Goal: Task Accomplishment & Management: Complete application form

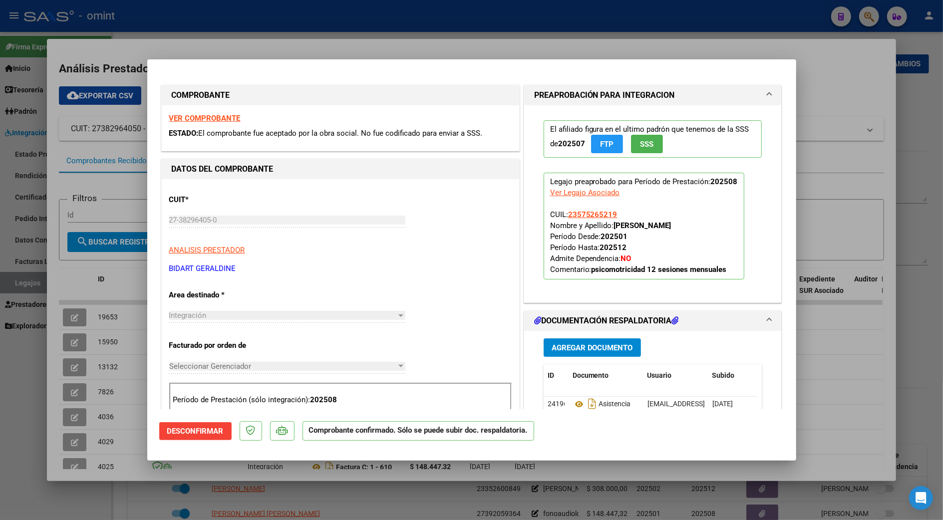
scroll to position [199, 0]
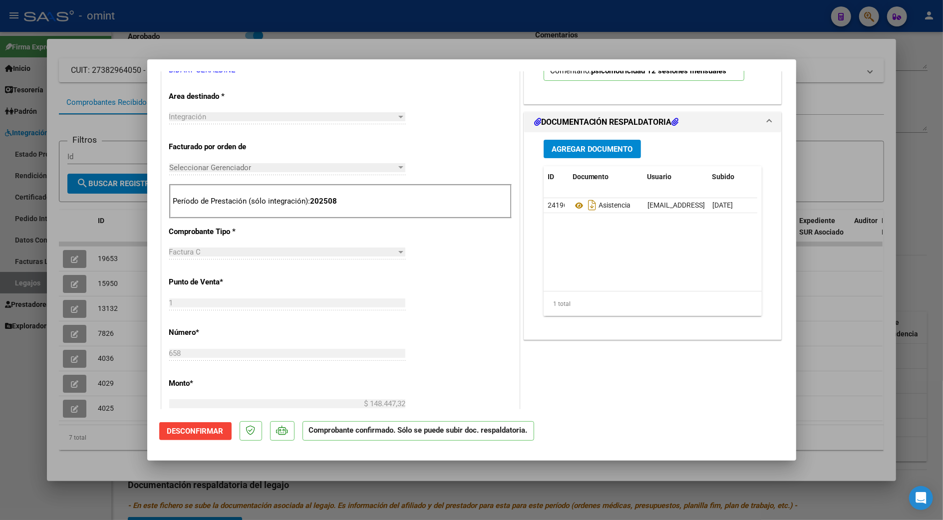
click at [830, 290] on div at bounding box center [471, 260] width 943 height 520
type input "$ 0,00"
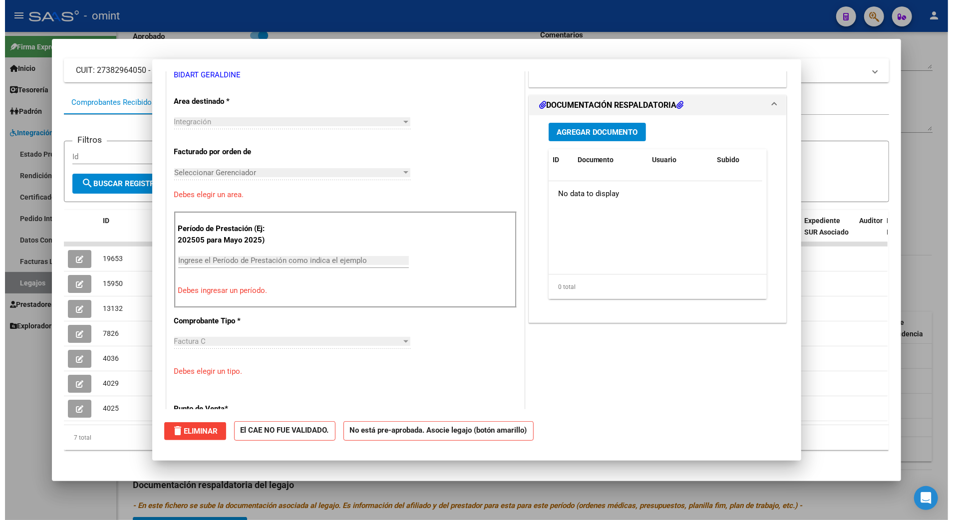
scroll to position [0, 0]
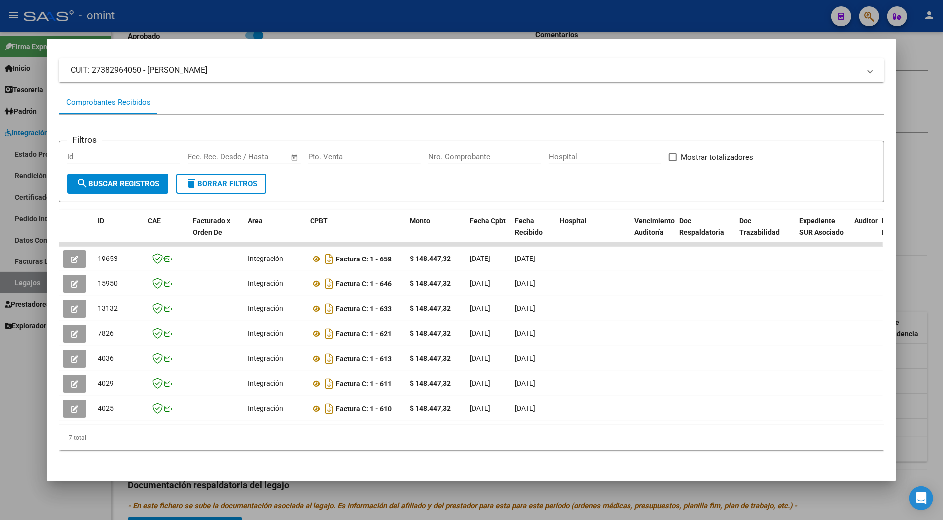
click at [918, 268] on div at bounding box center [471, 260] width 943 height 520
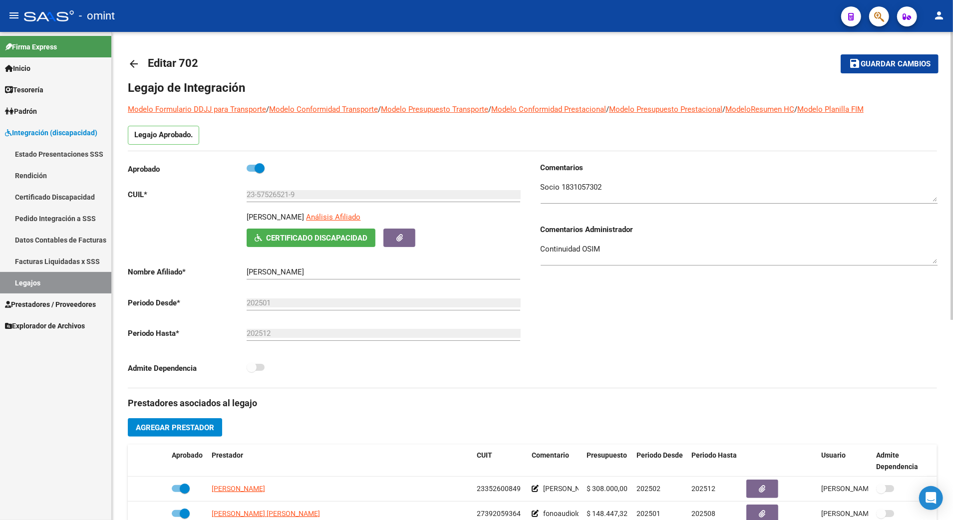
scroll to position [66, 0]
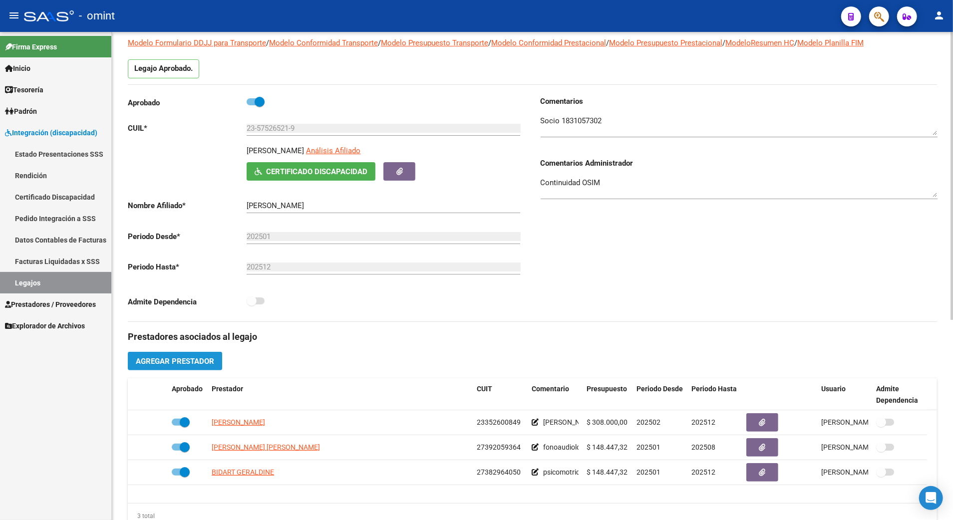
click at [194, 359] on span "Agregar Prestador" at bounding box center [175, 361] width 78 height 9
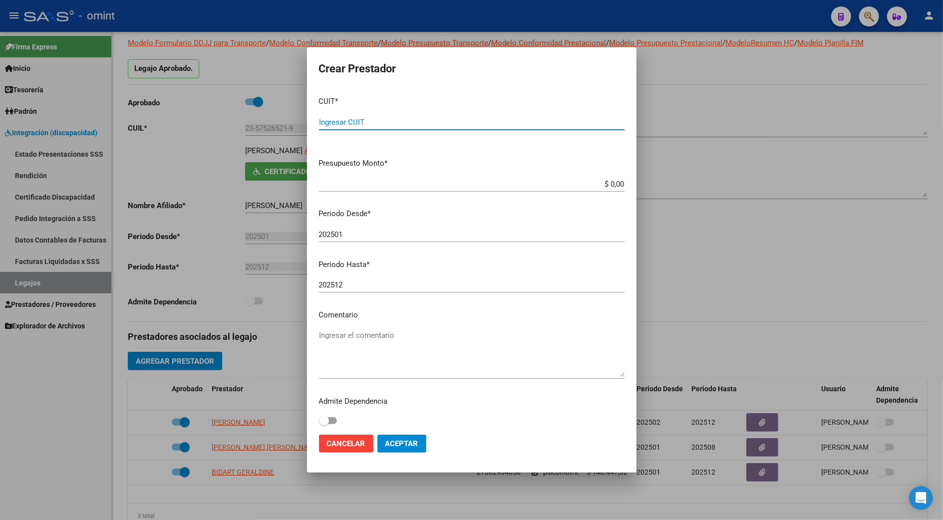
click at [358, 118] on input "Ingresar CUIT" at bounding box center [471, 122] width 305 height 9
type input "23-40691937-4"
click at [614, 181] on app-form-text-field "Presupuesto Monto * $ 0,00 Ingresar el monto" at bounding box center [475, 173] width 313 height 31
click at [615, 183] on app-form-text-field "Presupuesto Monto * $ 0,00 Ingresar el monto" at bounding box center [475, 173] width 313 height 31
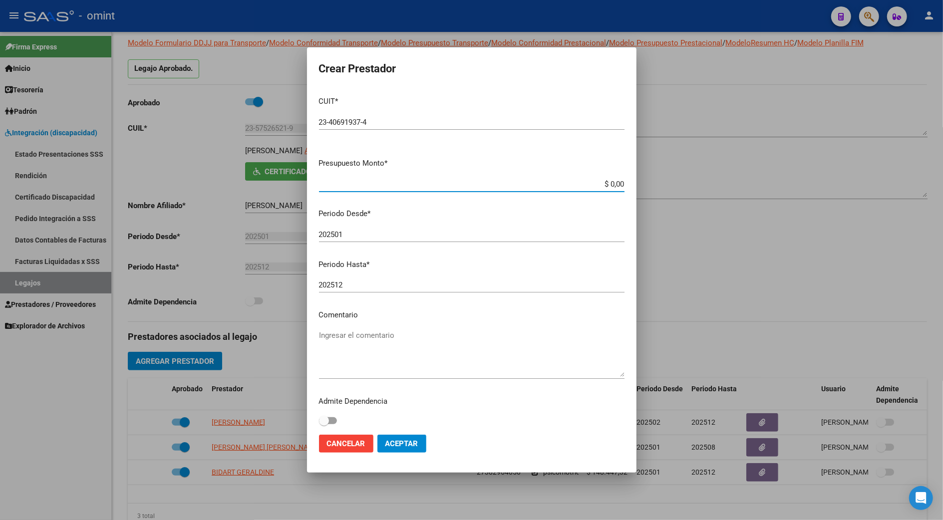
click at [611, 183] on input "$ 0,00" at bounding box center [471, 184] width 305 height 9
click at [613, 184] on input "$ 0,00" at bounding box center [471, 184] width 305 height 9
type input "$ 98.964,88"
click at [353, 231] on input "202501" at bounding box center [471, 234] width 305 height 9
type input "202508"
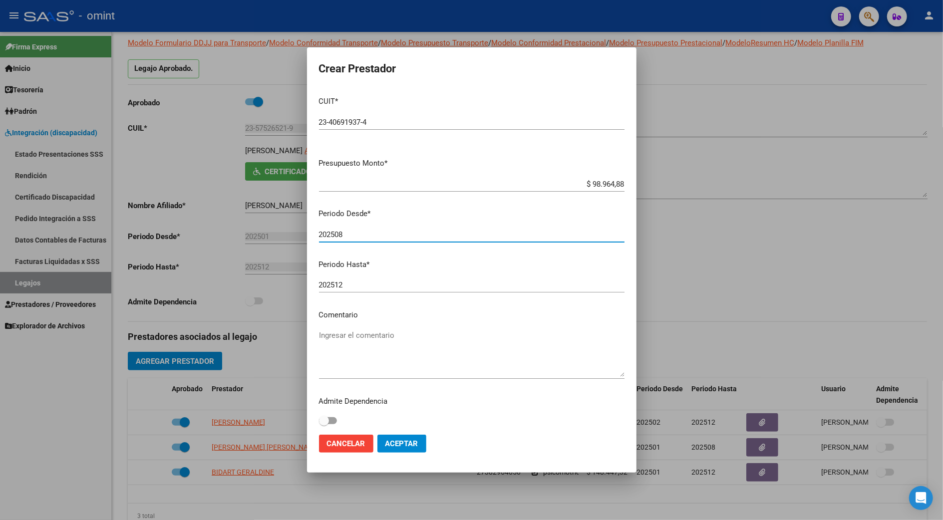
click at [344, 335] on textarea "Ingresar el comentario" at bounding box center [471, 353] width 305 height 47
type textarea "PSP 8s x mes"
click at [403, 438] on button "Aceptar" at bounding box center [401, 444] width 49 height 18
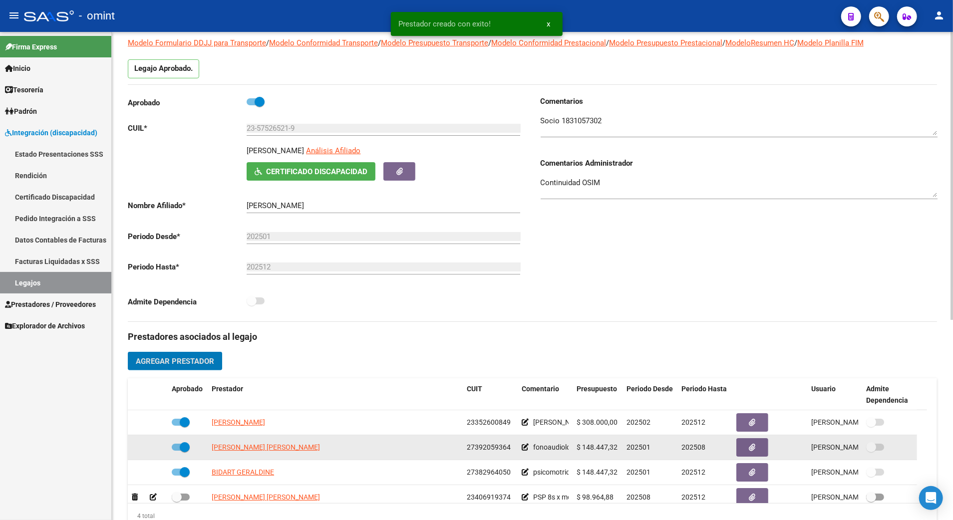
scroll to position [10, 0]
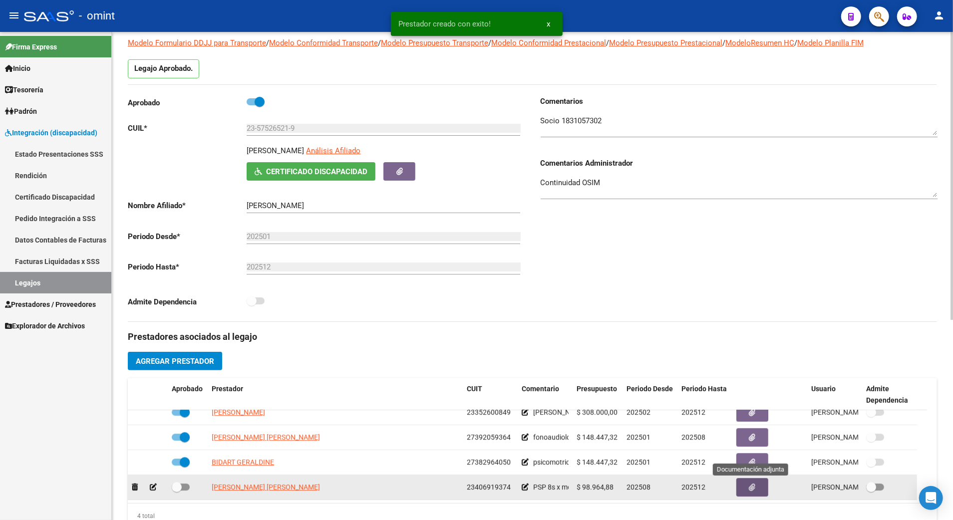
click at [756, 487] on button "button" at bounding box center [752, 487] width 32 height 18
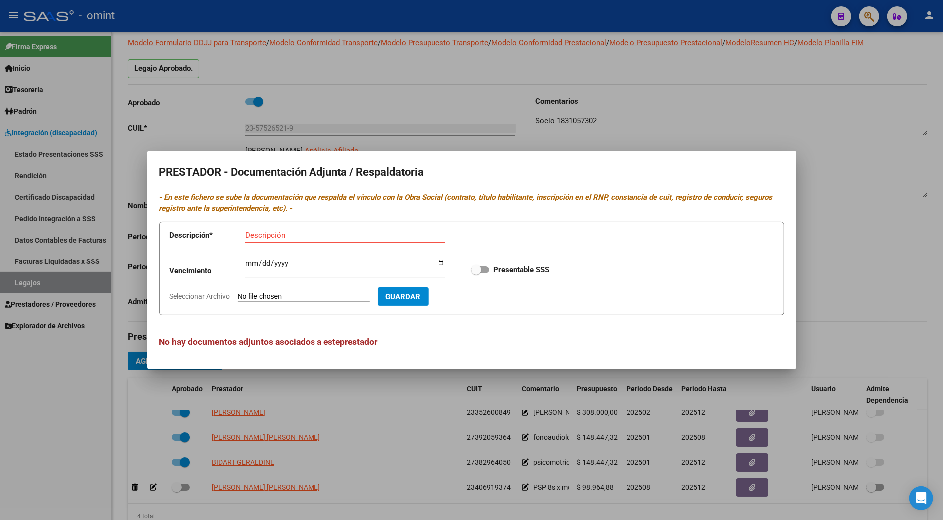
click at [328, 294] on input "Seleccionar Archivo" at bounding box center [304, 296] width 132 height 9
type input "C:\fakepath\PSP PRESTADOR.pdf"
click at [252, 261] on input "Ingresar vencimiento" at bounding box center [345, 267] width 200 height 16
type input "2028-12-26"
click at [266, 237] on input "Descripción" at bounding box center [345, 235] width 200 height 9
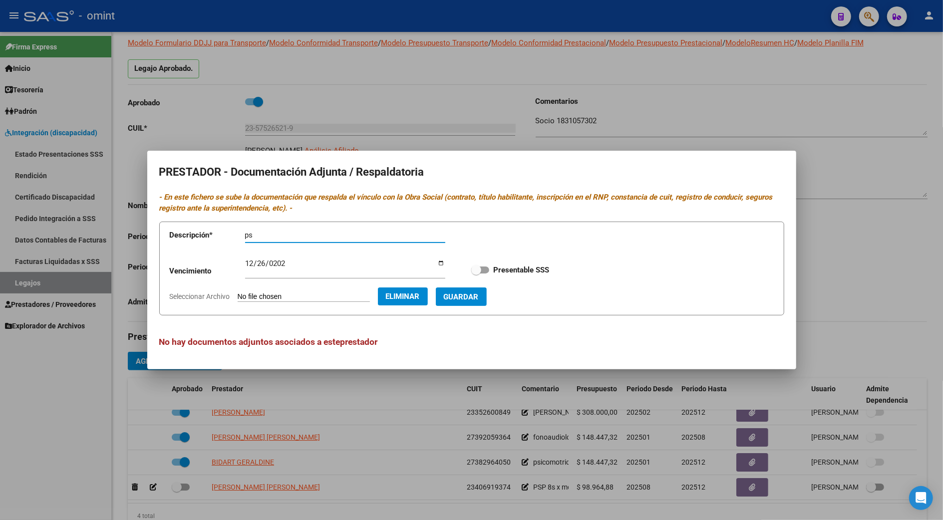
type input "p"
type input "titulo rnp cbu arca"
click at [479, 296] on span "Guardar" at bounding box center [461, 296] width 35 height 9
checkbox input "true"
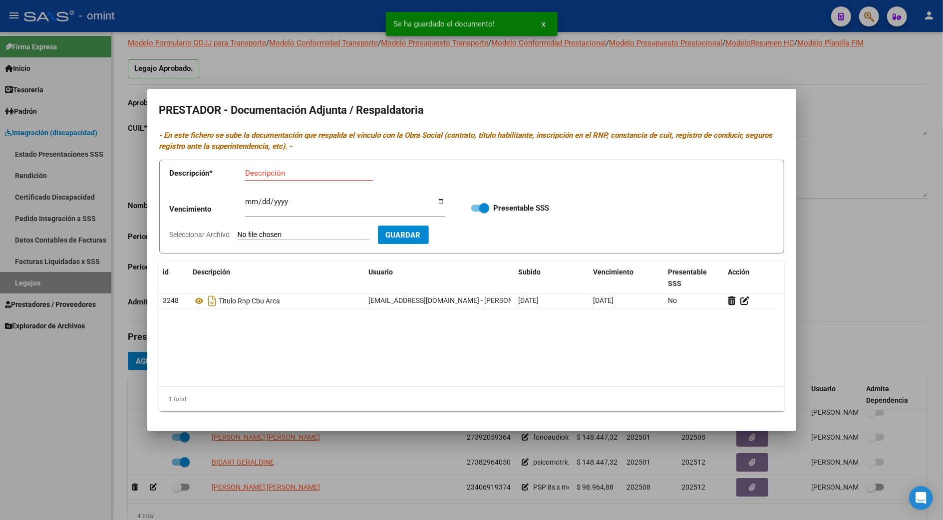
click at [857, 238] on div at bounding box center [471, 260] width 943 height 520
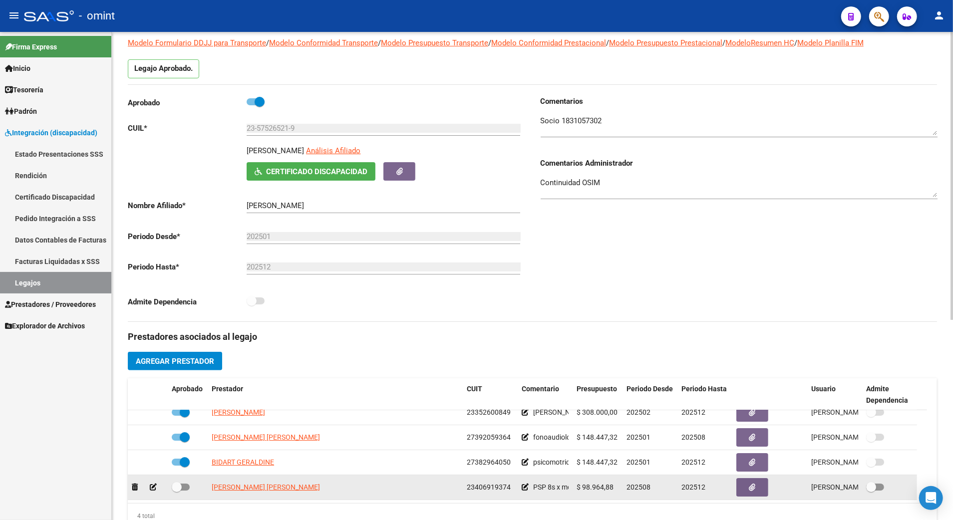
click at [191, 490] on div at bounding box center [188, 487] width 32 height 13
click at [184, 487] on span at bounding box center [181, 487] width 18 height 7
click at [177, 491] on input "checkbox" at bounding box center [176, 491] width 0 height 0
checkbox input "true"
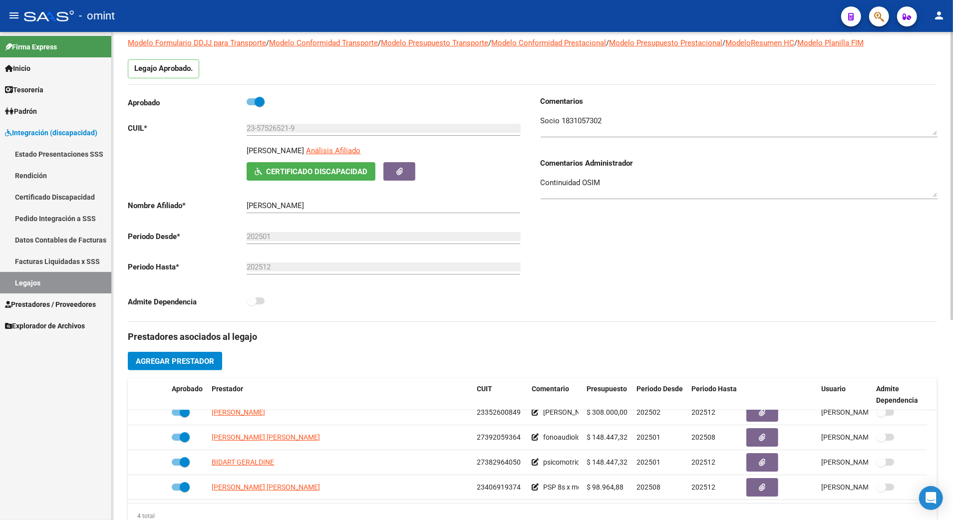
scroll to position [0, 0]
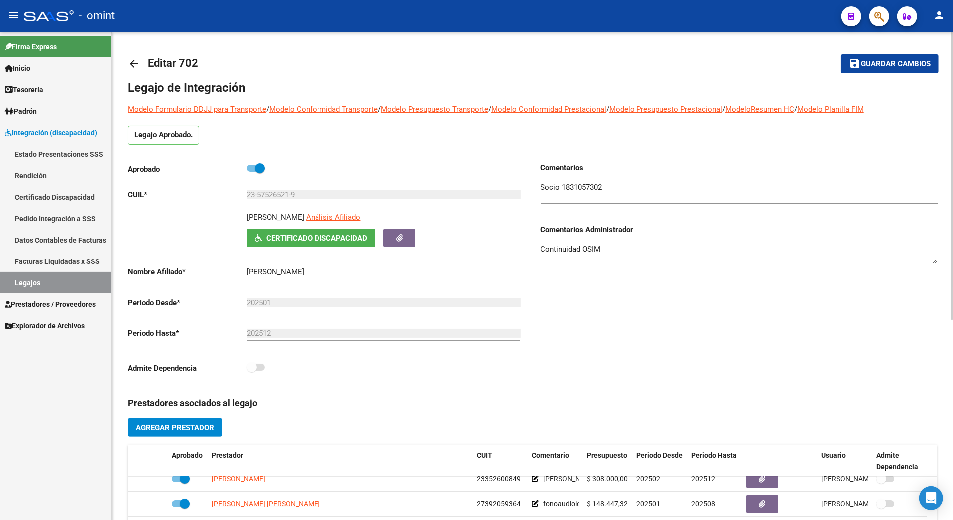
click at [899, 71] on button "save Guardar cambios" at bounding box center [889, 63] width 98 height 18
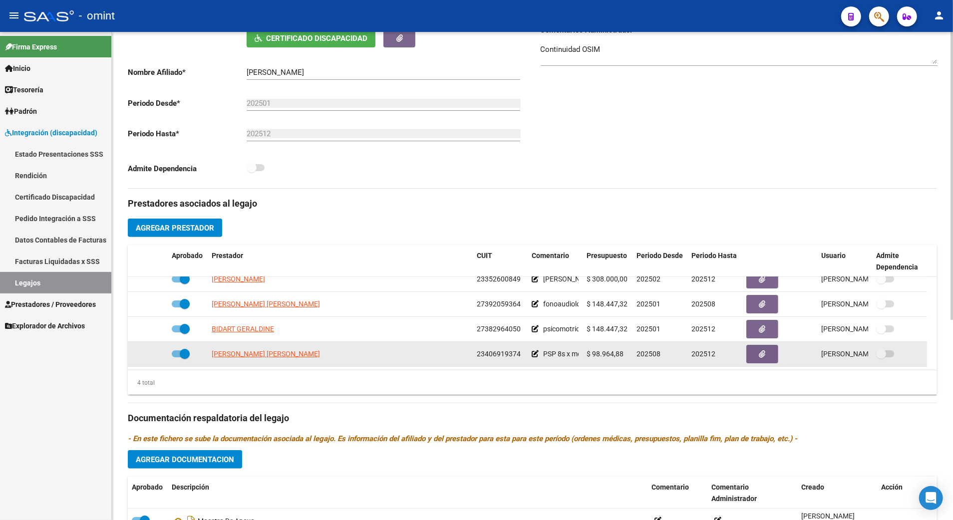
scroll to position [340, 0]
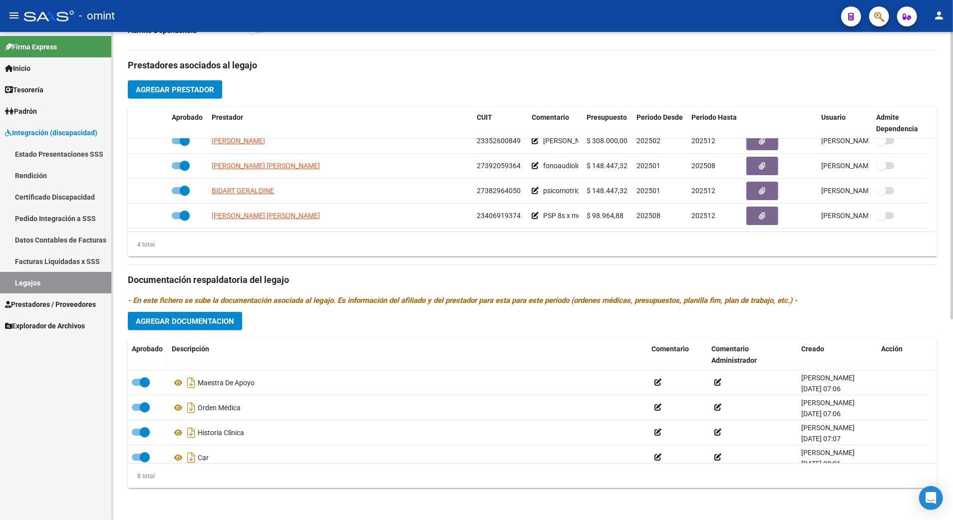
click at [180, 322] on span "Agregar Documentacion" at bounding box center [185, 321] width 98 height 9
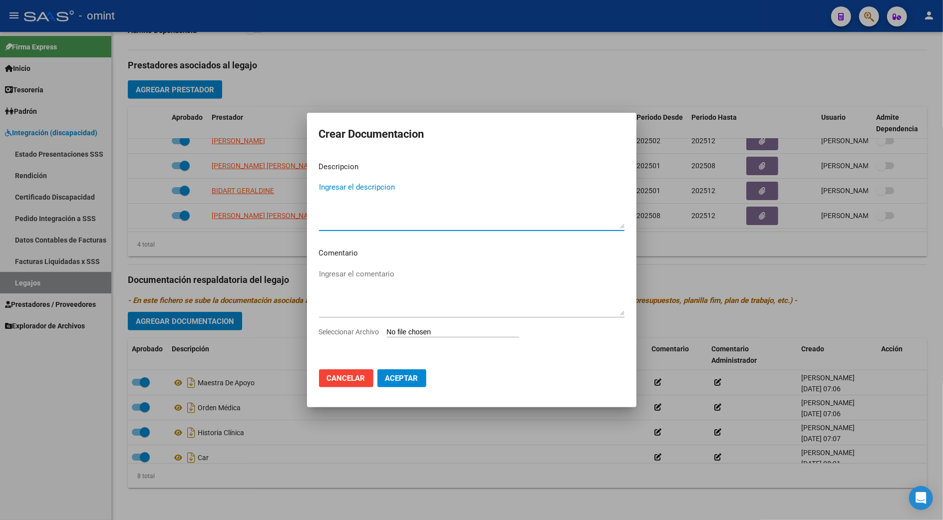
click at [445, 332] on input "Seleccionar Archivo" at bounding box center [453, 332] width 132 height 9
type input "C:\fakepath\PSP PRESTACION.pdf"
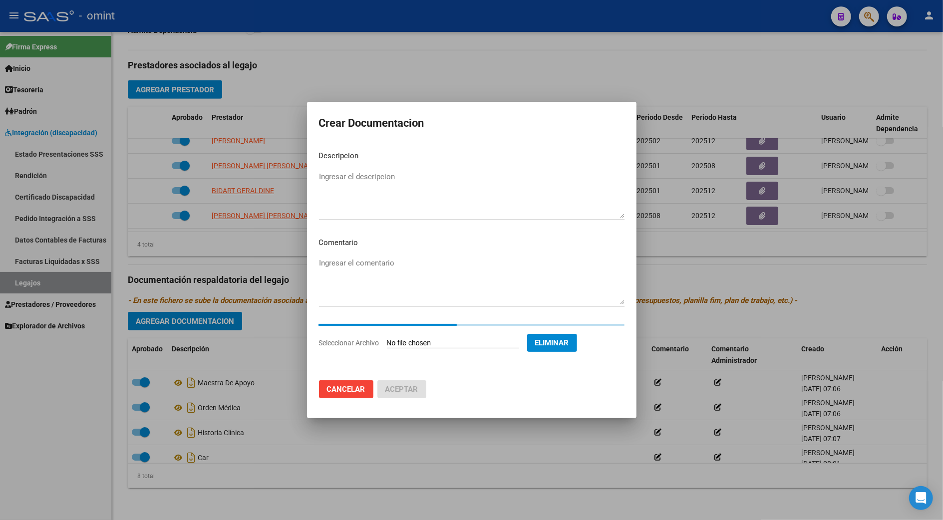
click at [337, 182] on textarea "Ingresar el descripcion" at bounding box center [471, 194] width 305 height 47
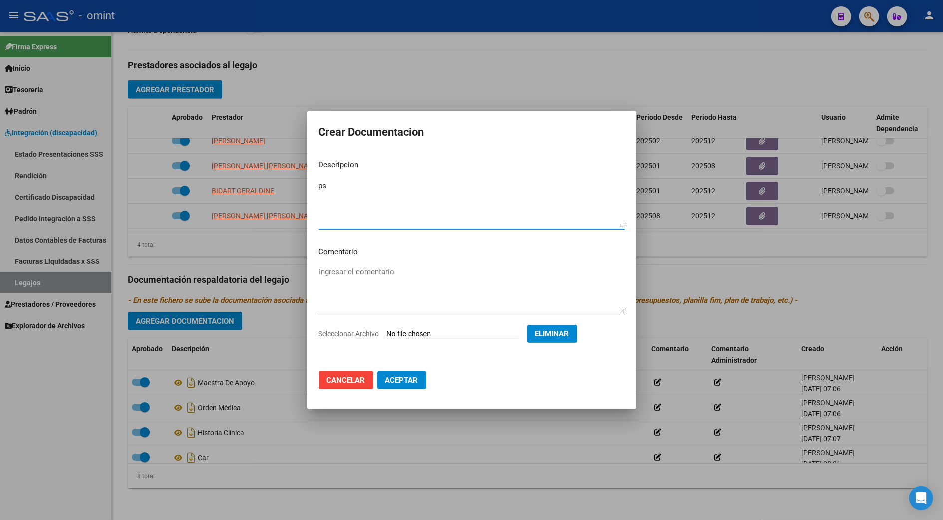
type textarea "p"
type textarea "PSP"
click at [396, 379] on span "Aceptar" at bounding box center [401, 380] width 33 height 9
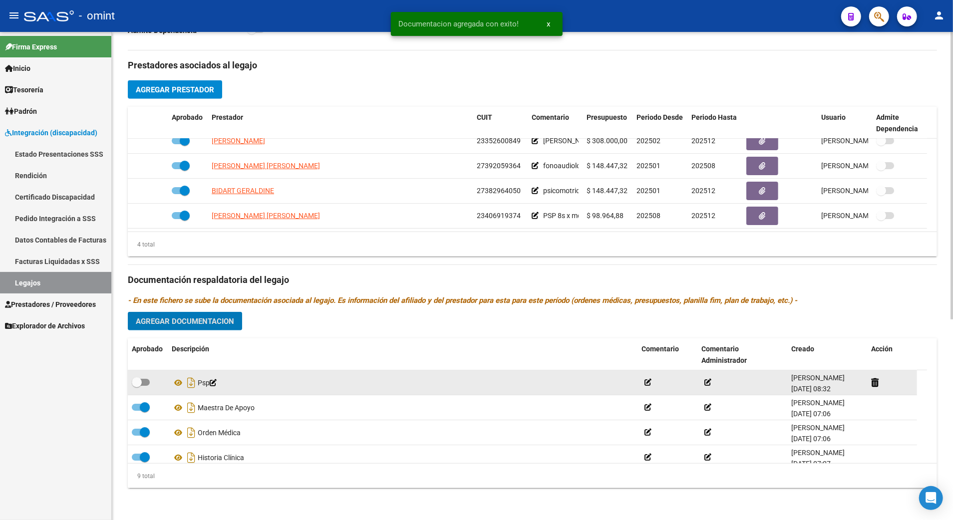
click at [148, 381] on span at bounding box center [141, 382] width 18 height 7
click at [137, 386] on input "checkbox" at bounding box center [136, 386] width 0 height 0
checkbox input "true"
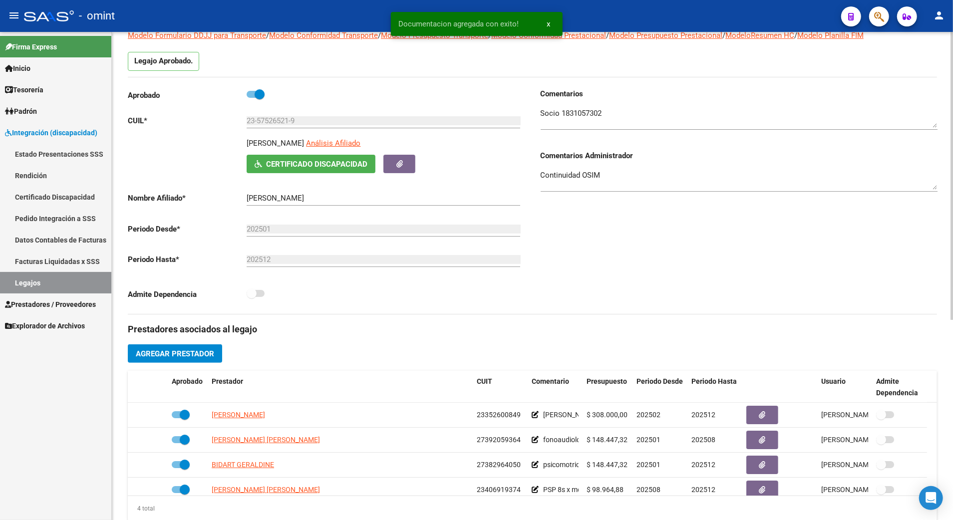
scroll to position [0, 0]
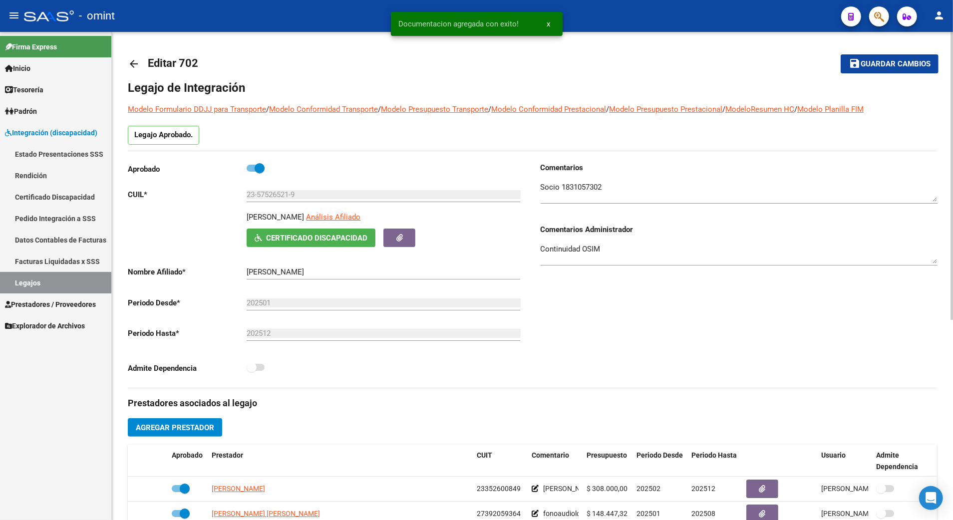
click at [876, 60] on span "Guardar cambios" at bounding box center [895, 64] width 70 height 9
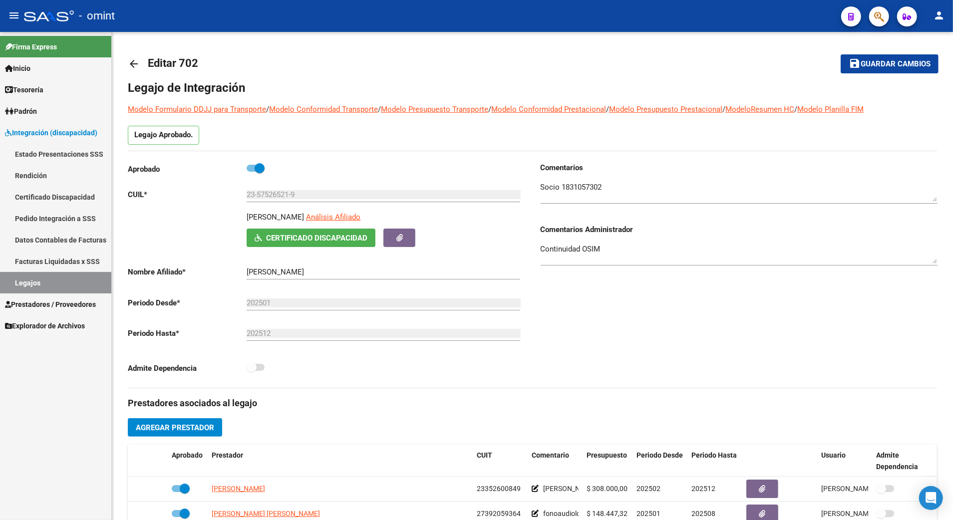
click at [32, 280] on link "Legajos" at bounding box center [55, 282] width 111 height 21
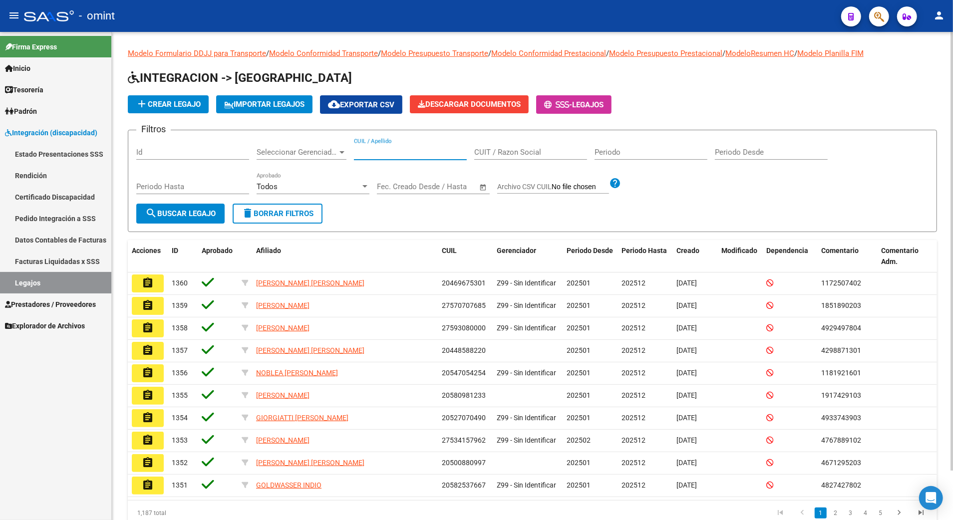
click at [368, 150] on input "CUIL / Apellido" at bounding box center [410, 152] width 113 height 9
paste input "23465076089"
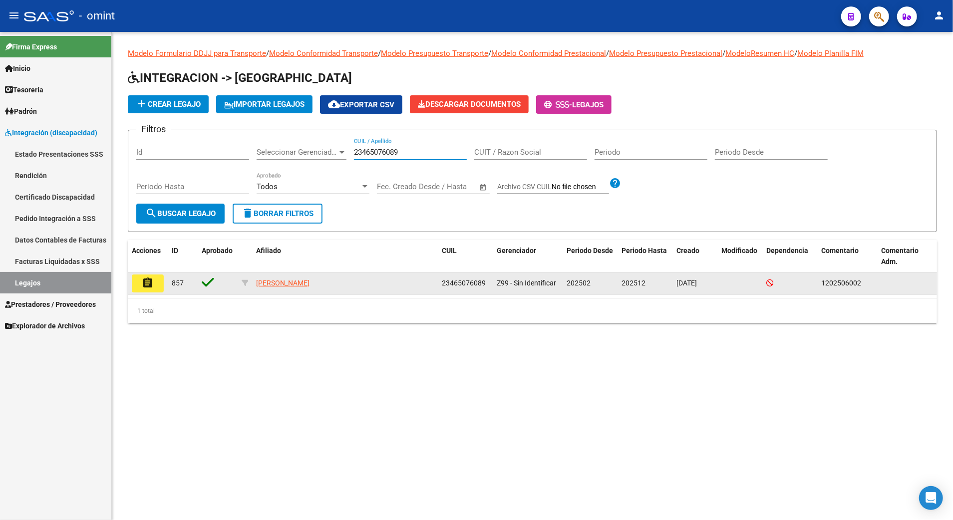
type input "23465076089"
click at [139, 282] on button "assignment" at bounding box center [148, 283] width 32 height 18
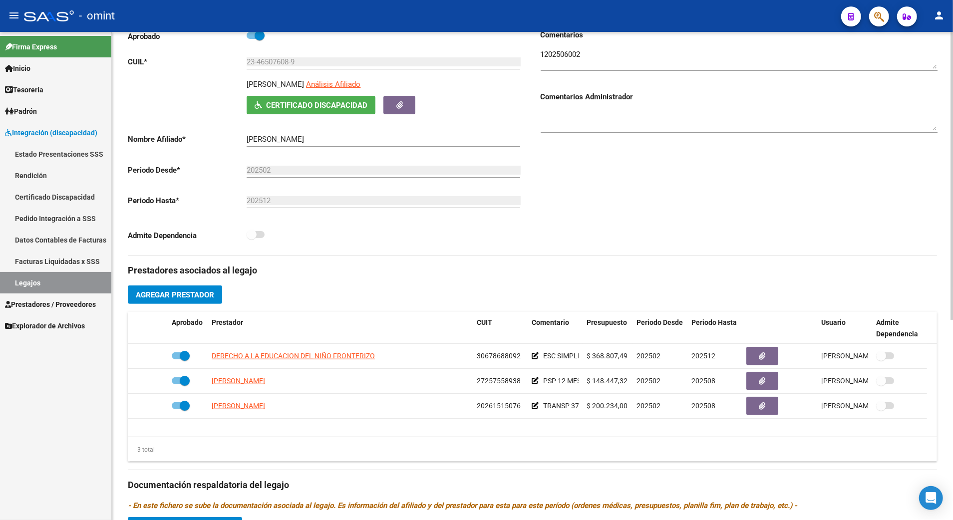
scroll to position [266, 0]
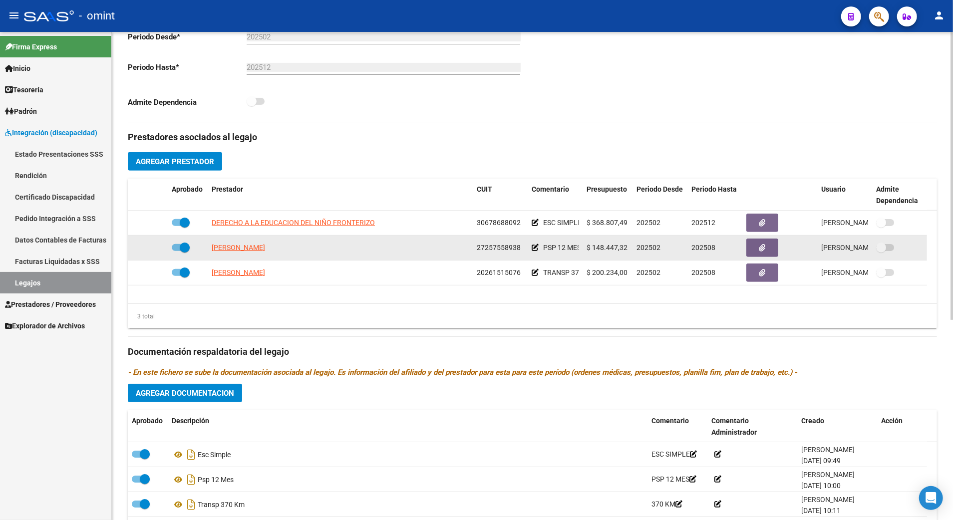
click at [172, 246] on span at bounding box center [181, 247] width 18 height 7
click at [176, 251] on input "checkbox" at bounding box center [176, 251] width 0 height 0
checkbox input "false"
click at [154, 249] on icon at bounding box center [153, 247] width 7 height 7
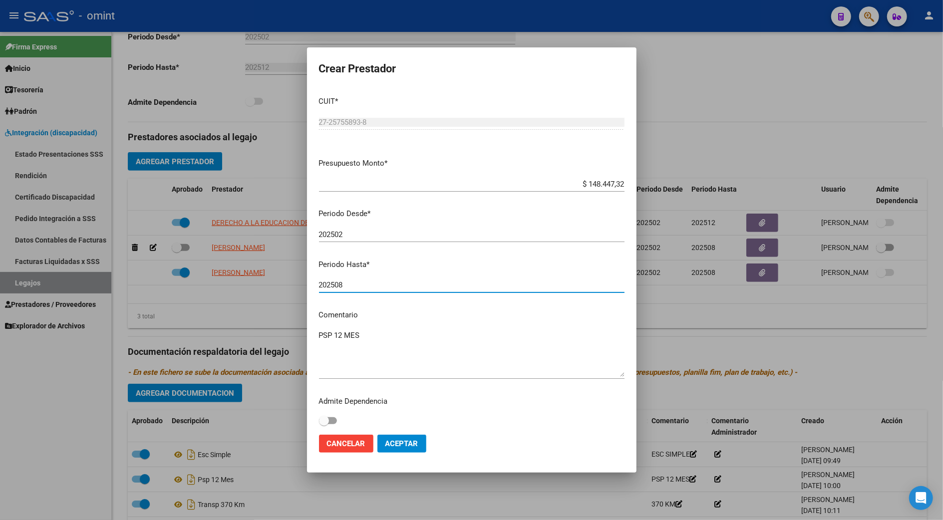
click at [345, 283] on input "202508" at bounding box center [471, 284] width 305 height 9
type input "202512"
click at [375, 339] on textarea "PSP 12 MES" at bounding box center [471, 353] width 305 height 47
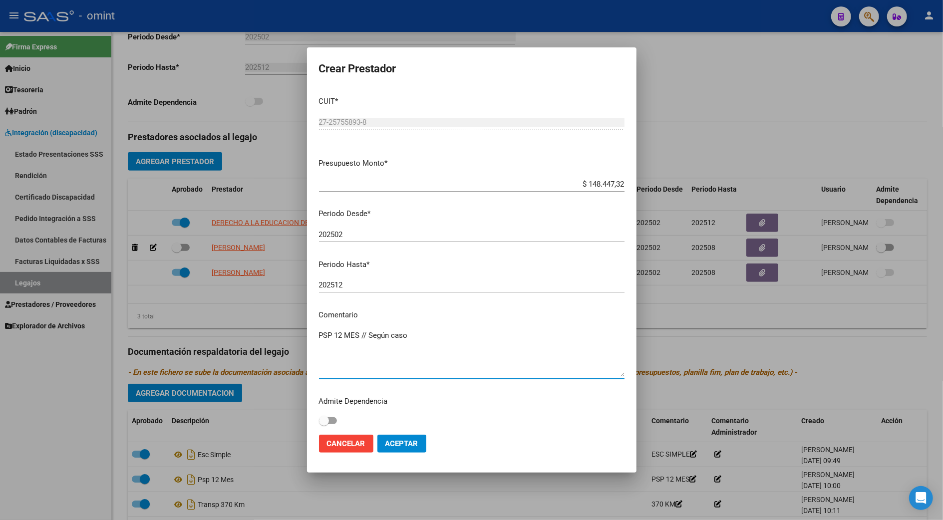
paste textarea "35573702/01"
type textarea "PSP 12 MES // Según caso 35573702/01 se extiende periodo"
click at [406, 435] on button "Aceptar" at bounding box center [401, 444] width 49 height 18
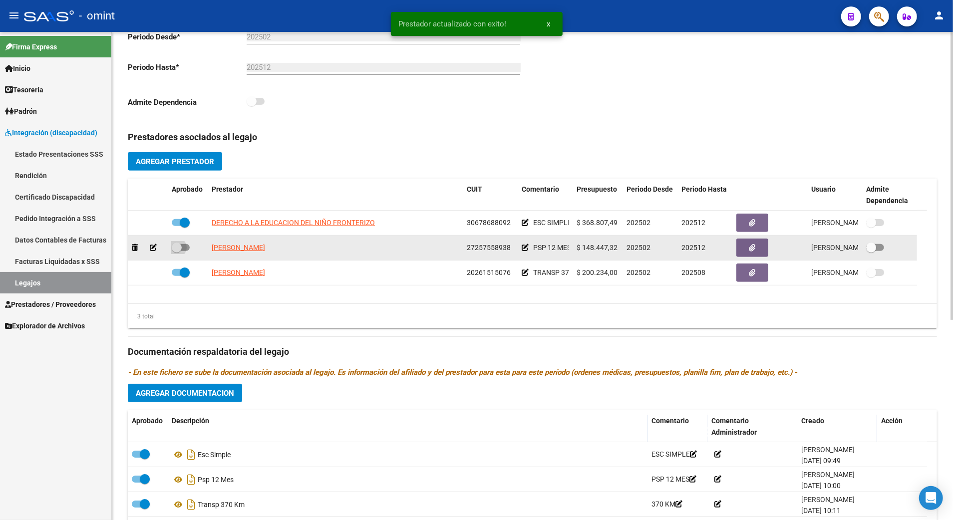
click at [187, 248] on span at bounding box center [181, 247] width 18 height 7
click at [177, 251] on input "checkbox" at bounding box center [176, 251] width 0 height 0
checkbox input "true"
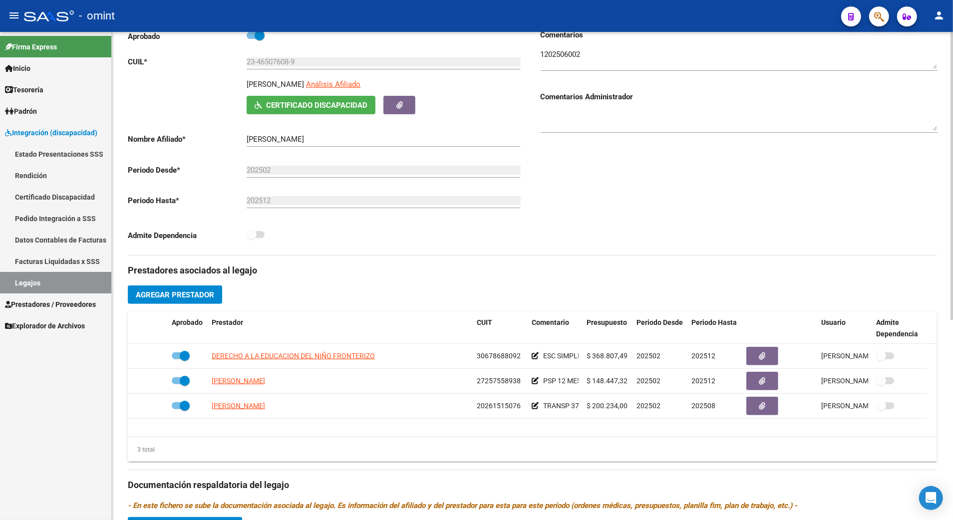
scroll to position [0, 0]
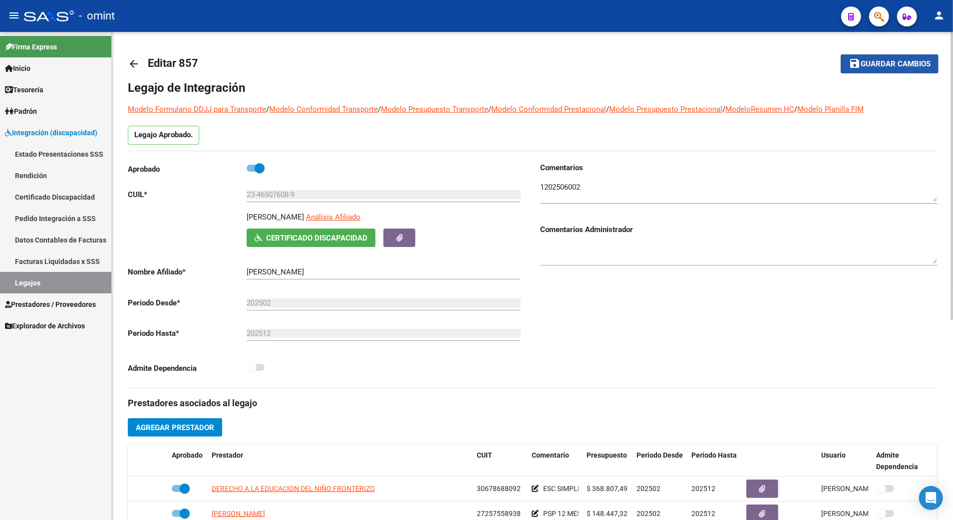
click at [911, 56] on button "save Guardar cambios" at bounding box center [889, 63] width 98 height 18
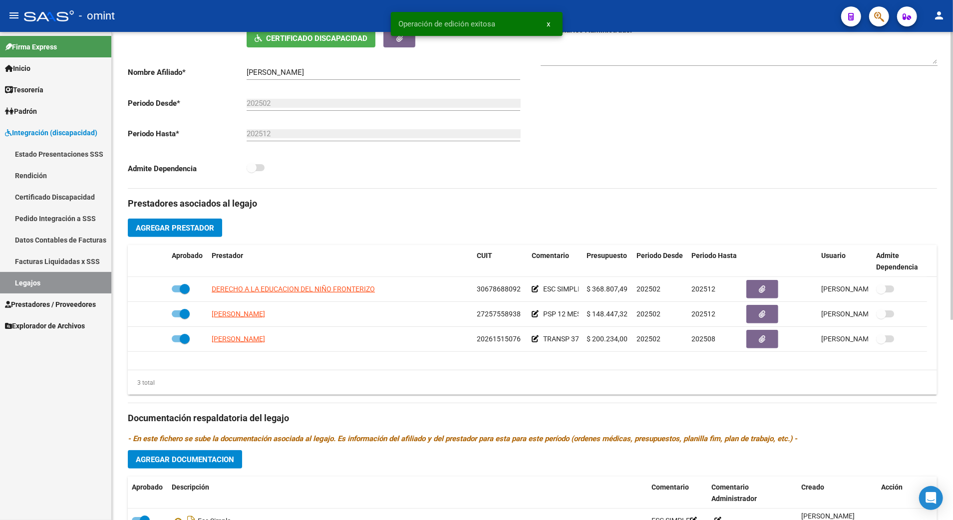
scroll to position [340, 0]
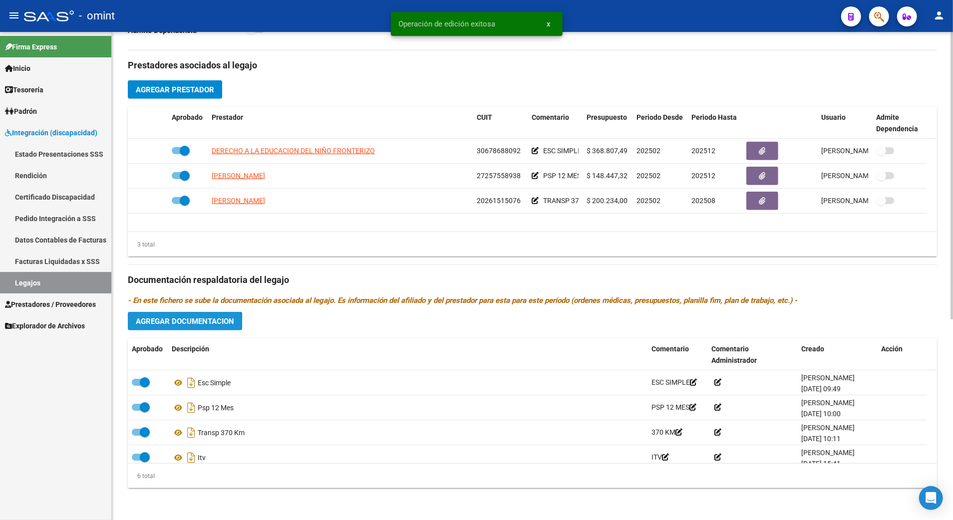
click at [176, 324] on span "Agregar Documentacion" at bounding box center [185, 321] width 98 height 9
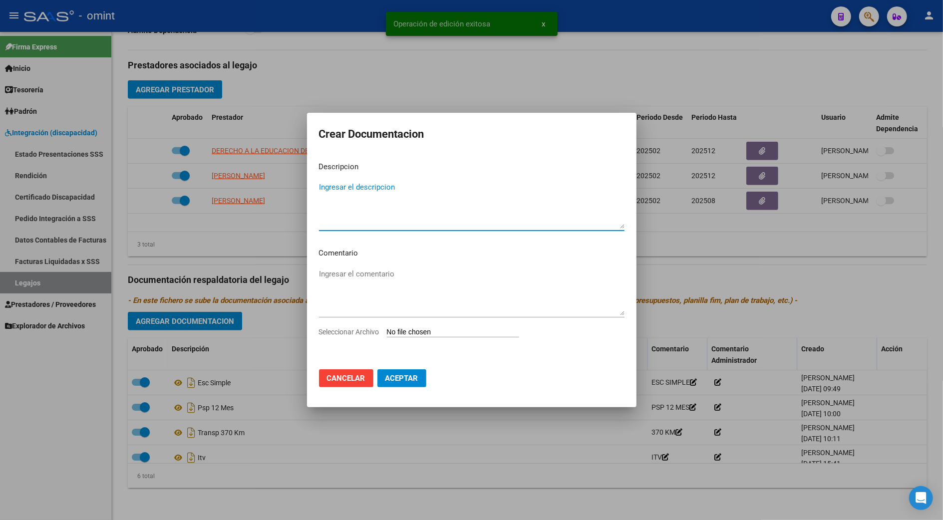
click at [451, 330] on input "Seleccionar Archivo" at bounding box center [453, 332] width 132 height 9
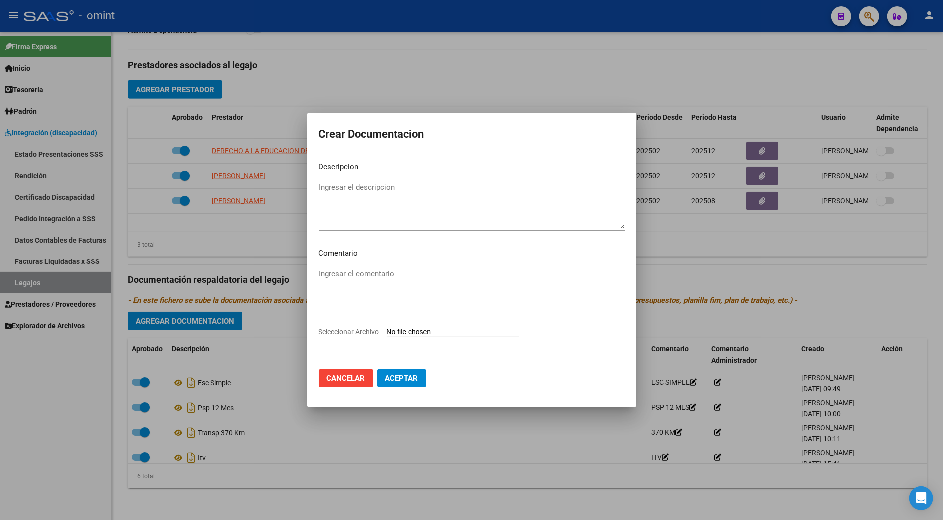
type input "C:\fakepath\ALFONSO LAUTARO INFORME PSICOPEDAGOGICO EVOLUTIVO 2025.pdf"
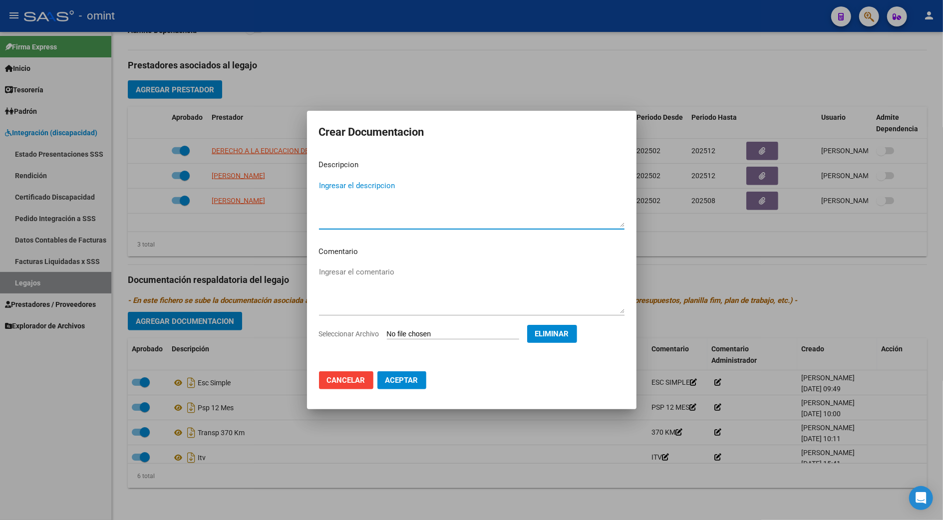
click at [350, 181] on textarea "Ingresar el descripcion" at bounding box center [471, 203] width 305 height 47
type textarea "i"
type textarea "INFORME SEMESTRAL PSP"
click at [398, 382] on span "Aceptar" at bounding box center [401, 380] width 33 height 9
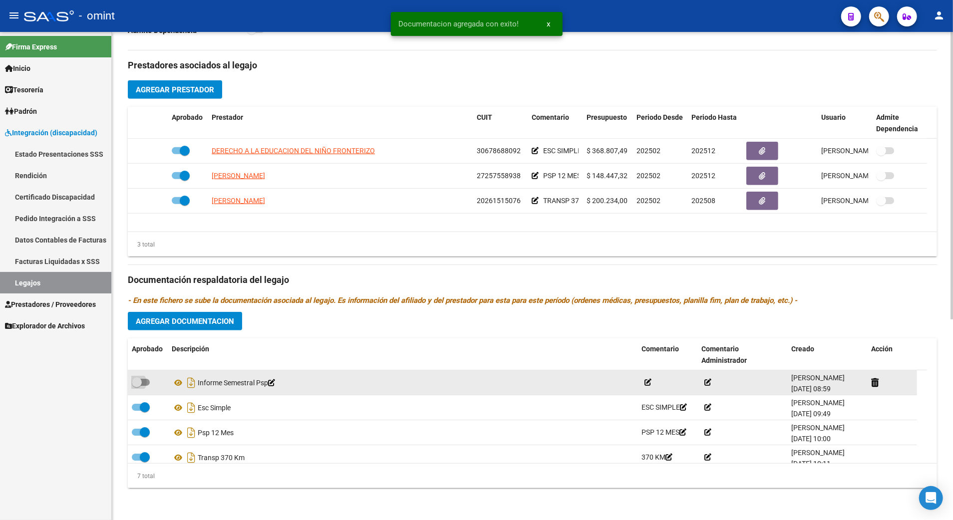
click at [146, 379] on span at bounding box center [141, 382] width 18 height 7
click at [137, 386] on input "checkbox" at bounding box center [136, 386] width 0 height 0
checkbox input "true"
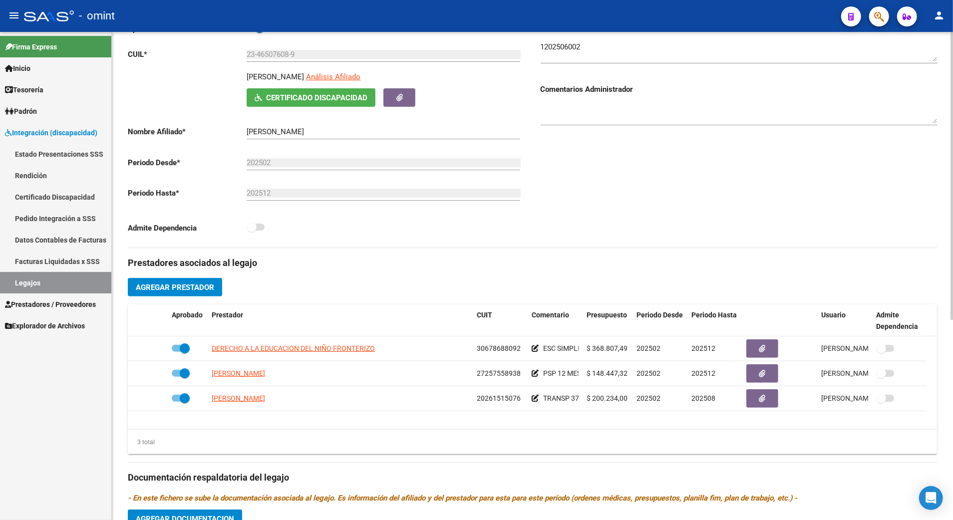
scroll to position [0, 0]
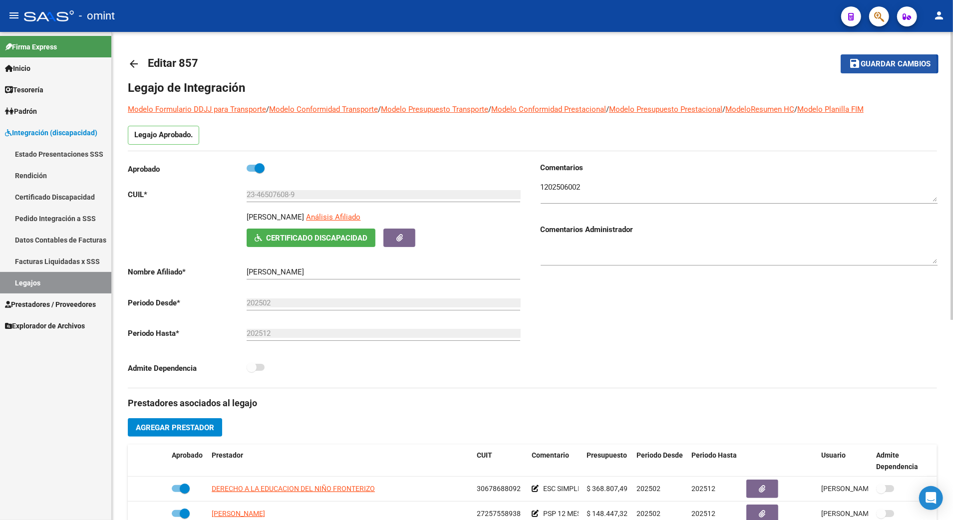
click at [873, 64] on span "Guardar cambios" at bounding box center [895, 64] width 70 height 9
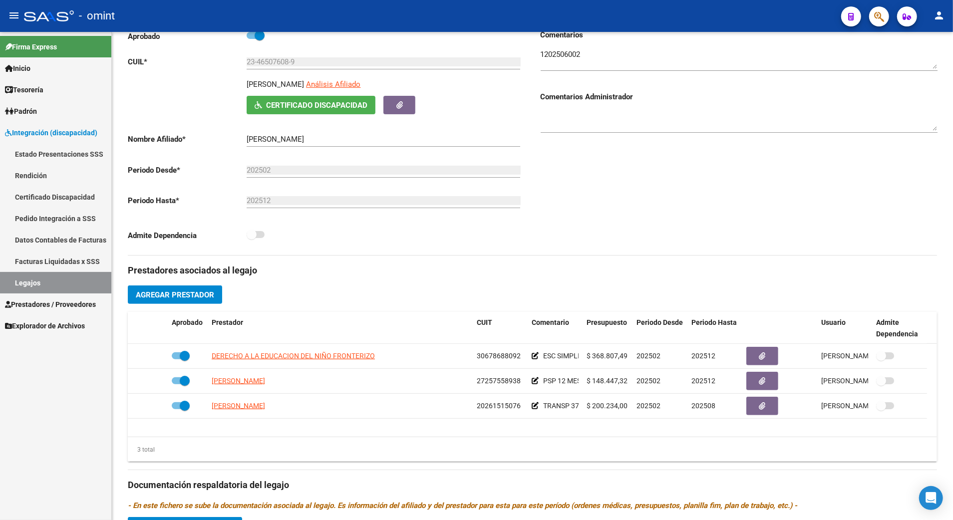
click at [37, 280] on link "Legajos" at bounding box center [55, 282] width 111 height 21
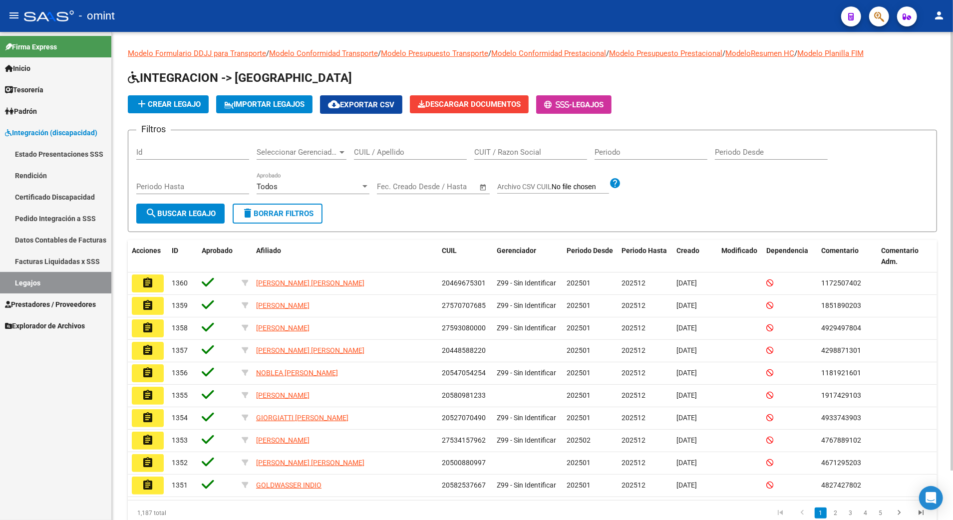
click at [373, 150] on input "CUIL / Apellido" at bounding box center [410, 152] width 113 height 9
paste input "20559205258"
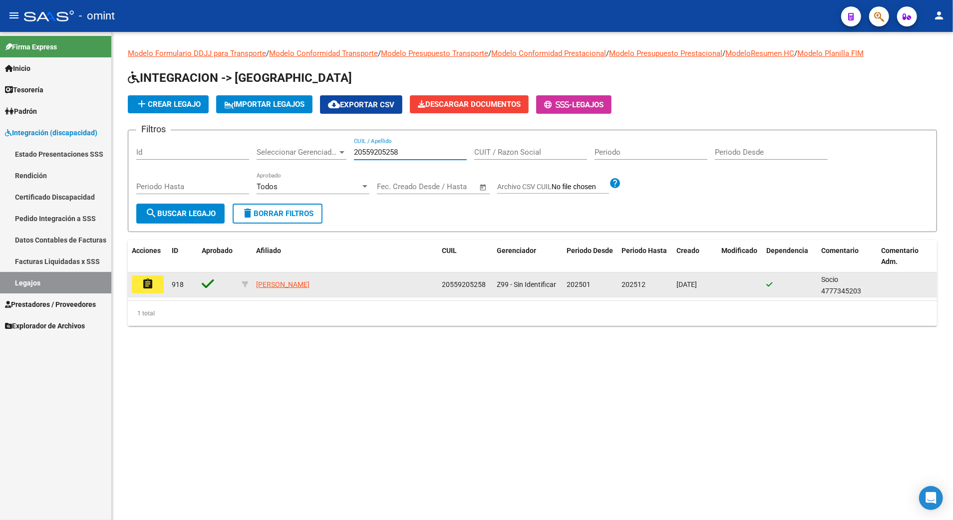
type input "20559205258"
click at [144, 286] on mat-icon "assignment" at bounding box center [148, 284] width 12 height 12
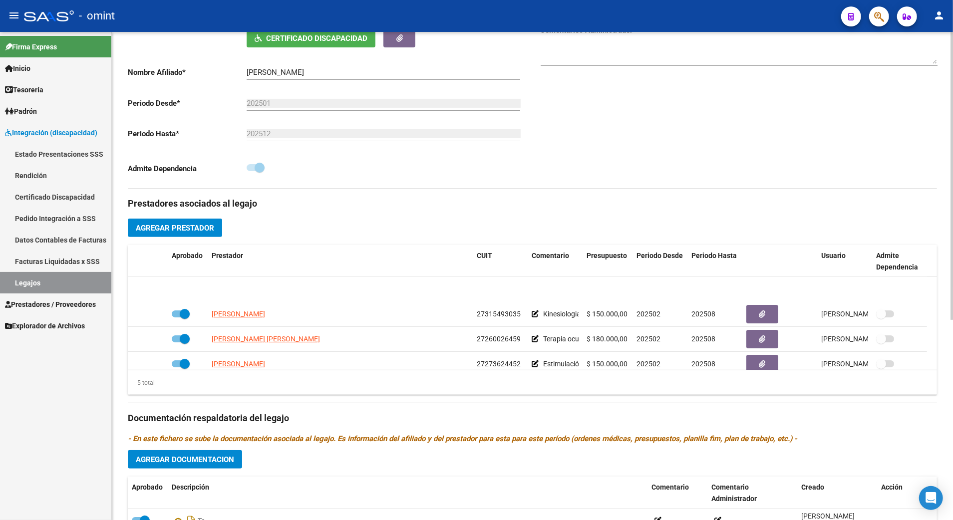
scroll to position [35, 0]
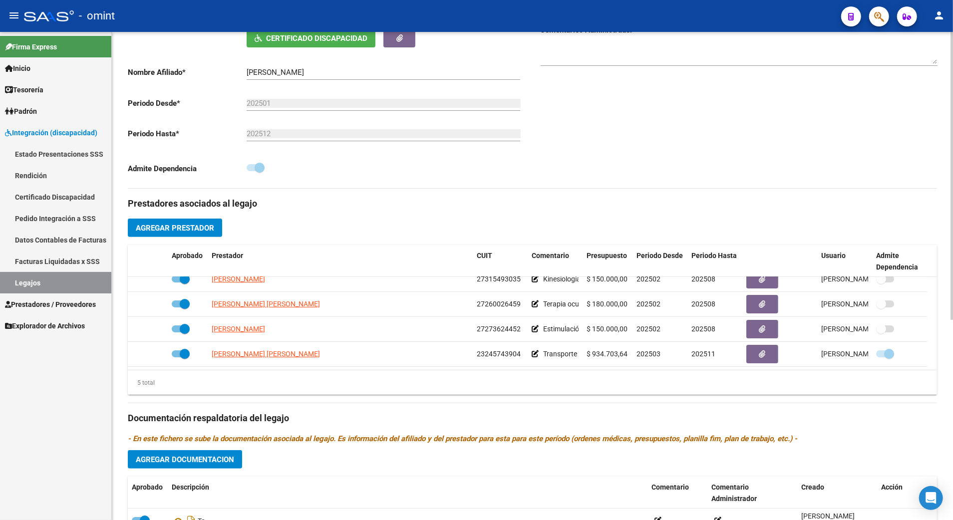
click at [32, 282] on link "Legajos" at bounding box center [55, 282] width 111 height 21
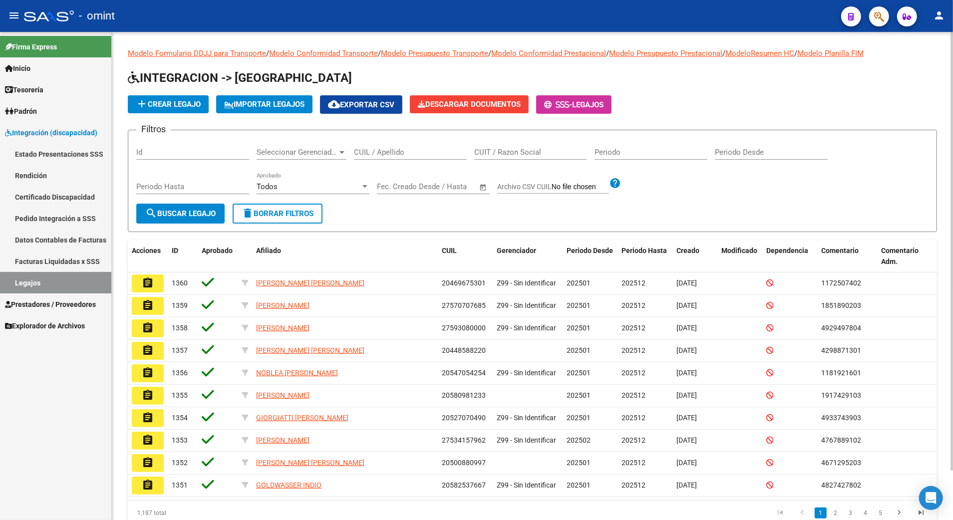
click at [390, 152] on input "CUIL / Apellido" at bounding box center [410, 152] width 113 height 9
paste input "20583112198"
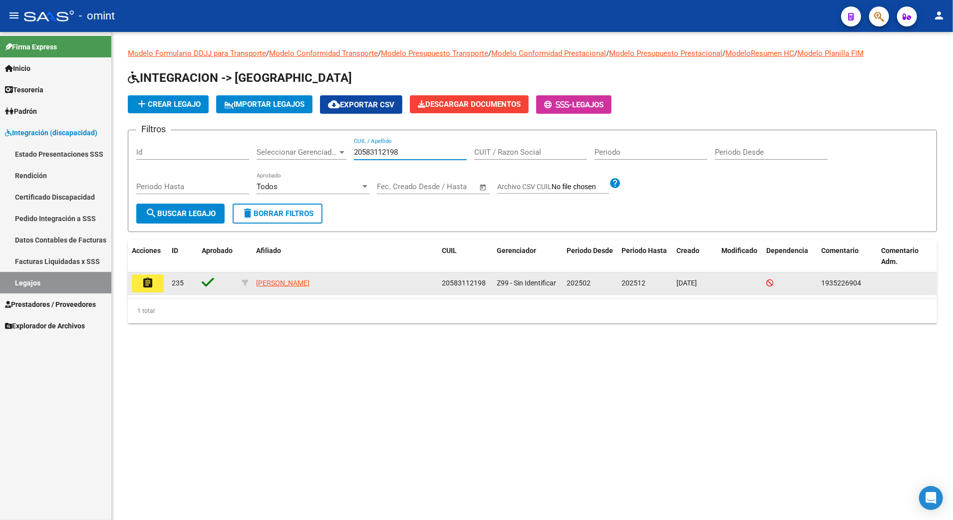
type input "20583112198"
click at [150, 280] on mat-icon "assignment" at bounding box center [148, 283] width 12 height 12
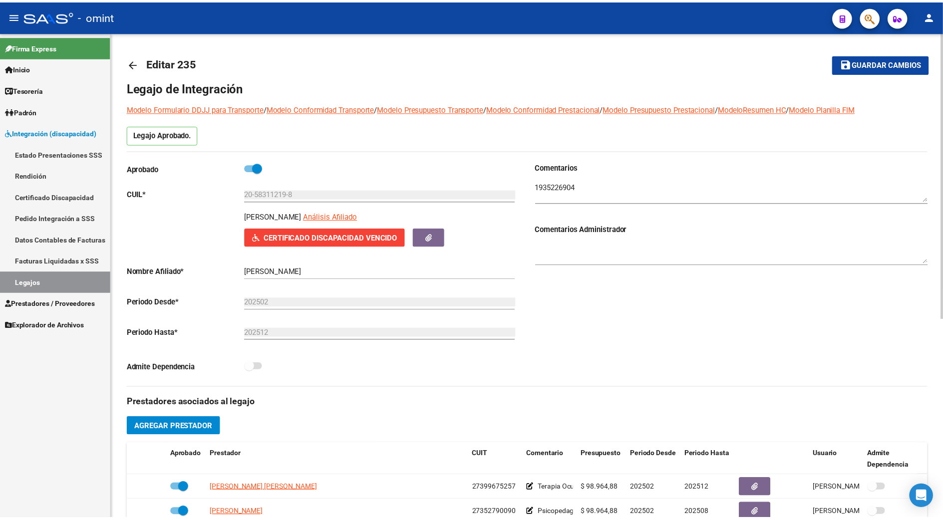
scroll to position [200, 0]
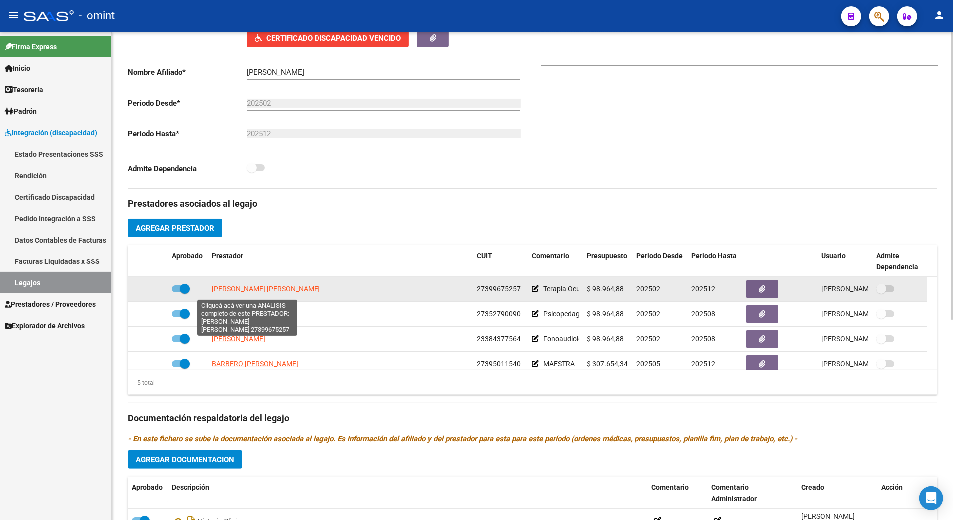
click at [235, 290] on span "SORIA MARIA LAURA" at bounding box center [266, 289] width 108 height 8
type textarea "27399675257"
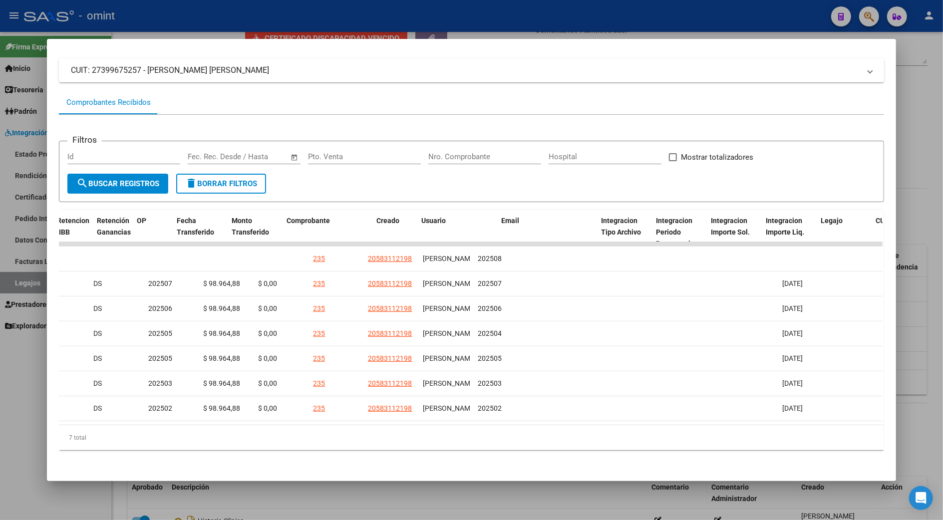
scroll to position [0, 0]
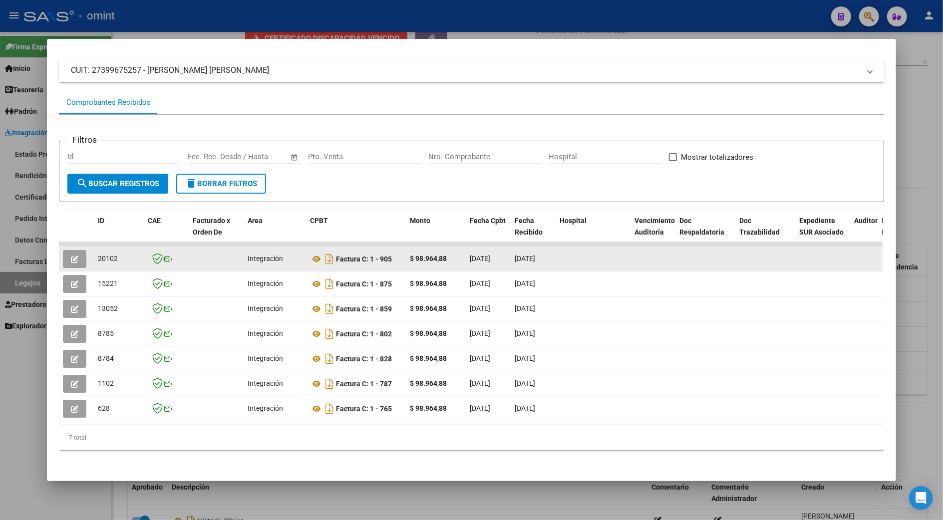
click at [72, 256] on icon "button" at bounding box center [74, 259] width 7 height 7
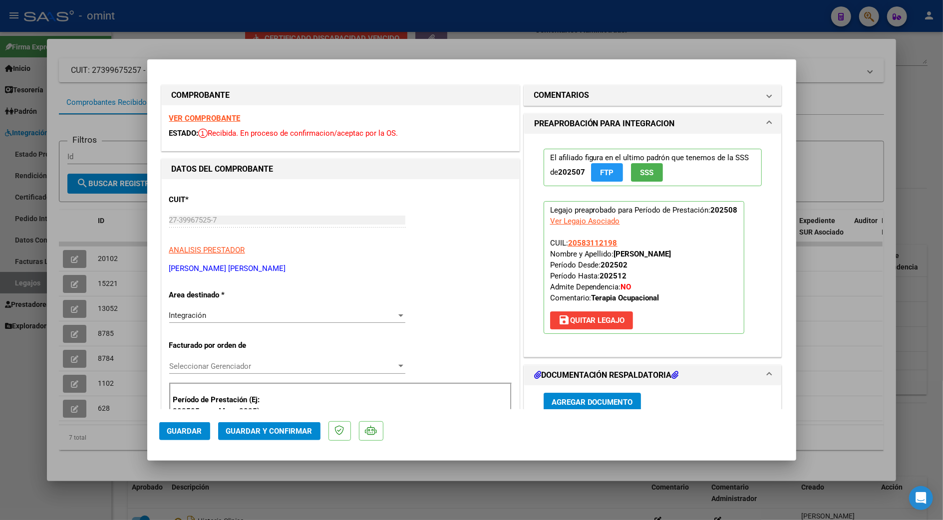
click at [205, 118] on strong "VER COMPROBANTE" at bounding box center [204, 118] width 71 height 9
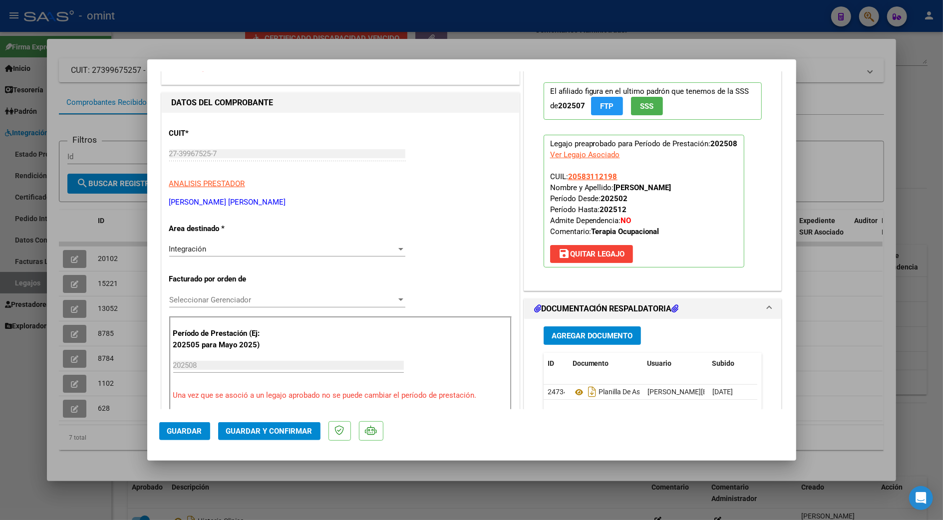
scroll to position [266, 0]
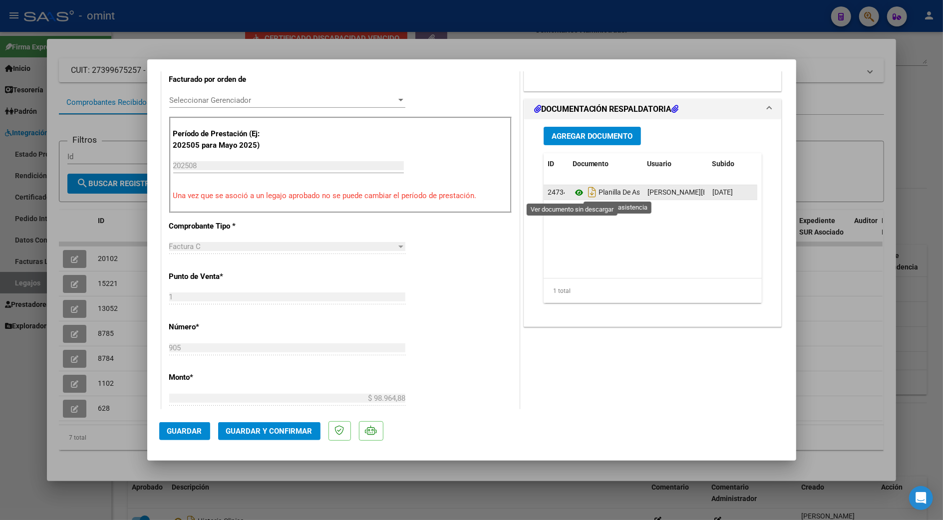
click at [574, 192] on icon at bounding box center [578, 193] width 13 height 12
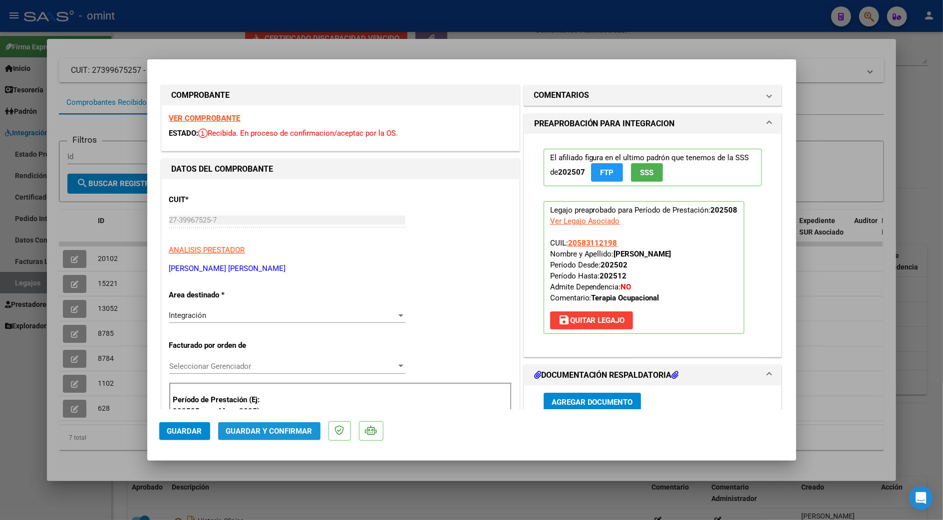
click at [275, 437] on button "Guardar y Confirmar" at bounding box center [269, 431] width 102 height 18
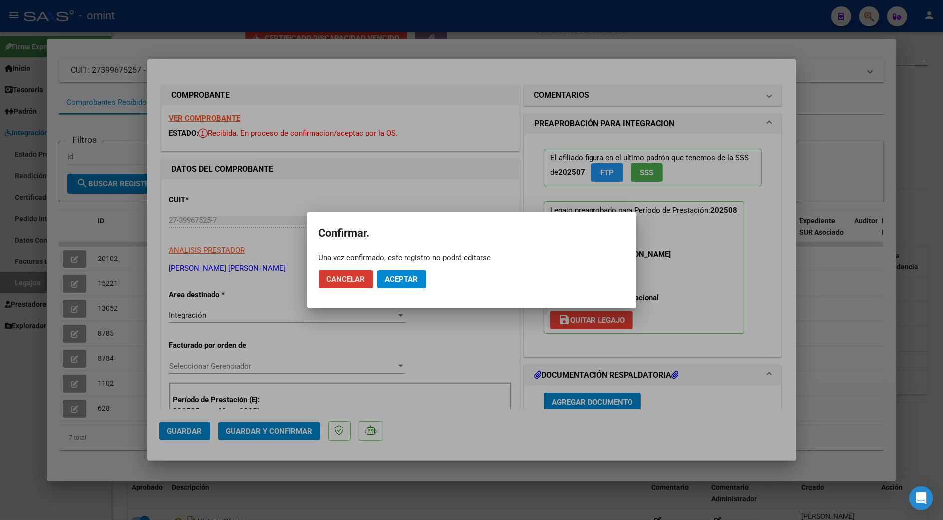
click at [404, 282] on span "Aceptar" at bounding box center [401, 279] width 33 height 9
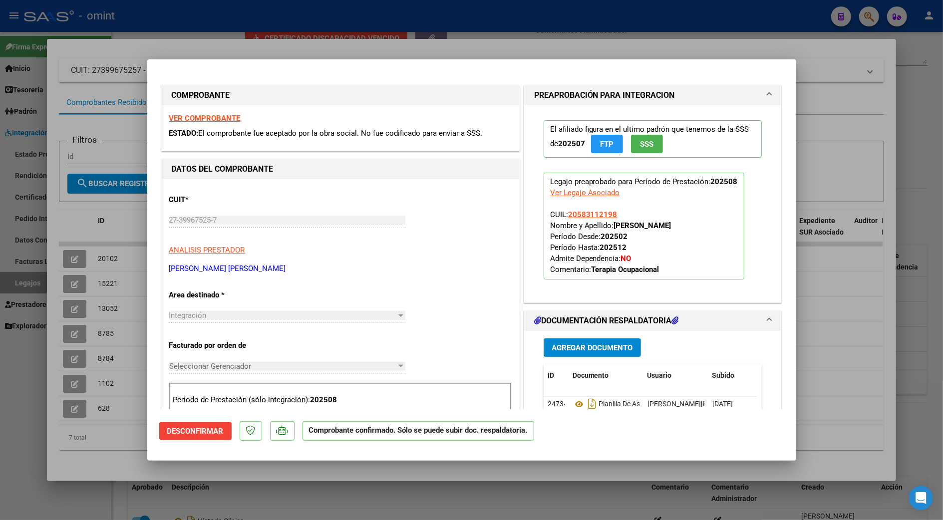
click at [927, 274] on div at bounding box center [471, 260] width 943 height 520
type input "$ 0,00"
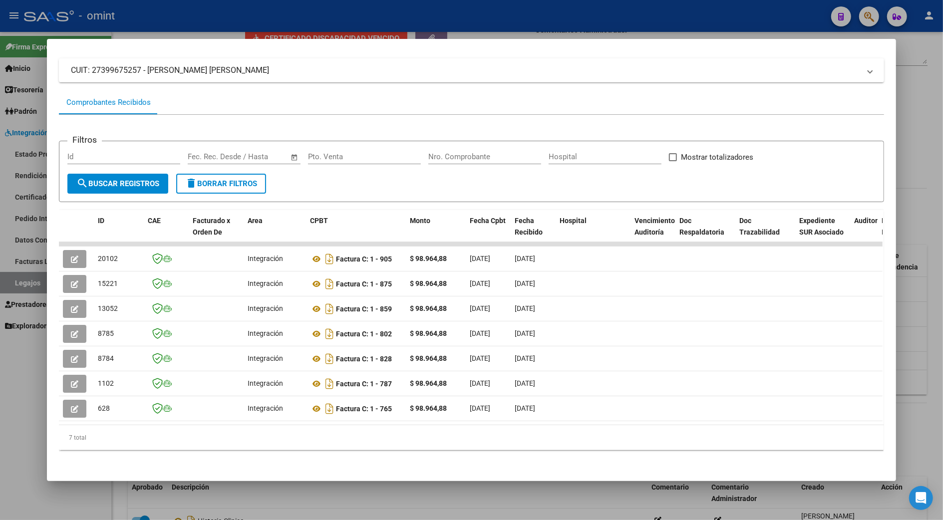
click at [927, 313] on div at bounding box center [471, 260] width 943 height 520
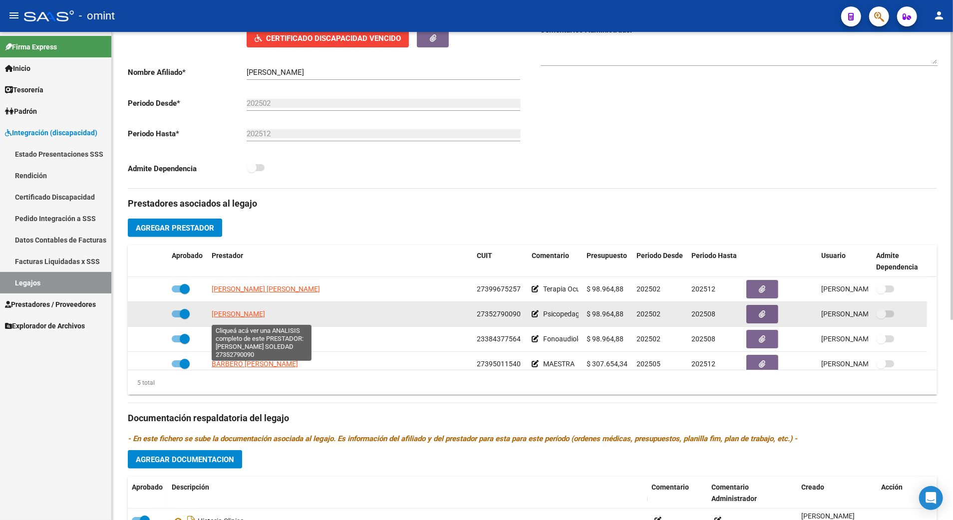
click at [231, 318] on span "LURASCHI EUGENIA SOLEDAD" at bounding box center [238, 314] width 53 height 8
type textarea "27352790090"
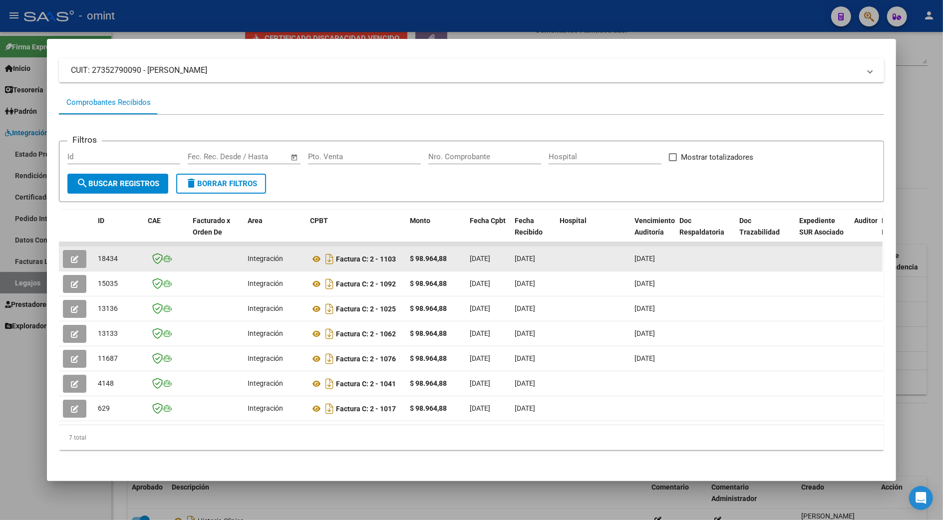
click at [74, 250] on button "button" at bounding box center [74, 259] width 23 height 18
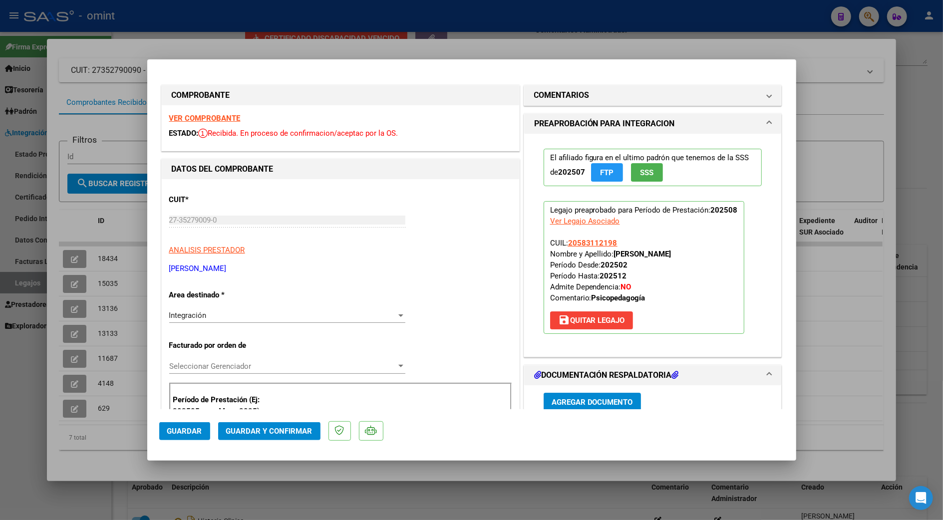
click at [220, 119] on strong "VER COMPROBANTE" at bounding box center [204, 118] width 71 height 9
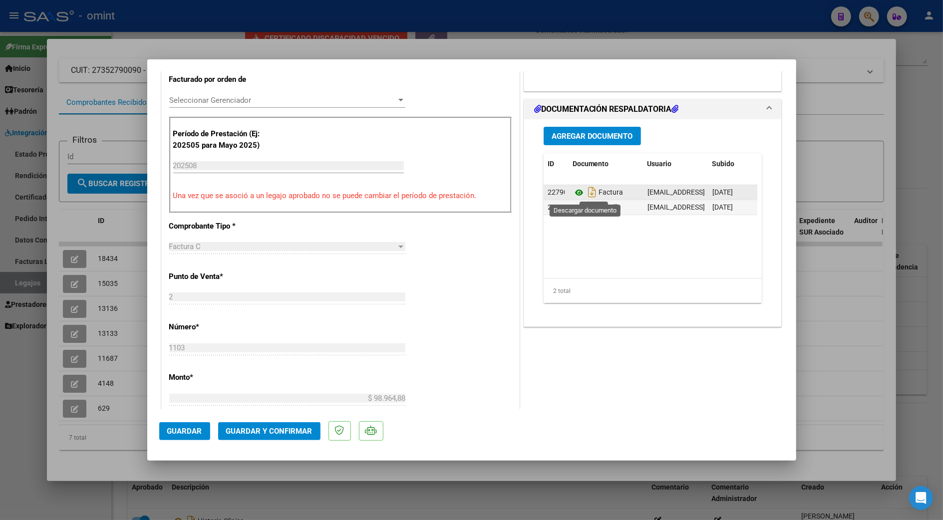
click at [572, 192] on icon at bounding box center [578, 193] width 13 height 12
click at [573, 207] on icon at bounding box center [578, 208] width 13 height 12
click at [266, 433] on span "Guardar y Confirmar" at bounding box center [269, 431] width 86 height 9
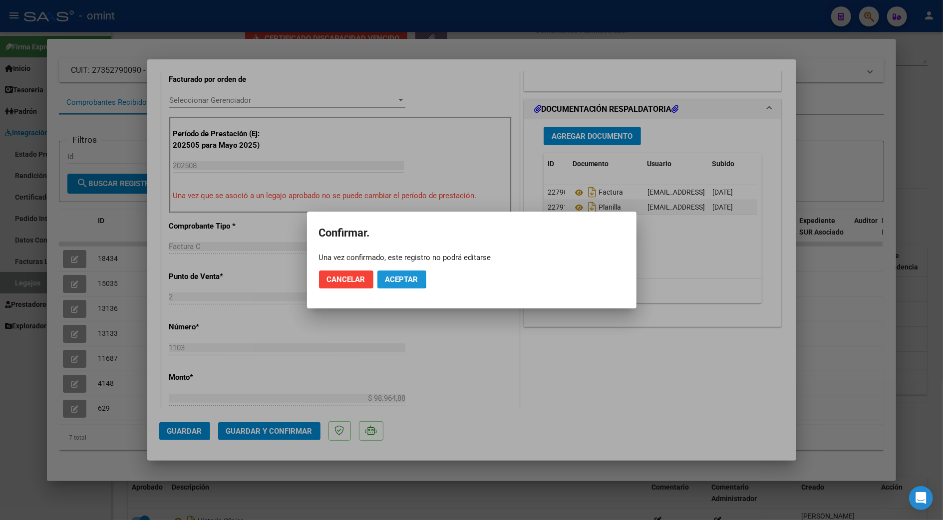
click at [390, 276] on span "Aceptar" at bounding box center [401, 279] width 33 height 9
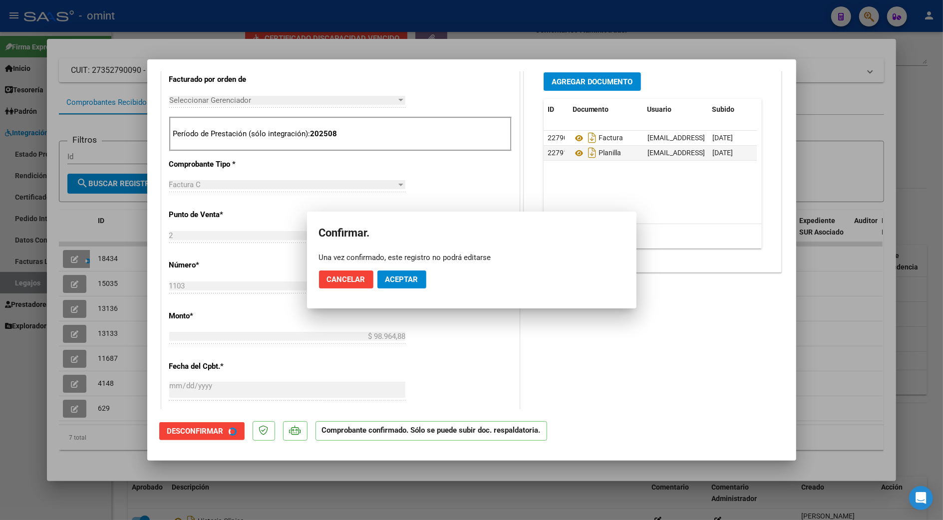
scroll to position [265, 0]
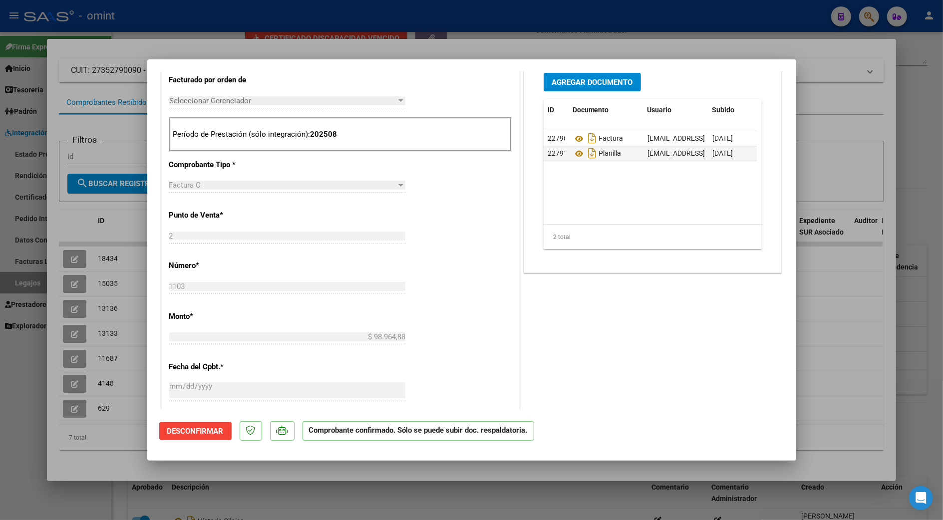
click at [846, 284] on div at bounding box center [471, 260] width 943 height 520
type input "$ 0,00"
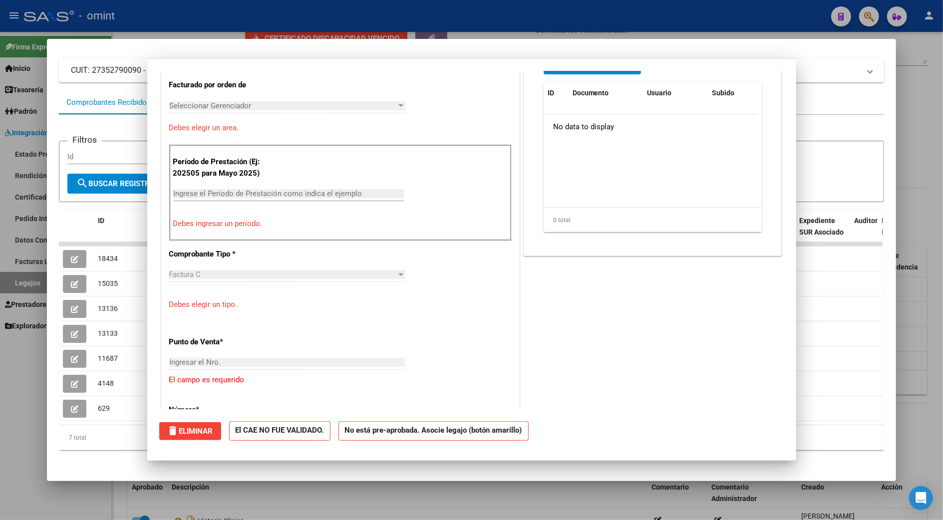
scroll to position [0, 0]
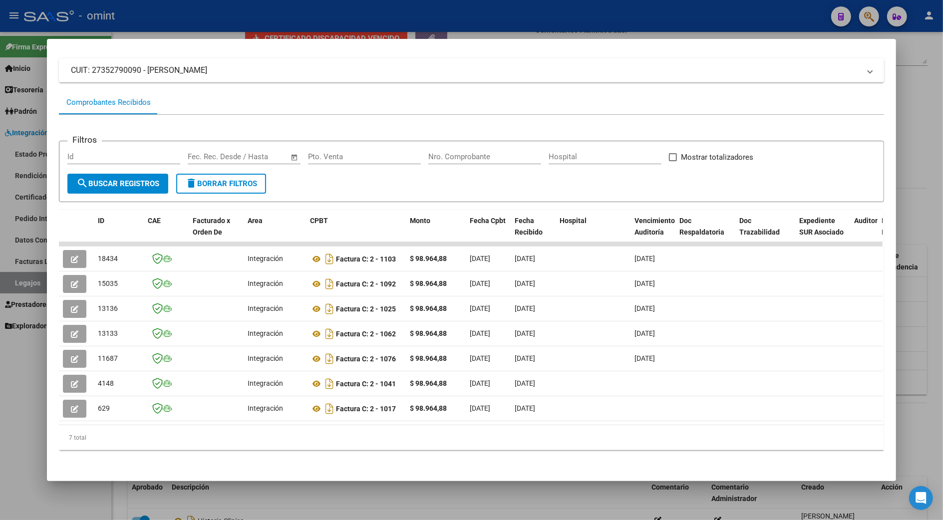
click at [919, 314] on div at bounding box center [471, 260] width 943 height 520
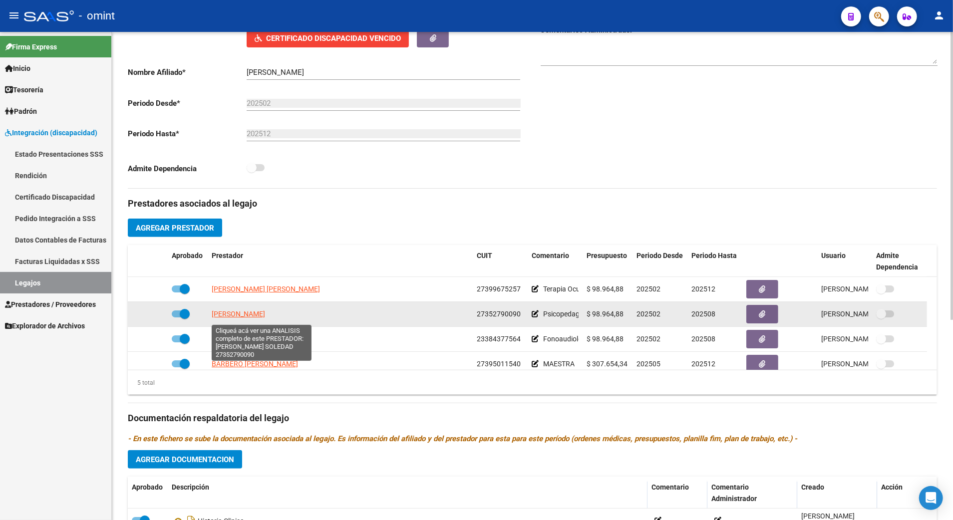
click at [233, 318] on span "LURASCHI EUGENIA SOLEDAD" at bounding box center [238, 314] width 53 height 8
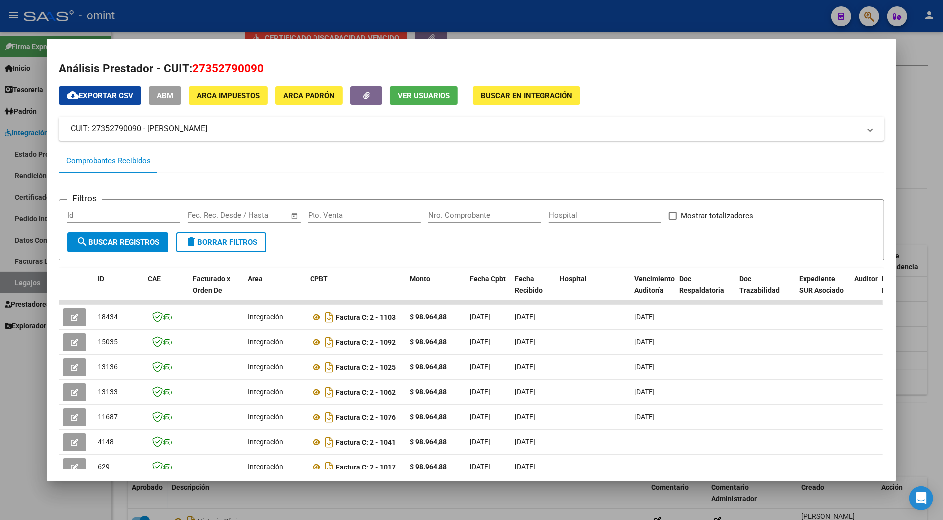
click at [913, 344] on div at bounding box center [471, 260] width 943 height 520
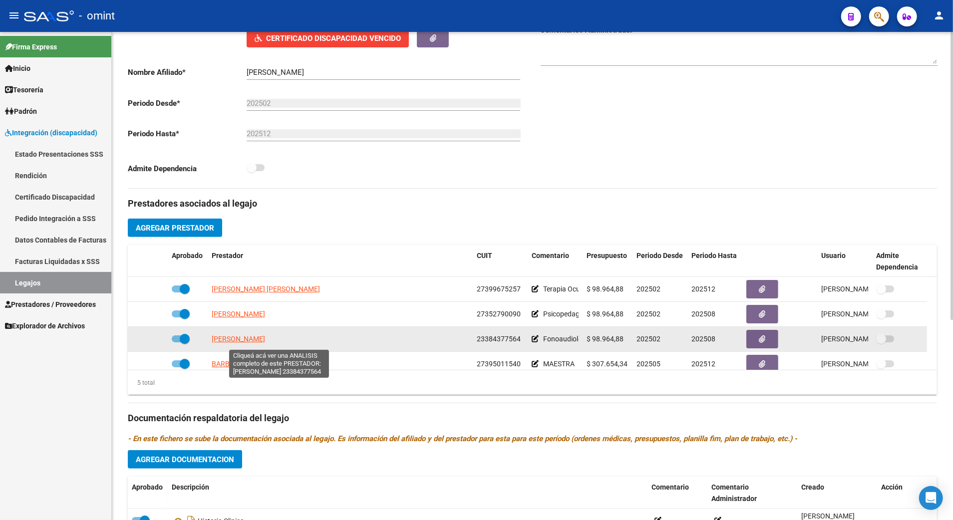
click at [265, 342] on span "SAYAS OSTERMEYER DANA KATHERINA" at bounding box center [238, 339] width 53 height 8
type textarea "23384377564"
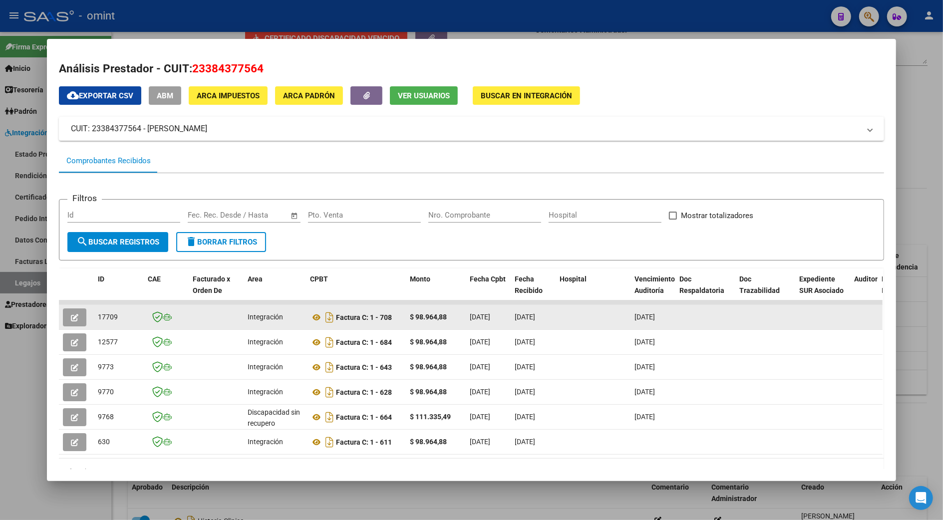
click at [71, 315] on icon "button" at bounding box center [74, 317] width 7 height 7
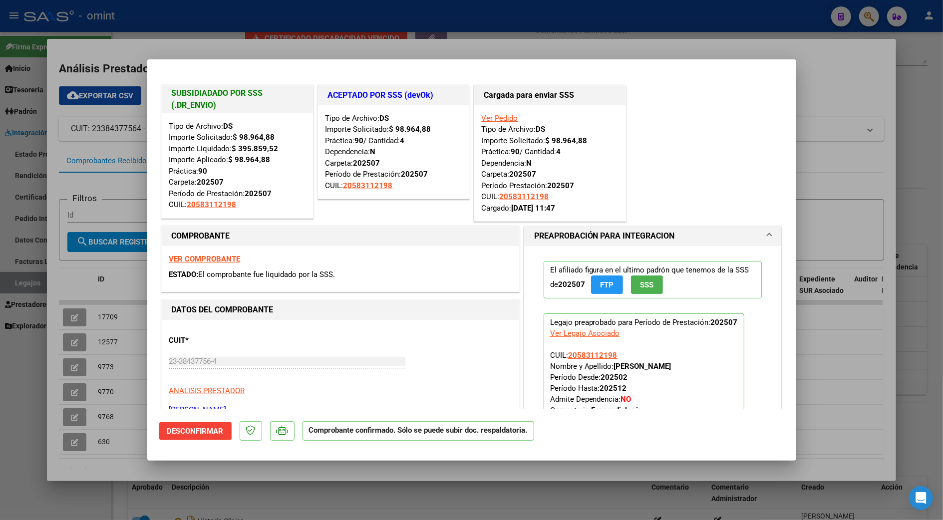
click at [920, 121] on div at bounding box center [471, 260] width 943 height 520
type input "$ 0,00"
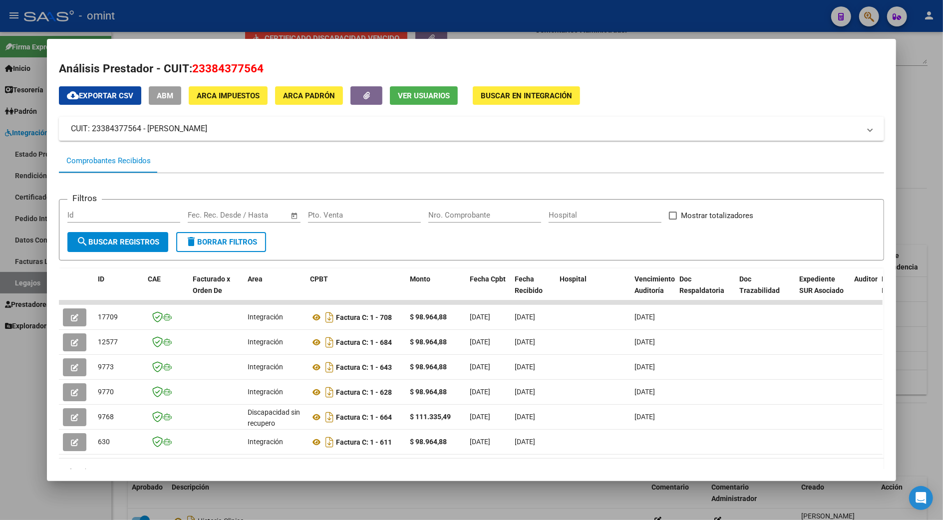
click at [917, 216] on div at bounding box center [471, 260] width 943 height 520
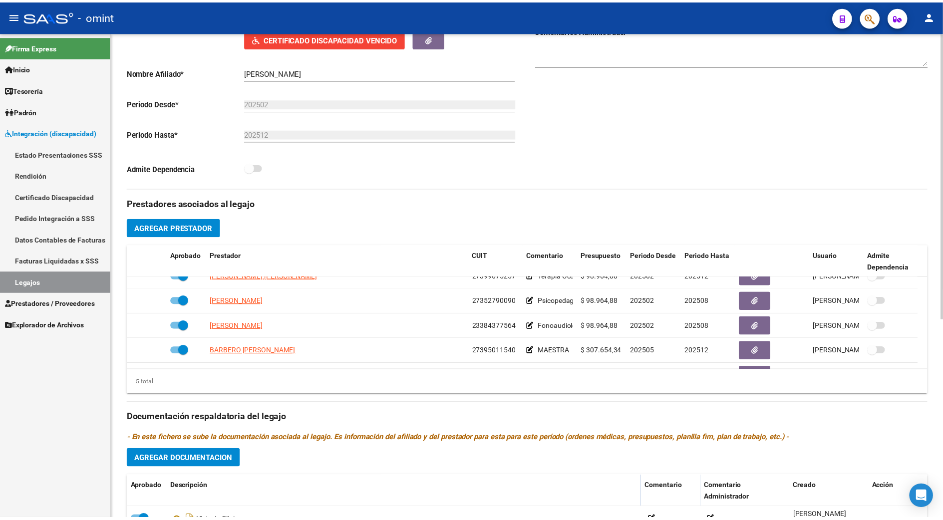
scroll to position [35, 0]
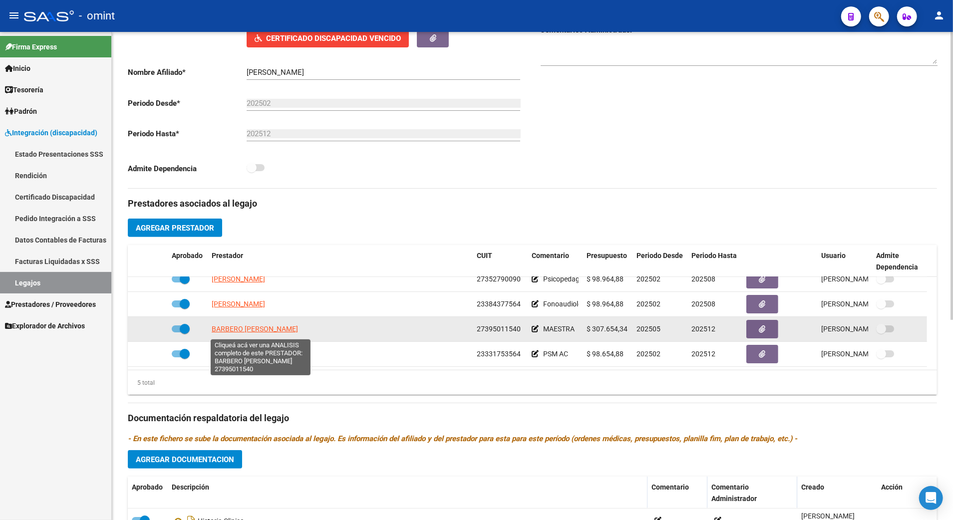
click at [250, 332] on span "BARBERO MARIA FLORENCIA" at bounding box center [255, 329] width 86 height 8
type textarea "27395011540"
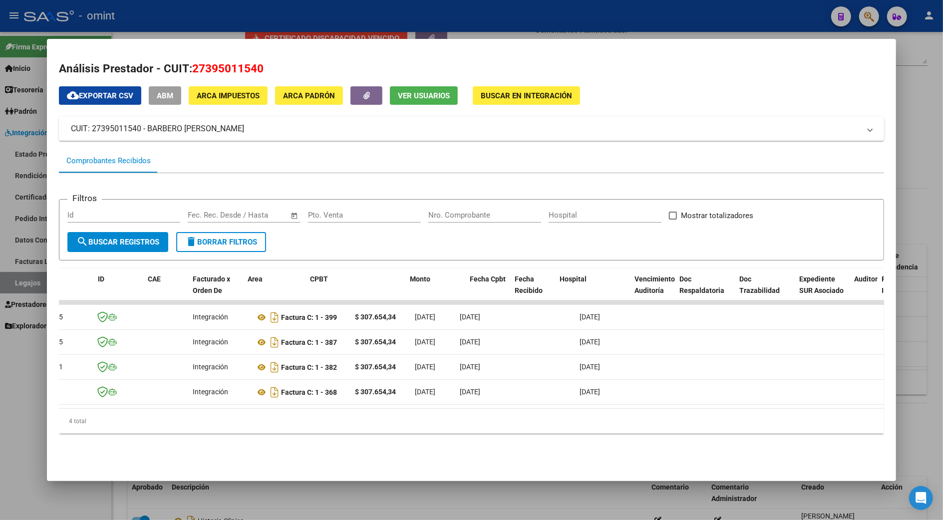
scroll to position [0, 0]
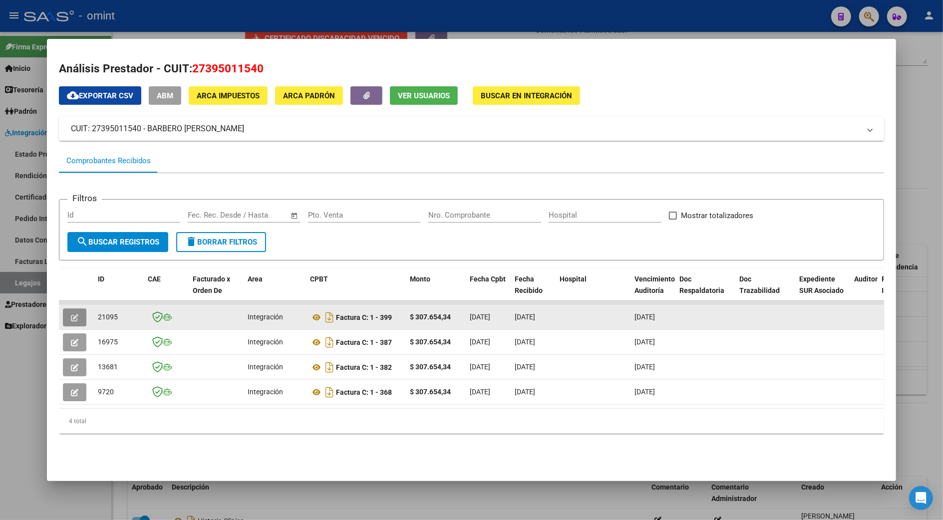
click at [72, 314] on icon "button" at bounding box center [74, 317] width 7 height 7
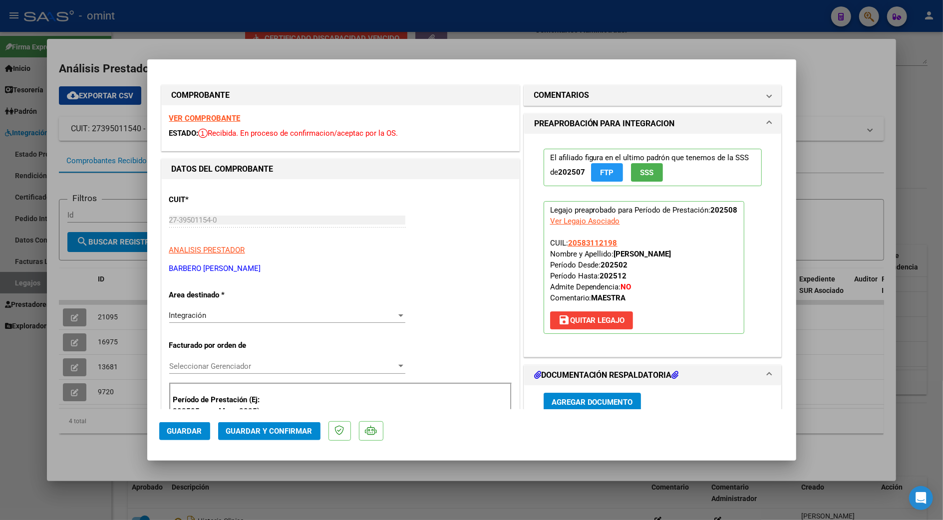
click at [206, 118] on strong "VER COMPROBANTE" at bounding box center [204, 118] width 71 height 9
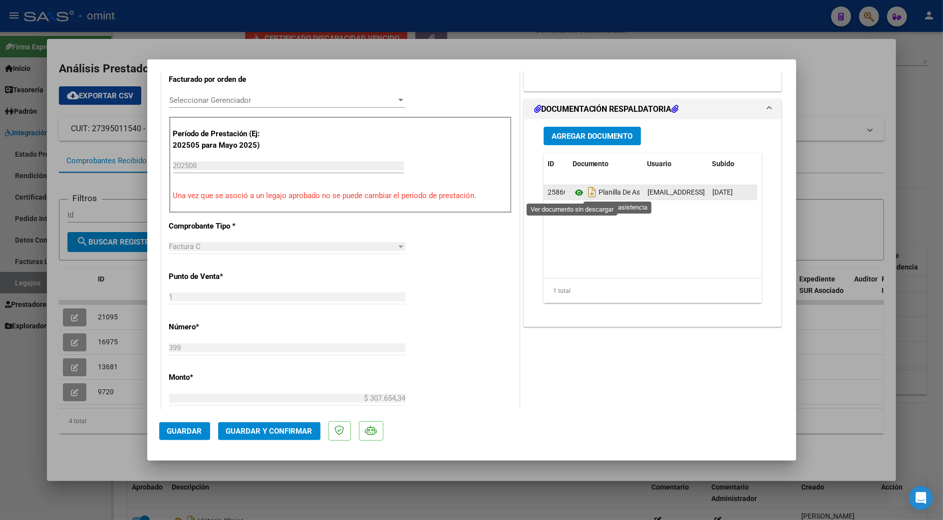
click at [572, 192] on icon at bounding box center [578, 193] width 13 height 12
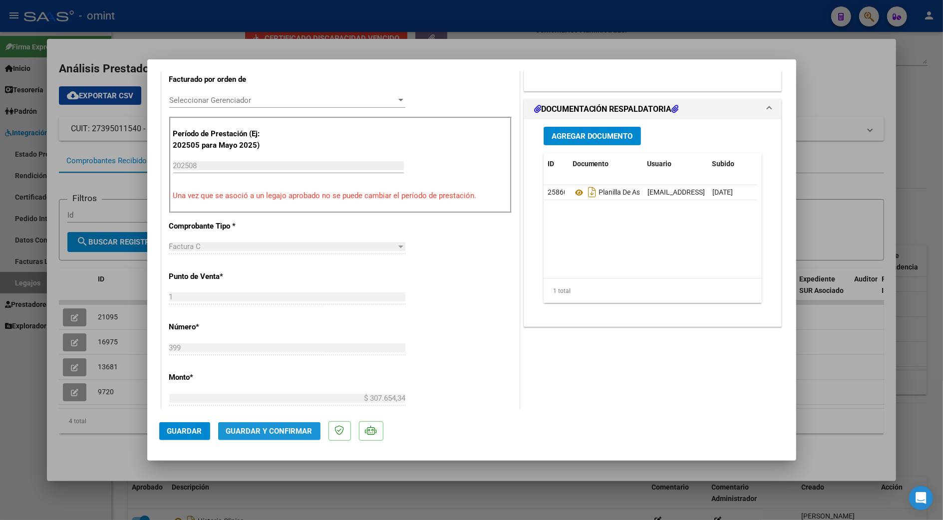
click at [267, 431] on span "Guardar y Confirmar" at bounding box center [269, 431] width 86 height 9
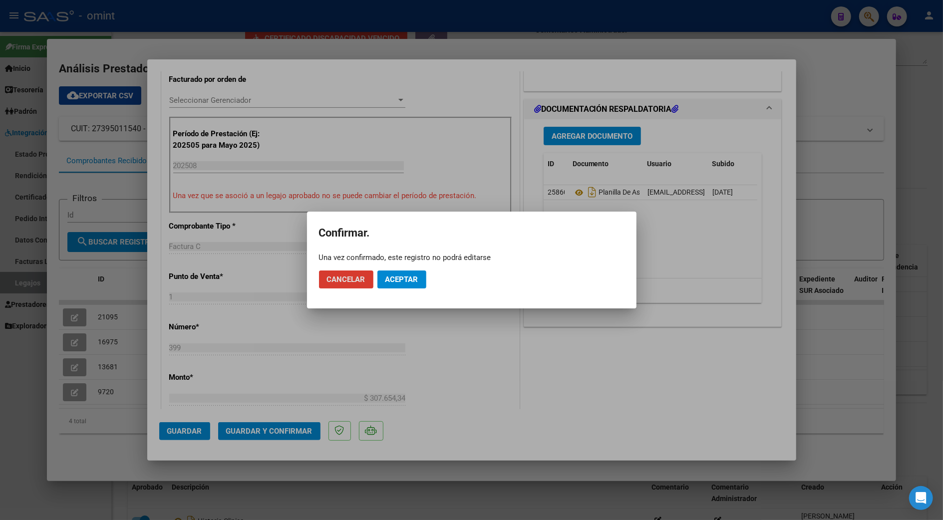
click at [405, 273] on button "Aceptar" at bounding box center [401, 279] width 49 height 18
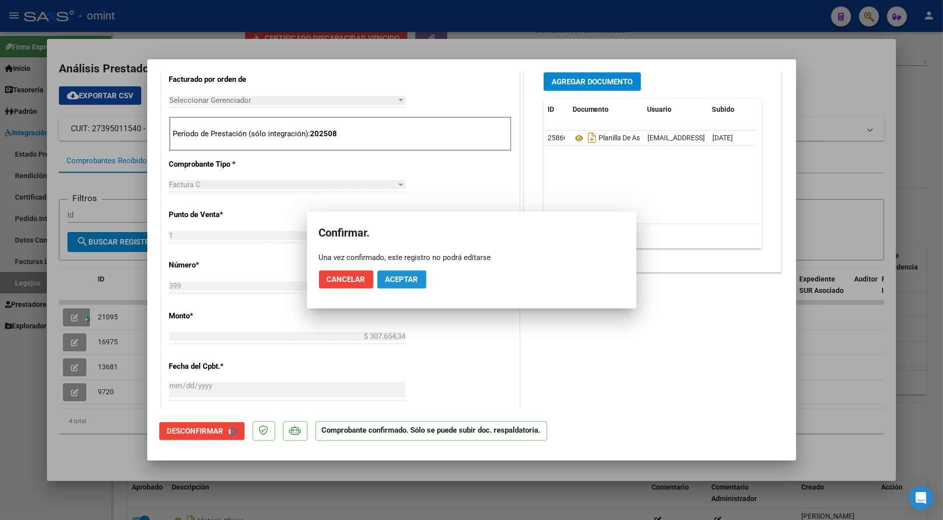
scroll to position [265, 0]
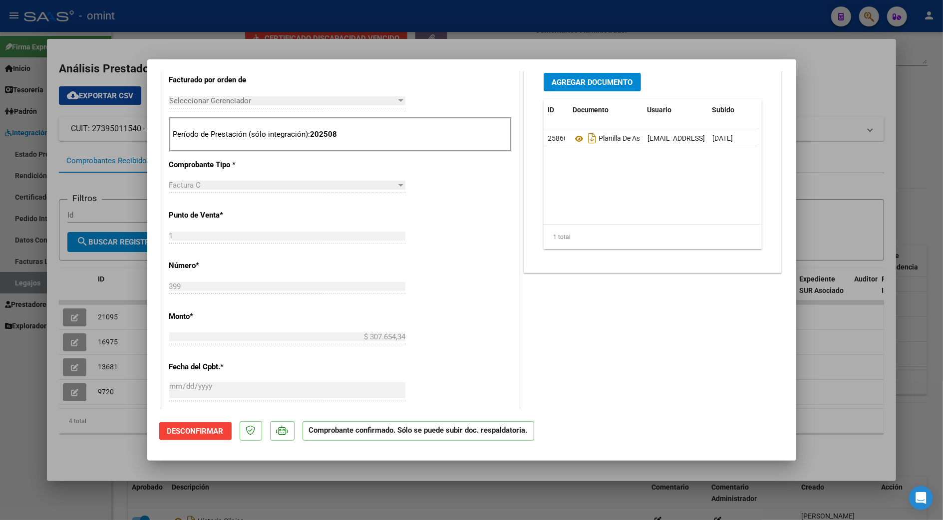
click at [899, 101] on div at bounding box center [471, 260] width 943 height 520
type input "$ 0,00"
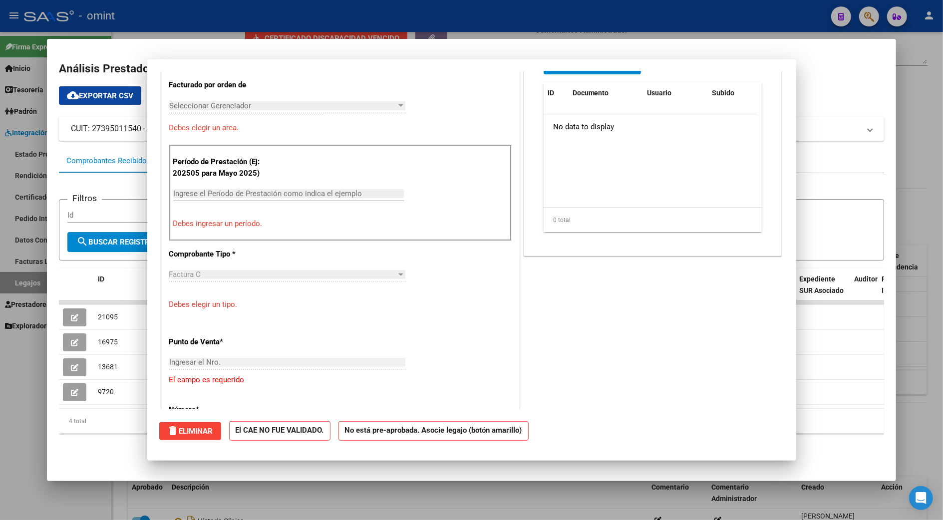
scroll to position [0, 0]
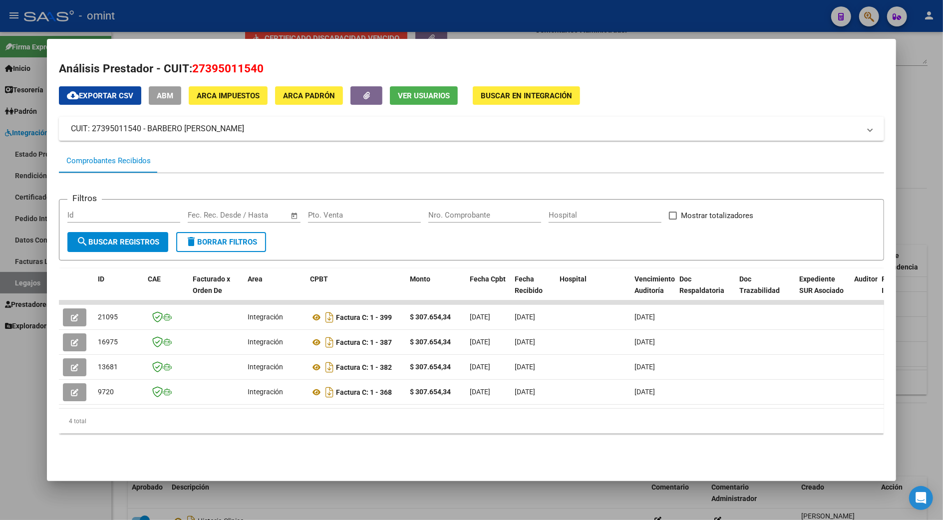
click at [928, 258] on div at bounding box center [471, 260] width 943 height 520
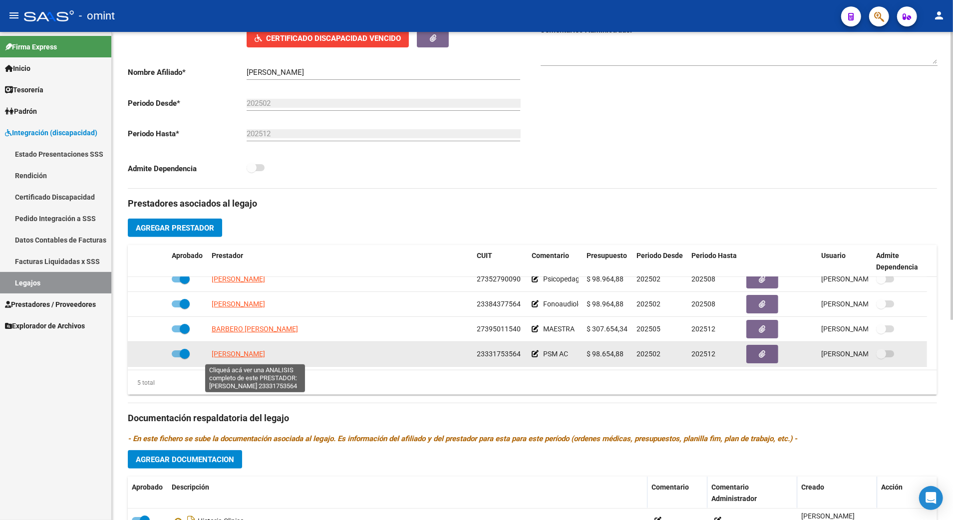
click at [265, 356] on span "PROST CECILIA MARCELA" at bounding box center [238, 354] width 53 height 8
type textarea "23331753564"
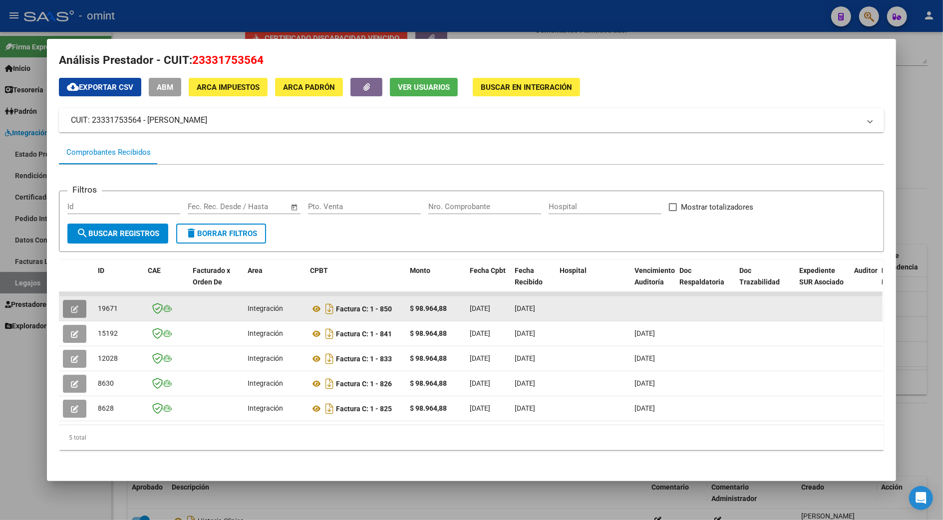
click at [74, 305] on icon "button" at bounding box center [74, 308] width 7 height 7
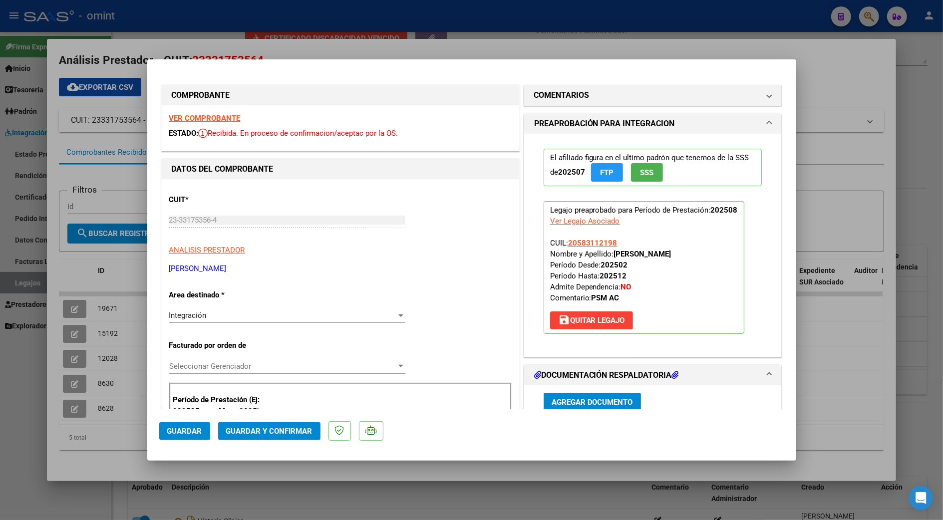
click at [196, 118] on strong "VER COMPROBANTE" at bounding box center [204, 118] width 71 height 9
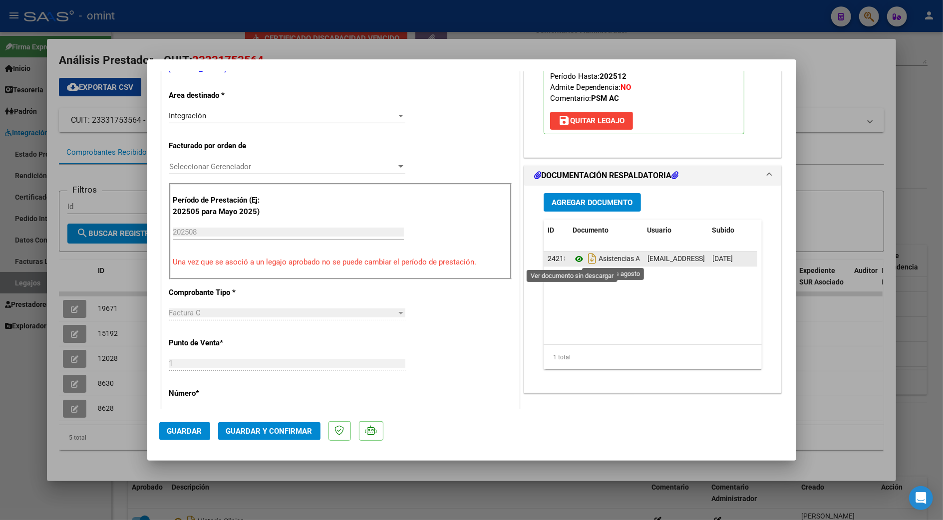
click at [572, 258] on icon at bounding box center [578, 259] width 13 height 12
click at [263, 428] on span "Guardar y Confirmar" at bounding box center [269, 431] width 86 height 9
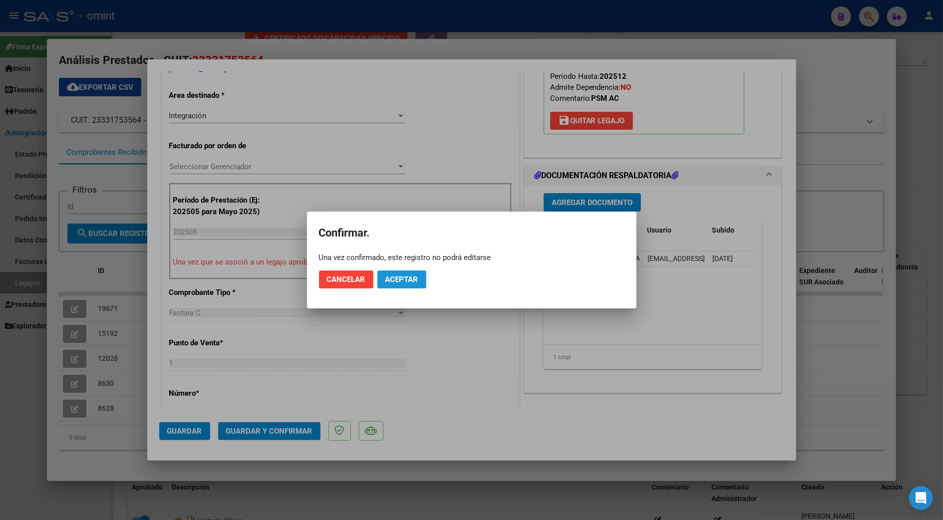
click at [392, 270] on button "Aceptar" at bounding box center [401, 279] width 49 height 18
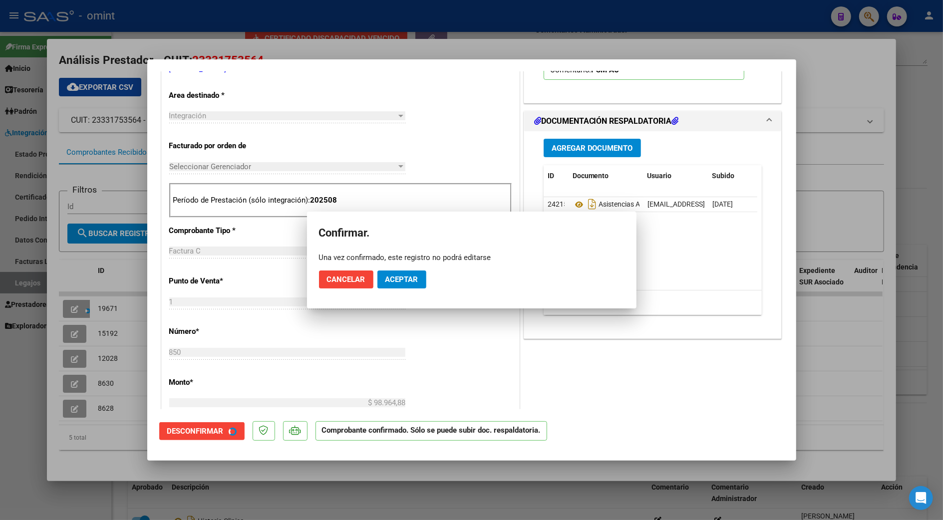
scroll to position [199, 0]
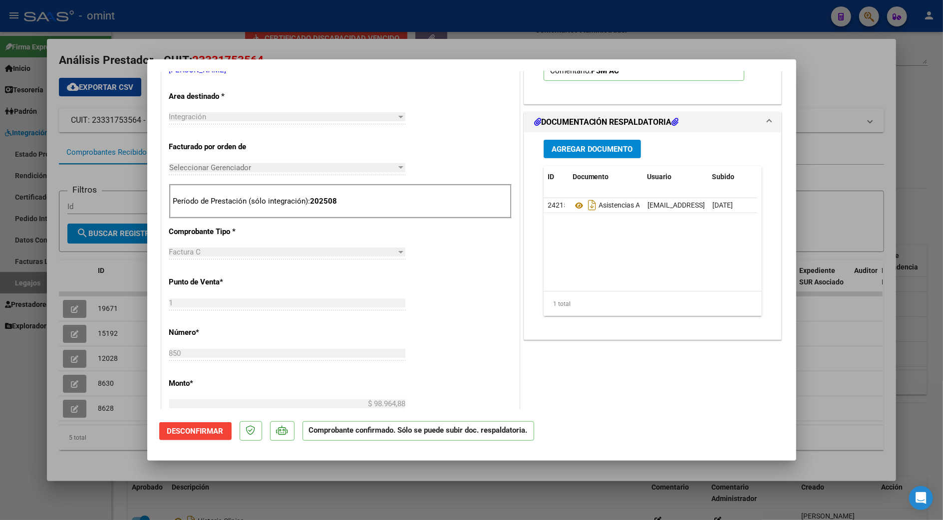
click at [828, 196] on div at bounding box center [471, 260] width 943 height 520
type input "$ 0,00"
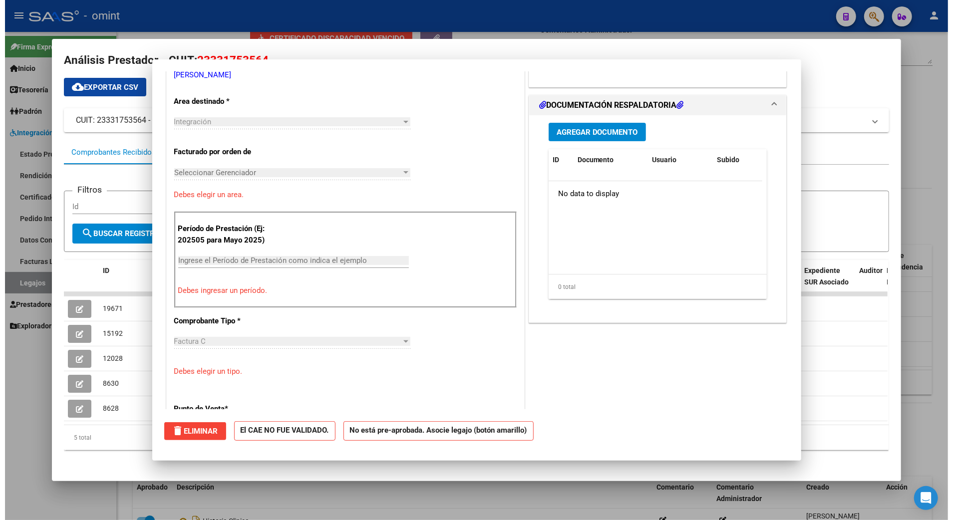
scroll to position [0, 0]
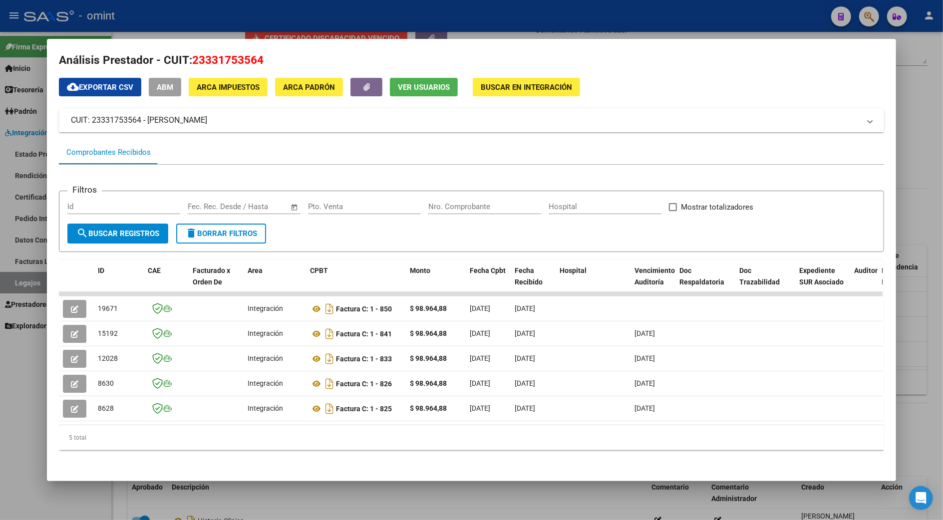
click at [907, 312] on div at bounding box center [471, 260] width 943 height 520
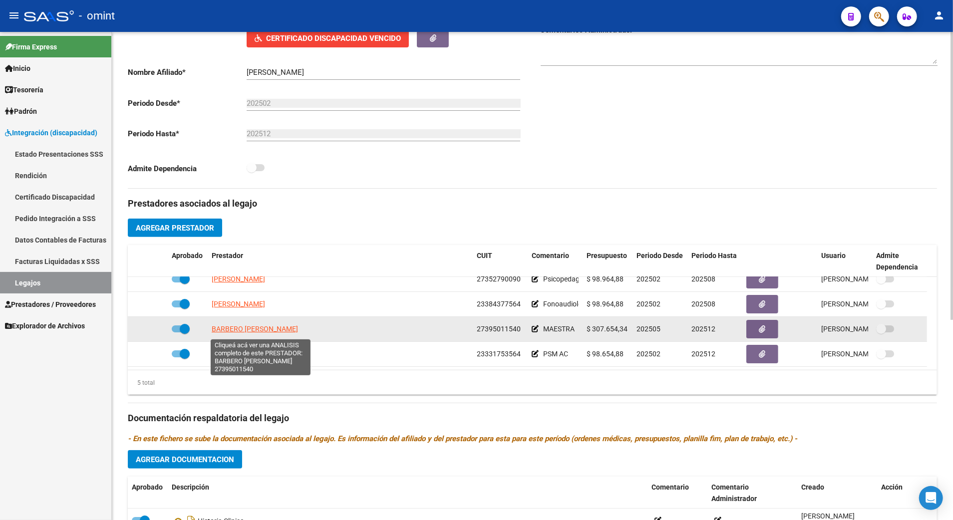
click at [237, 333] on span "BARBERO MARIA FLORENCIA" at bounding box center [255, 329] width 86 height 8
type textarea "27395011540"
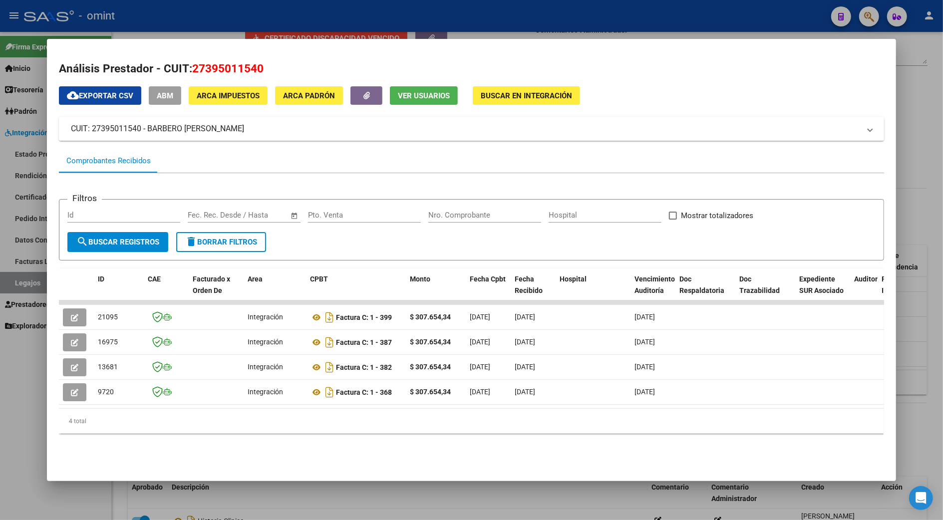
click at [913, 218] on div at bounding box center [471, 260] width 943 height 520
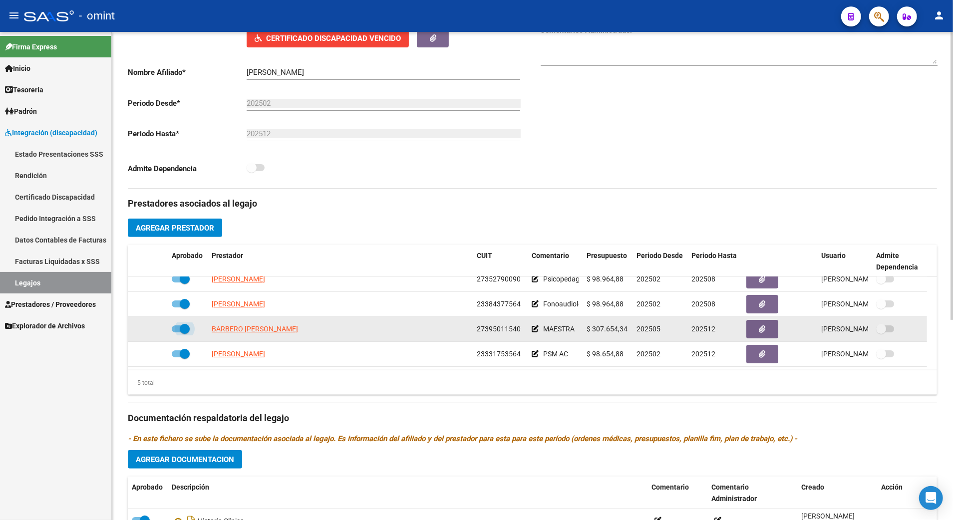
click at [176, 330] on span at bounding box center [181, 328] width 18 height 7
click at [176, 332] on input "checkbox" at bounding box center [176, 332] width 0 height 0
click at [151, 330] on icon at bounding box center [153, 328] width 7 height 7
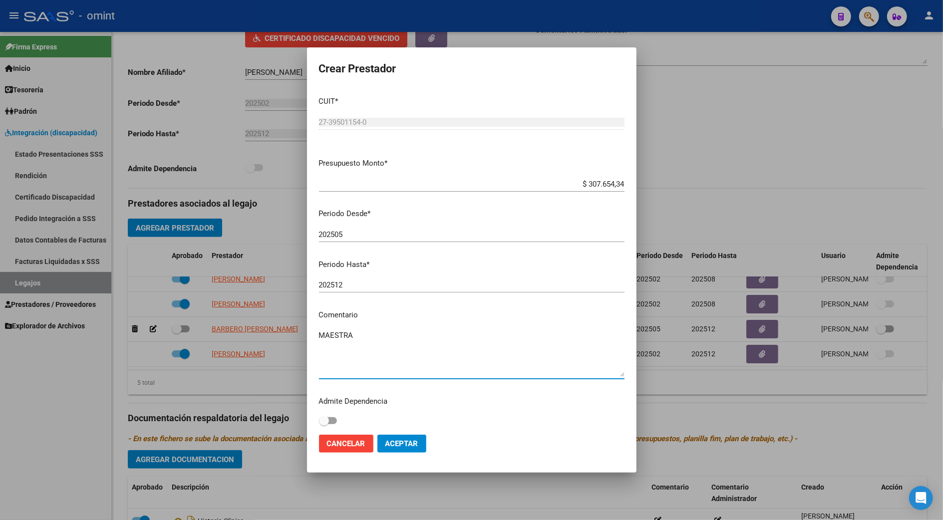
click at [387, 335] on textarea "MAESTRA" at bounding box center [471, 353] width 305 height 47
click at [389, 442] on span "Aceptar" at bounding box center [401, 443] width 33 height 9
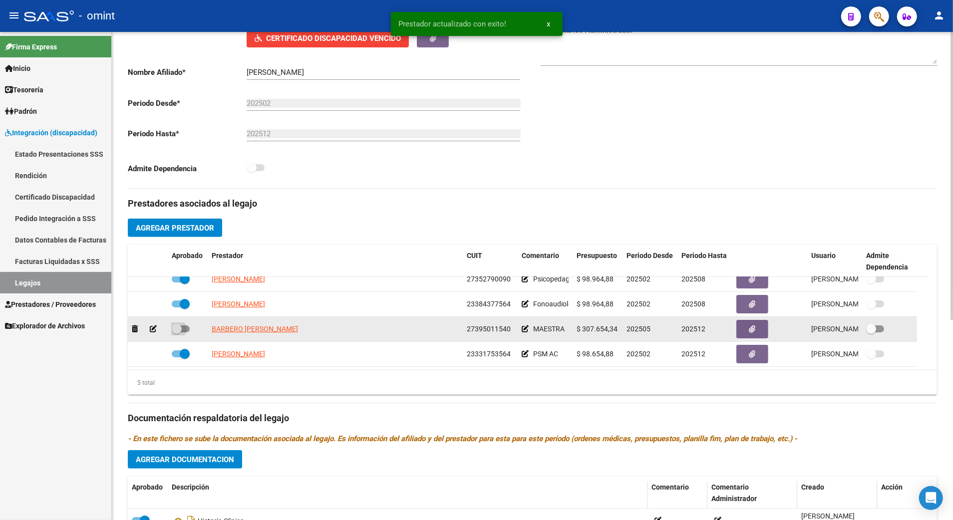
click at [184, 327] on span at bounding box center [181, 328] width 18 height 7
click at [177, 332] on input "checkbox" at bounding box center [176, 332] width 0 height 0
checkbox input "true"
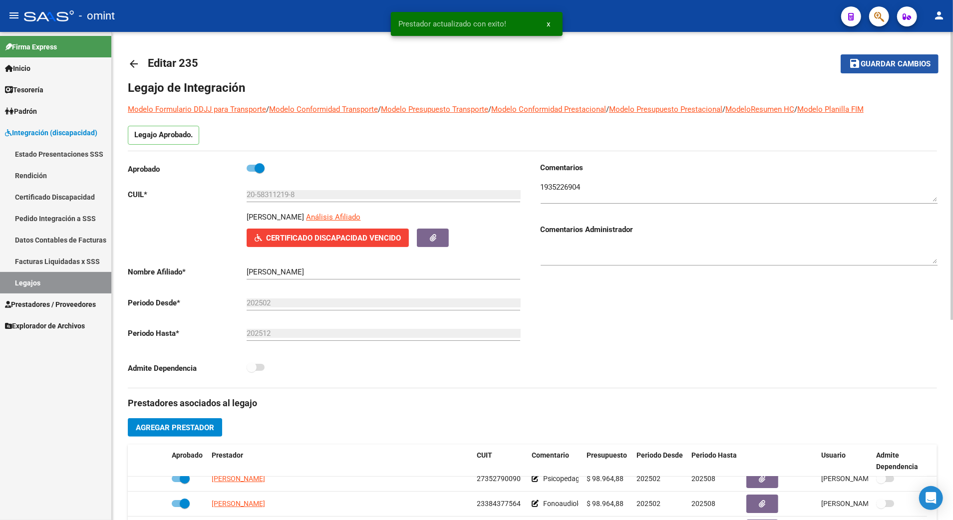
click at [899, 64] on span "Guardar cambios" at bounding box center [895, 64] width 70 height 9
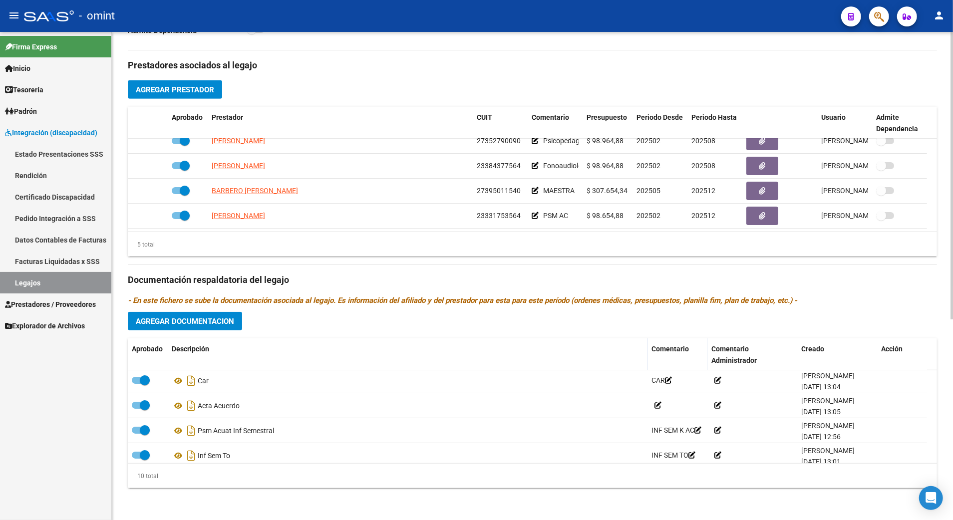
scroll to position [160, 0]
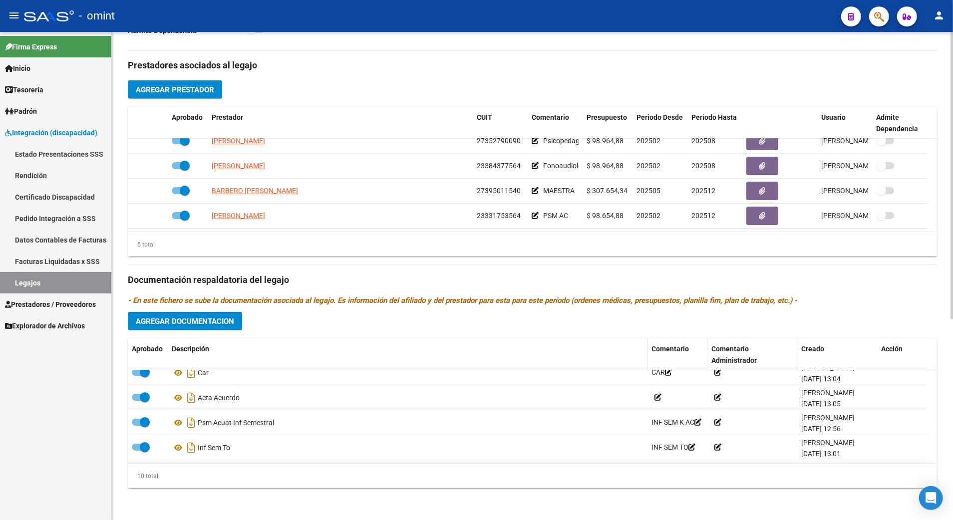
click at [176, 314] on button "Agregar Documentacion" at bounding box center [185, 321] width 114 height 18
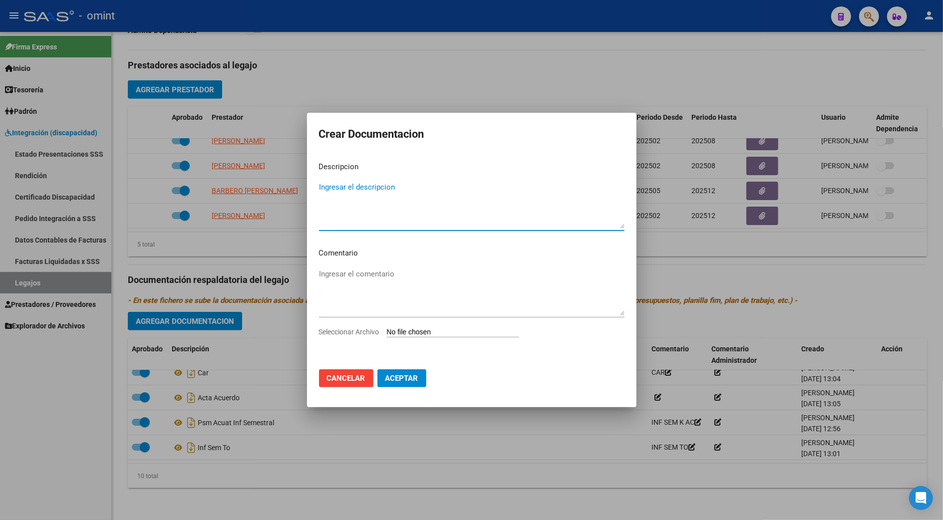
click at [420, 328] on input "Seleccionar Archivo" at bounding box center [453, 332] width 132 height 9
type input "C:\fakepath\MAESTRA.pdf"
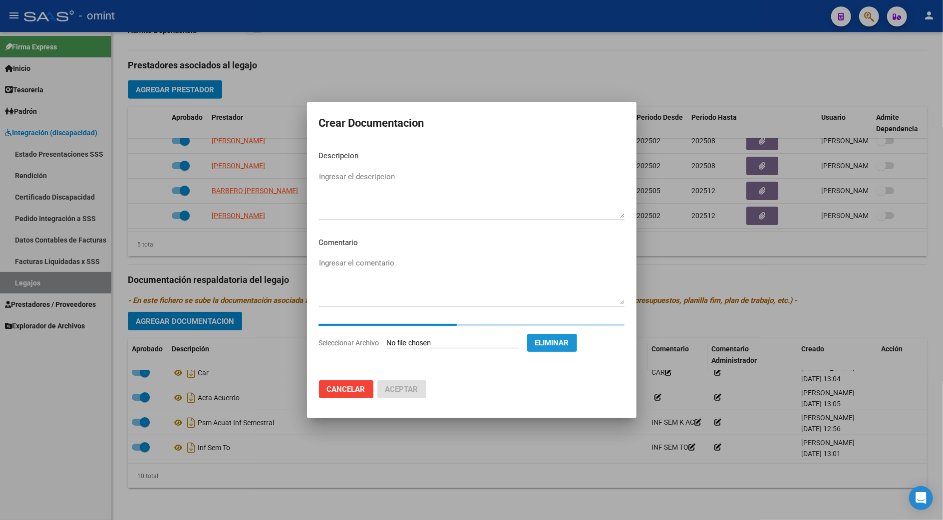
click at [569, 346] on span "Eliminar" at bounding box center [552, 342] width 34 height 9
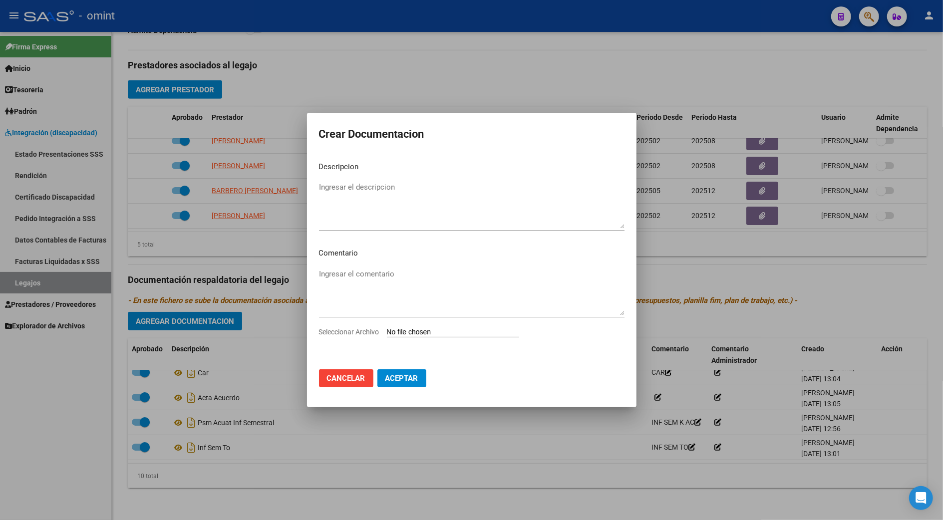
click at [398, 372] on button "Aceptar" at bounding box center [401, 378] width 49 height 18
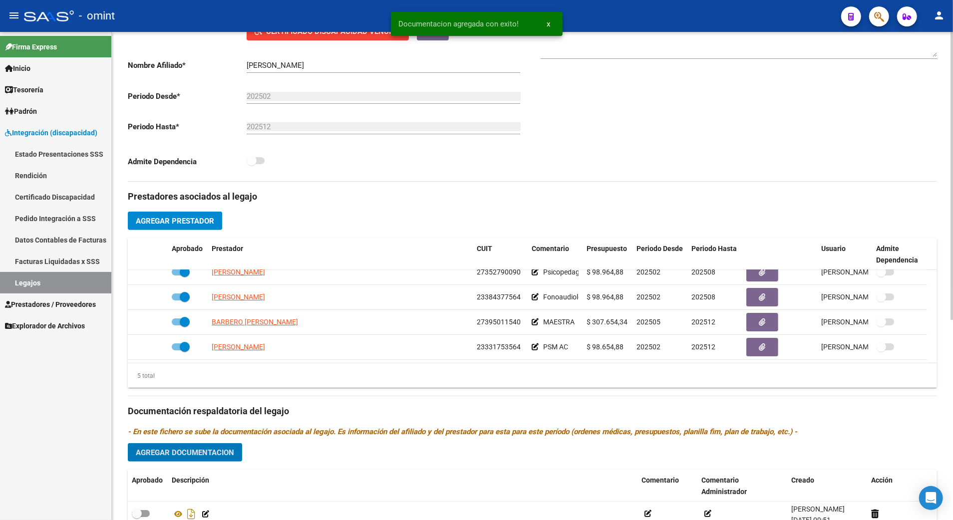
scroll to position [340, 0]
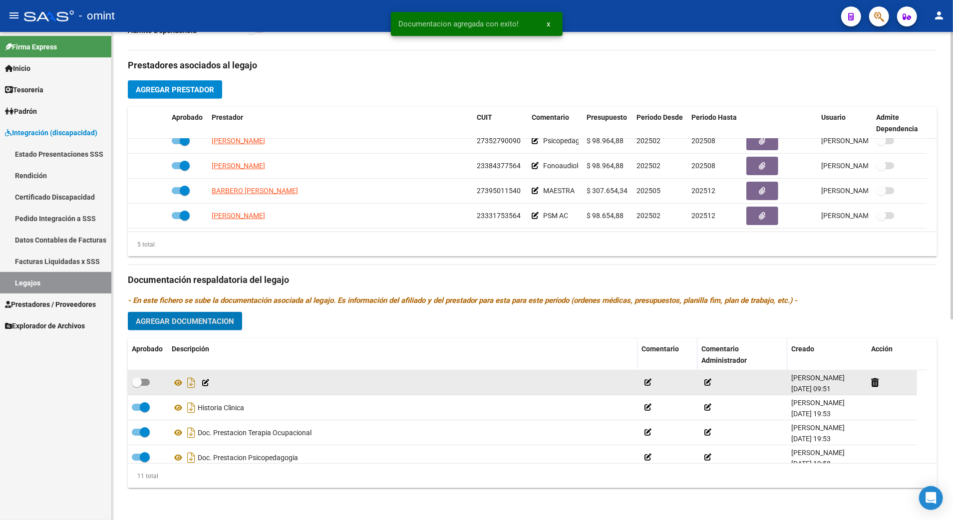
click at [208, 384] on icon at bounding box center [205, 382] width 7 height 7
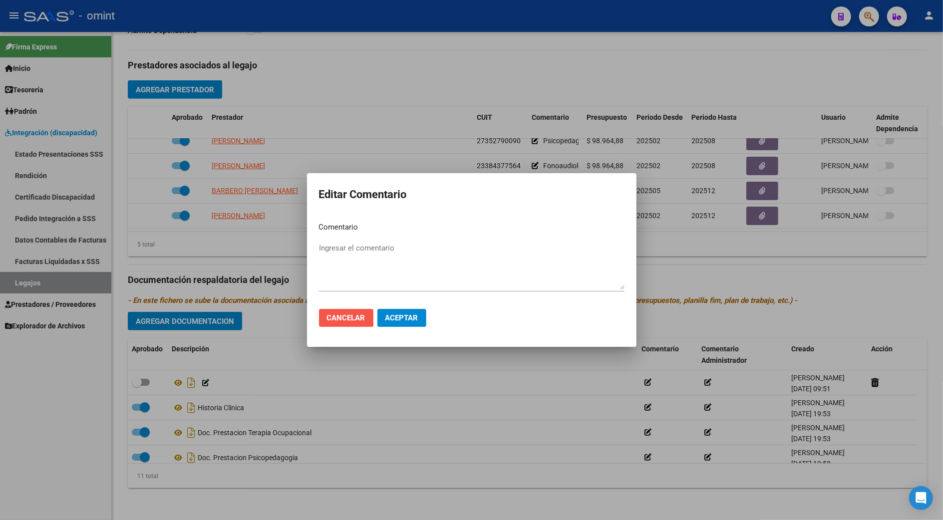
click at [337, 314] on span "Cancelar" at bounding box center [346, 317] width 38 height 9
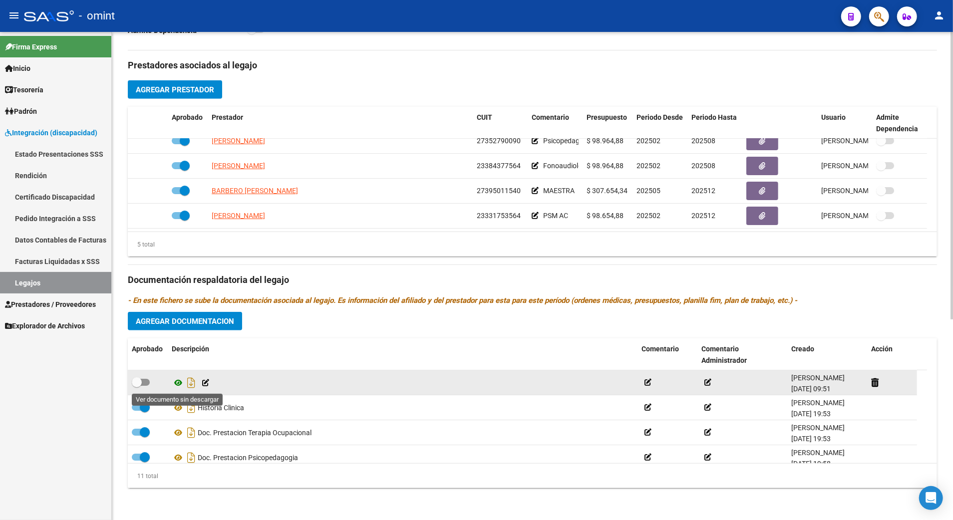
click at [178, 382] on icon at bounding box center [178, 383] width 13 height 12
click at [873, 378] on icon at bounding box center [874, 382] width 7 height 9
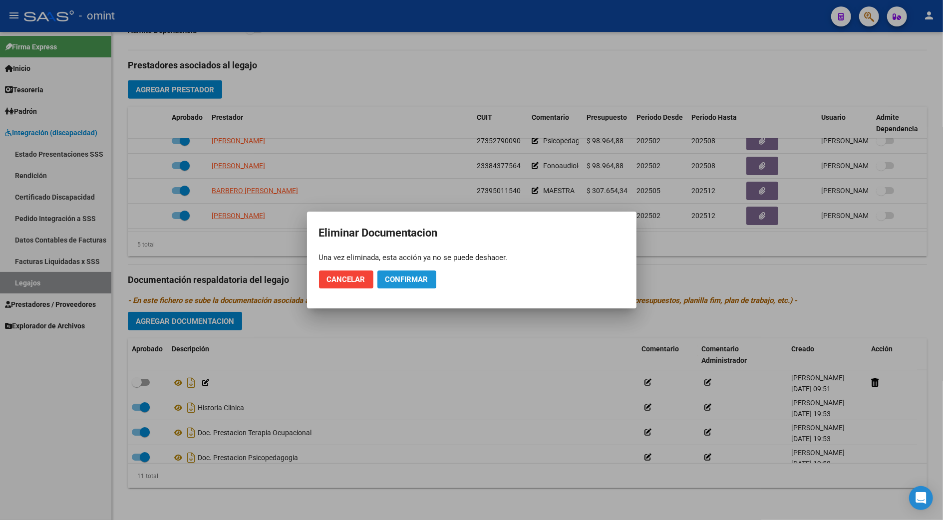
click at [395, 275] on span "Confirmar" at bounding box center [406, 279] width 43 height 9
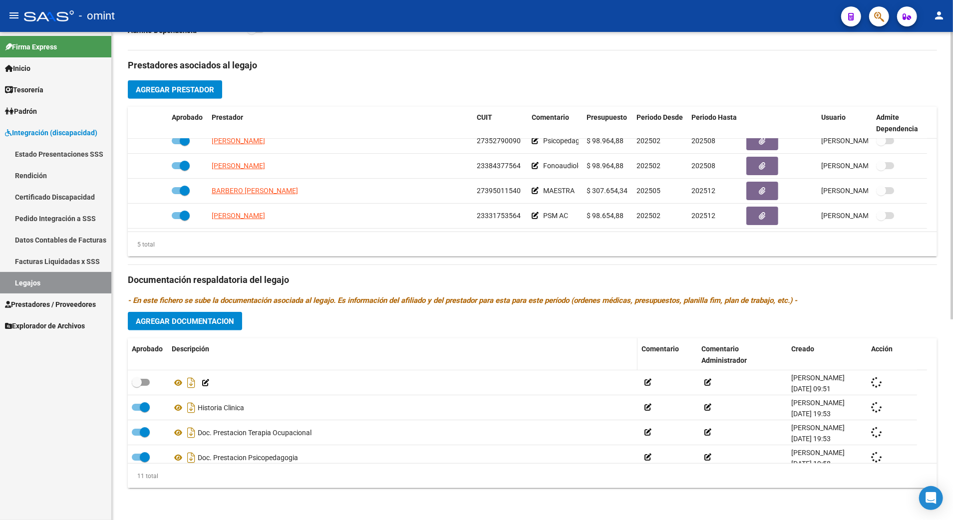
checkbox input "true"
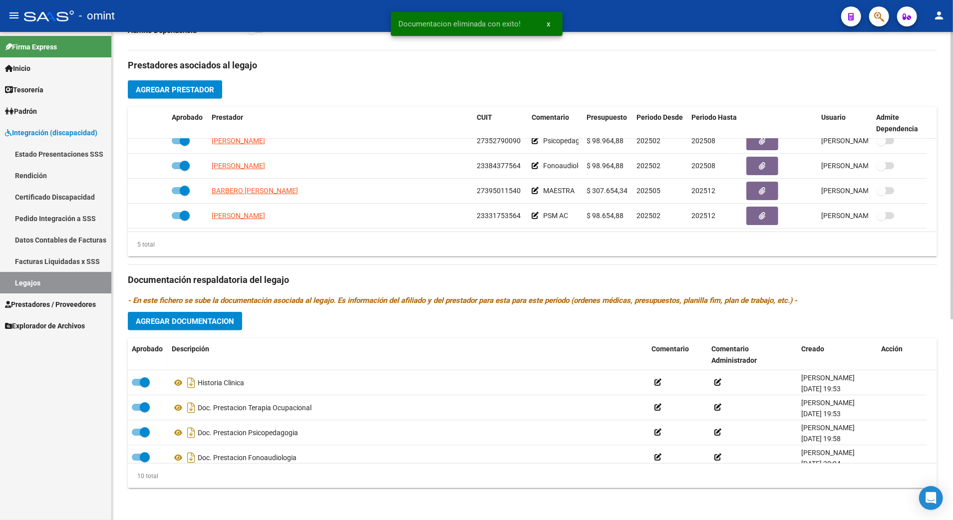
click at [185, 310] on div "Prestadores asociados al legajo Agregar Prestador Aprobado Prestador CUIT Comen…" at bounding box center [532, 273] width 809 height 446
click at [189, 320] on span "Agregar Documentacion" at bounding box center [185, 321] width 98 height 9
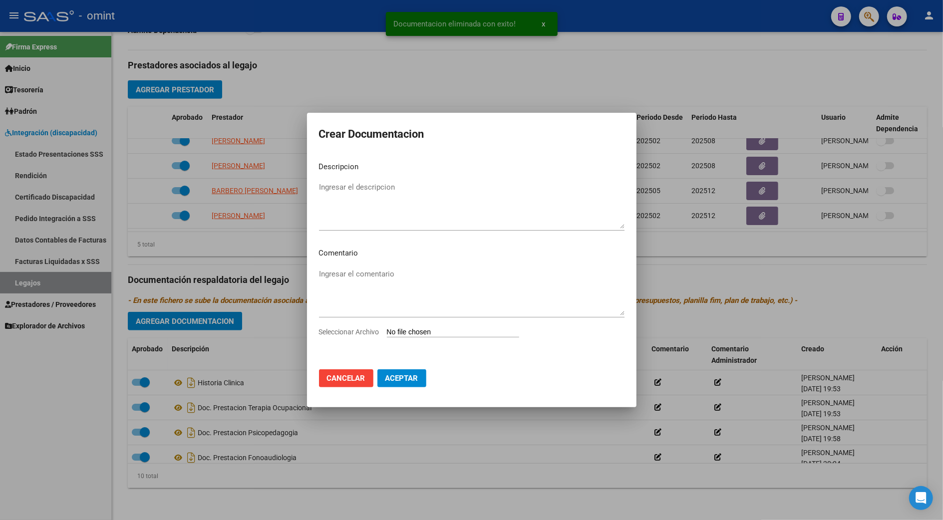
click at [462, 326] on div "Ingresar el comentario" at bounding box center [471, 296] width 305 height 60
click at [462, 330] on input "Seleccionar Archivo" at bounding box center [453, 332] width 132 height 9
type input "C:\fakepath\informe semestral maestra.pdf"
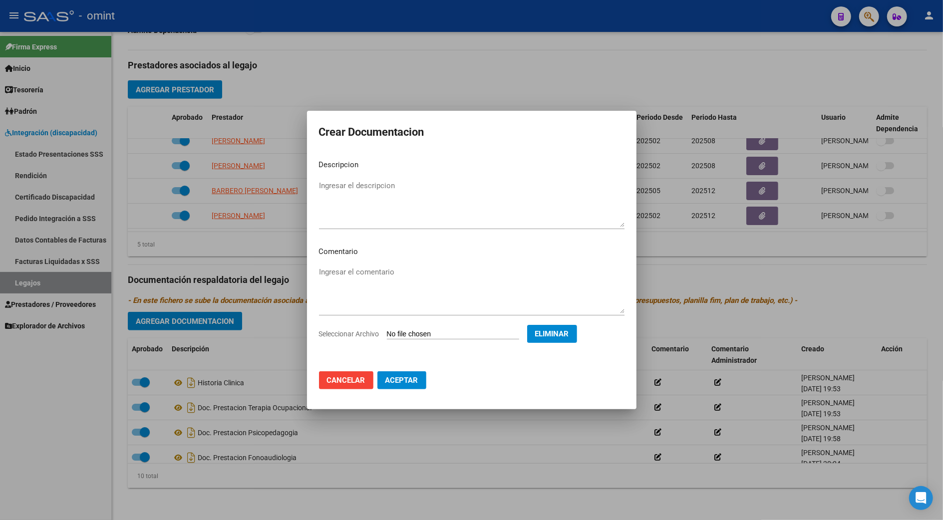
click at [368, 190] on textarea "Ingresar el descripcion" at bounding box center [471, 203] width 305 height 47
type textarea "informe semestral maestra"
click at [388, 381] on span "Aceptar" at bounding box center [401, 380] width 33 height 9
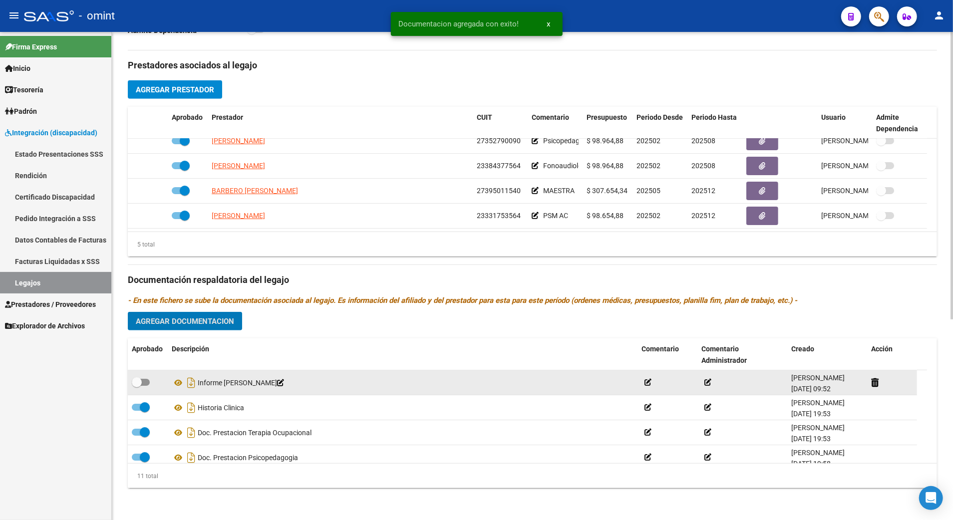
click at [144, 382] on span at bounding box center [141, 382] width 18 height 7
click at [137, 386] on input "checkbox" at bounding box center [136, 386] width 0 height 0
checkbox input "true"
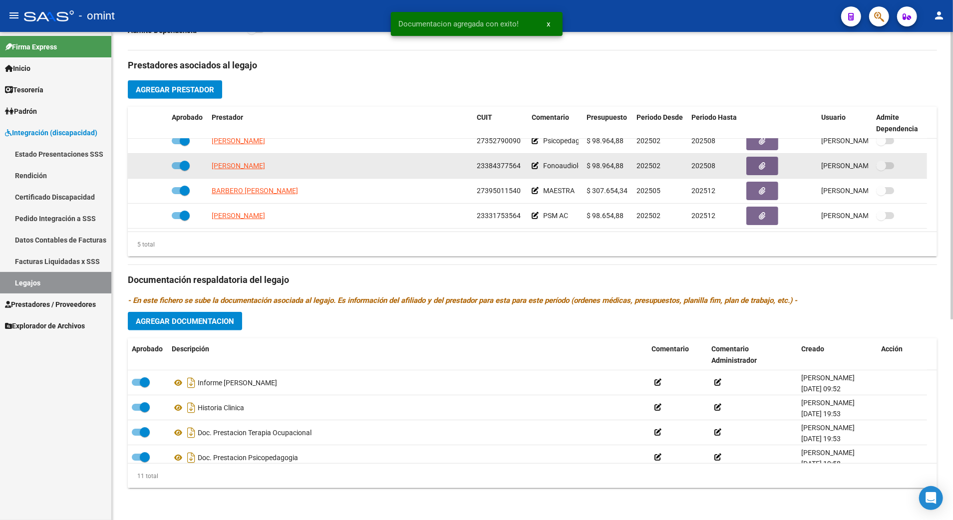
scroll to position [0, 0]
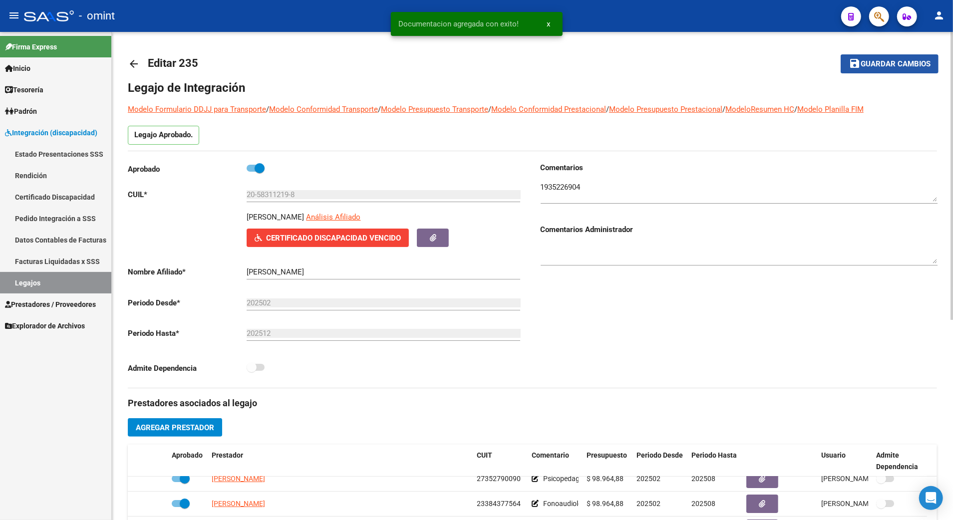
click at [893, 67] on span "Guardar cambios" at bounding box center [895, 64] width 70 height 9
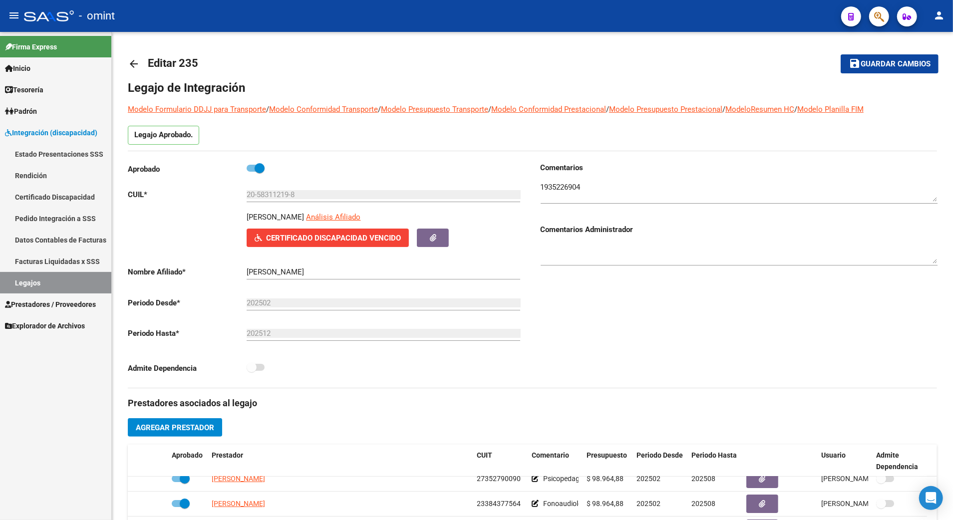
click at [30, 283] on link "Legajos" at bounding box center [55, 282] width 111 height 21
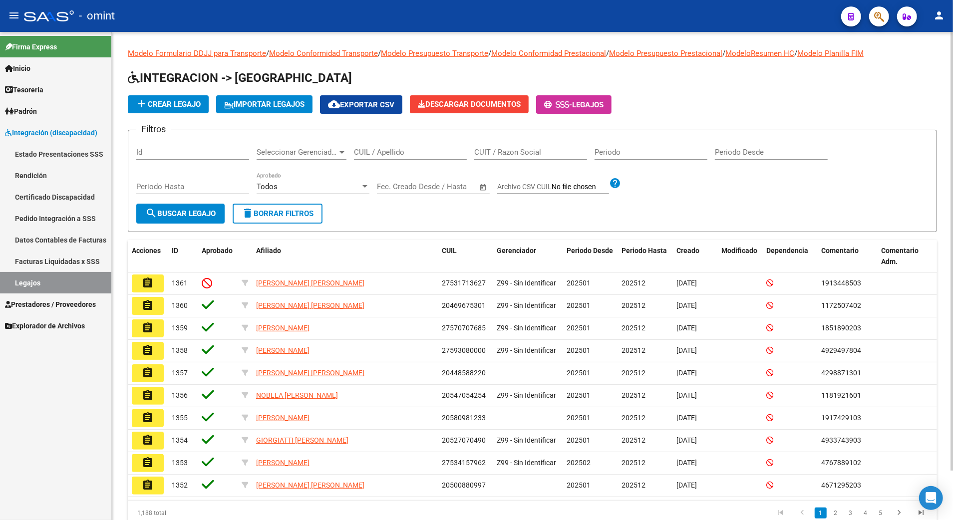
click at [404, 146] on div "CUIL / Apellido" at bounding box center [410, 148] width 113 height 21
click at [401, 155] on input "CUIL / Apellido" at bounding box center [410, 152] width 113 height 9
click at [27, 278] on link "Legajos" at bounding box center [55, 282] width 111 height 21
click at [362, 151] on input "CUIL / Apellido" at bounding box center [410, 152] width 113 height 9
paste input "text"
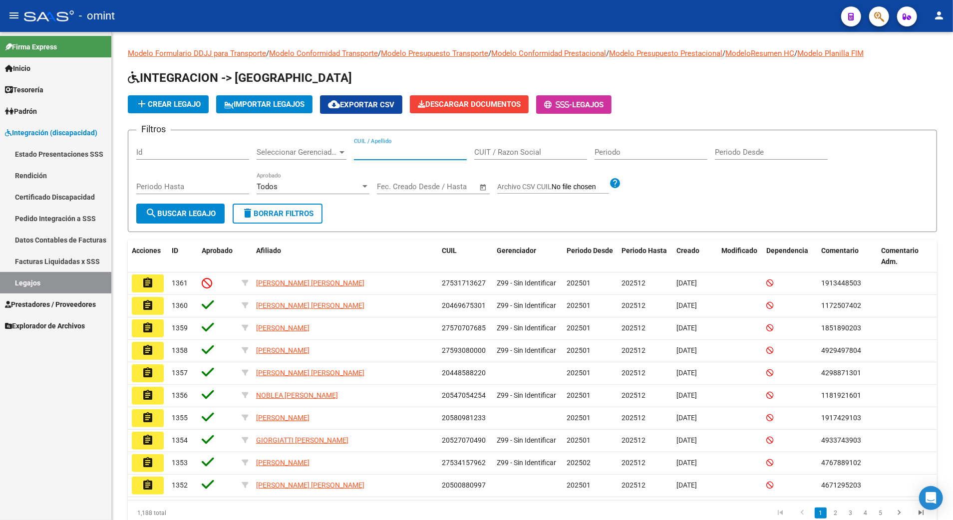
click at [41, 284] on link "Legajos" at bounding box center [55, 282] width 111 height 21
click at [32, 279] on link "Legajos" at bounding box center [55, 282] width 111 height 21
click at [362, 154] on input "CUIL / Apellido" at bounding box center [410, 152] width 113 height 9
paste input "20583886568"
type input "20583886568"
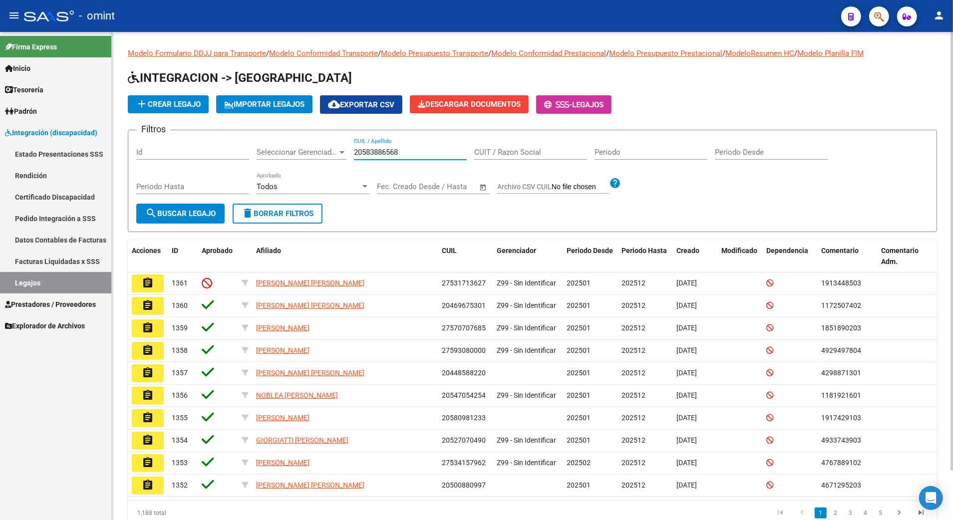
click at [201, 208] on button "search Buscar Legajo" at bounding box center [180, 214] width 88 height 20
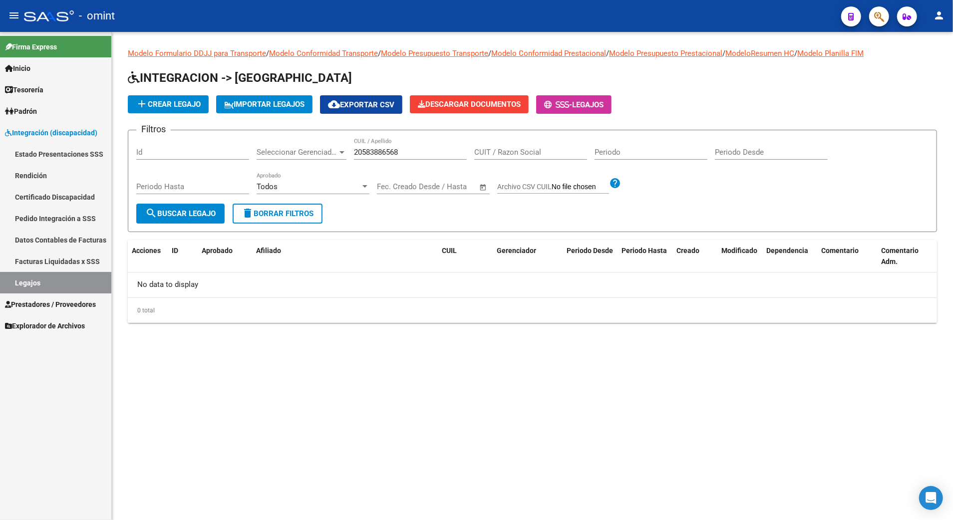
click at [169, 212] on span "search Buscar Legajo" at bounding box center [180, 213] width 70 height 9
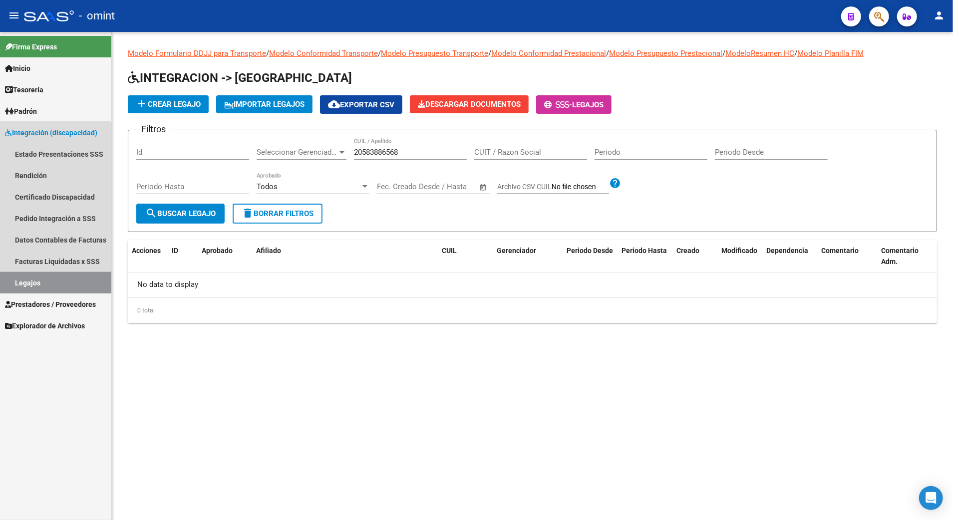
click at [26, 276] on link "Legajos" at bounding box center [55, 282] width 111 height 21
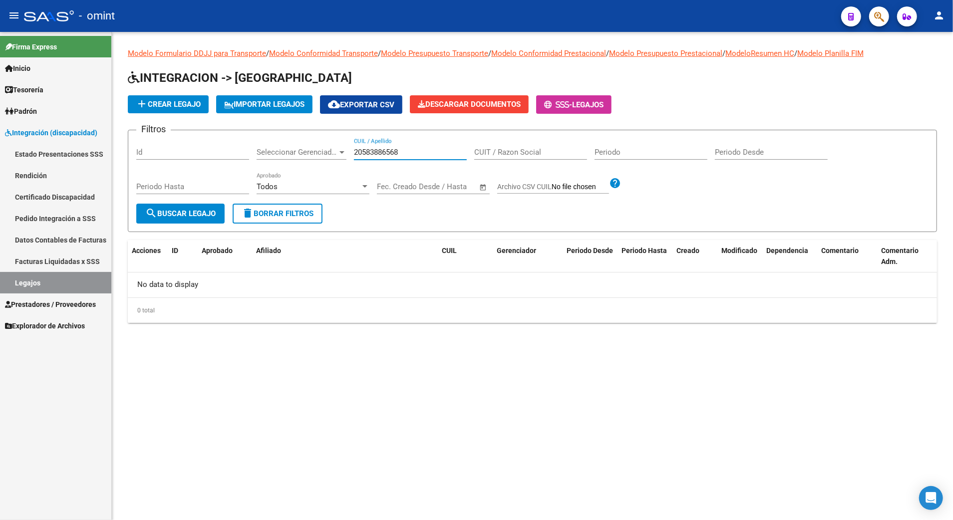
click at [395, 150] on input "20583886568" at bounding box center [410, 152] width 113 height 9
drag, startPoint x: 398, startPoint y: 150, endPoint x: 350, endPoint y: 150, distance: 48.4
click at [350, 150] on div "Filtros Id Seleccionar Gerenciador Seleccionar Gerenciador 20583886568 CUIL / A…" at bounding box center [532, 170] width 792 height 65
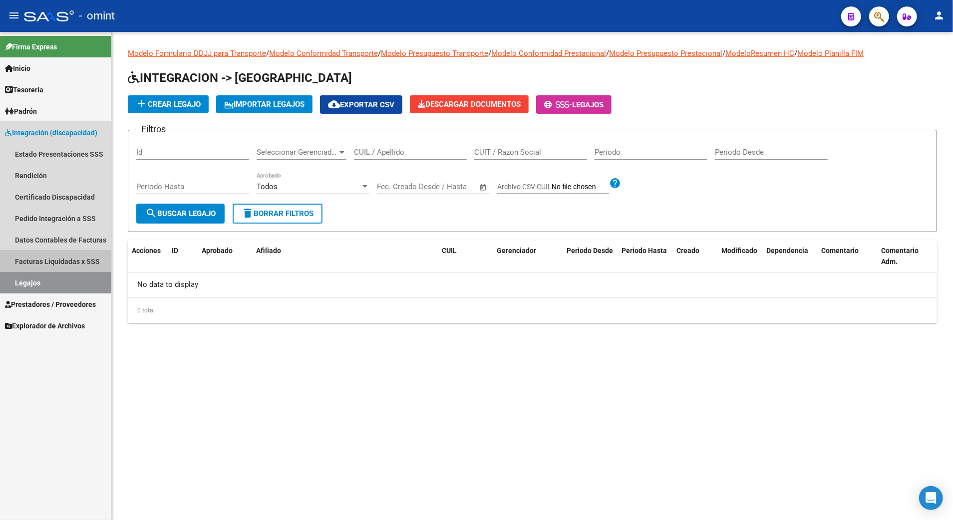
click at [32, 269] on link "Facturas Liquidadas x SSS" at bounding box center [55, 261] width 111 height 21
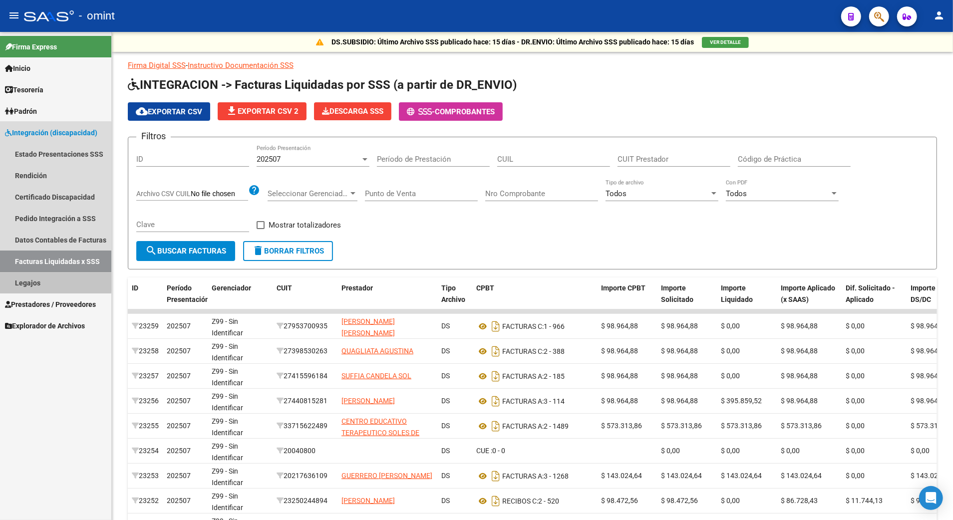
click at [24, 279] on link "Legajos" at bounding box center [55, 282] width 111 height 21
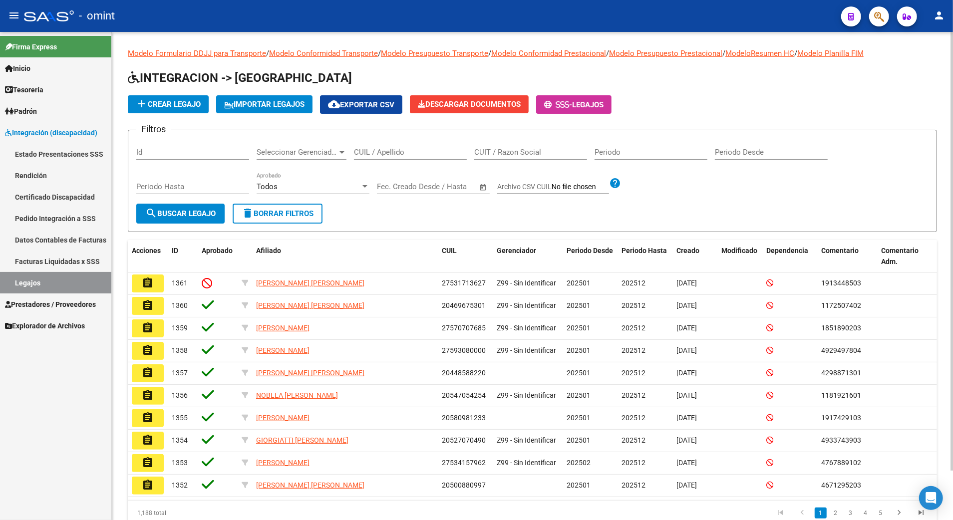
click at [366, 155] on input "CUIL / Apellido" at bounding box center [410, 152] width 113 height 9
paste input "20583886568"
type input "20583886568"
click at [187, 212] on span "search Buscar Legajo" at bounding box center [180, 213] width 70 height 9
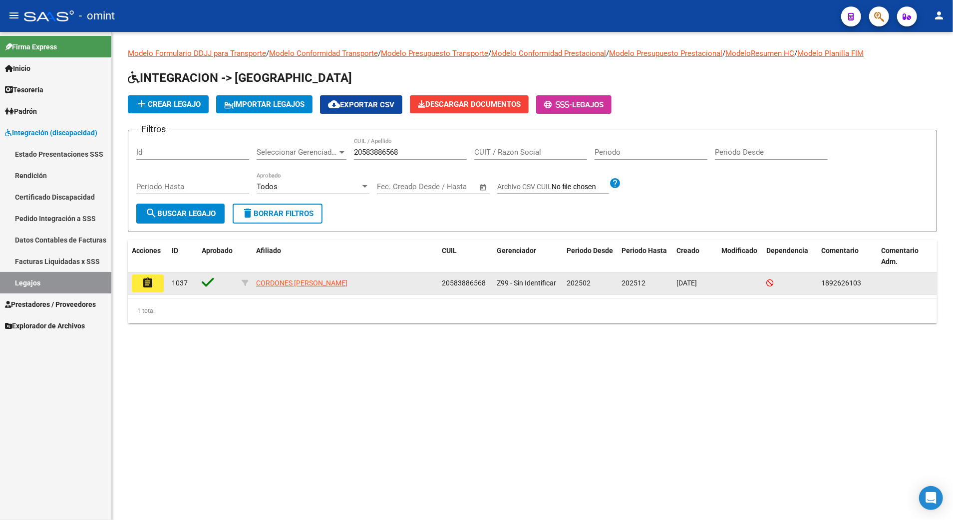
click at [145, 284] on mat-icon "assignment" at bounding box center [148, 283] width 12 height 12
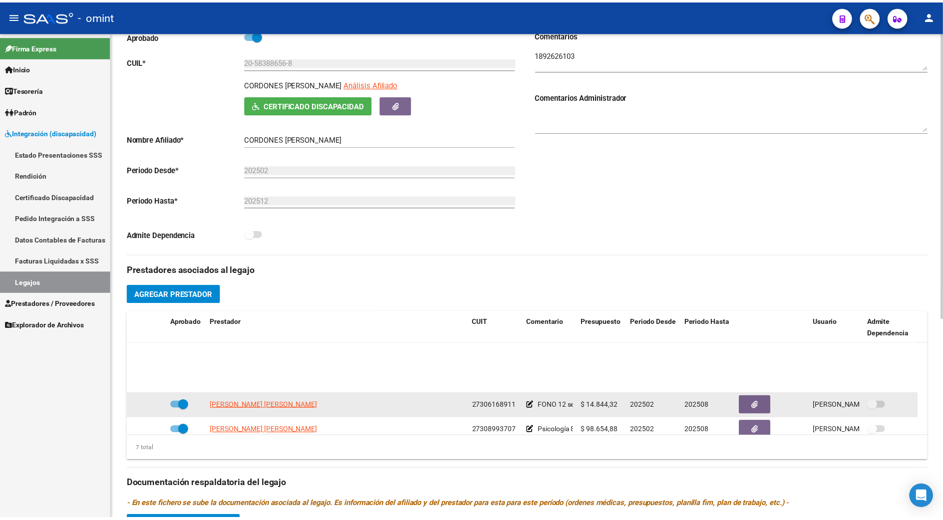
scroll to position [66, 0]
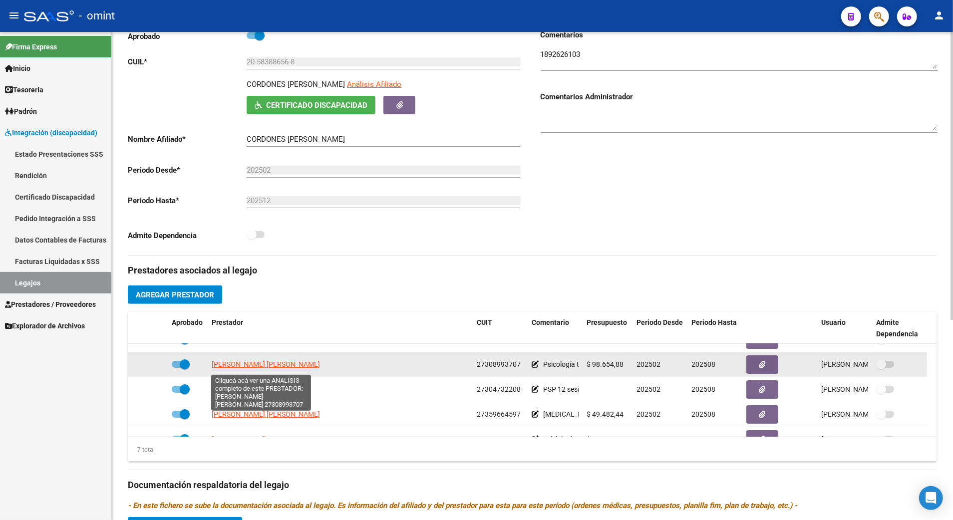
click at [244, 367] on span "[PERSON_NAME] [PERSON_NAME]" at bounding box center [266, 364] width 108 height 8
type textarea "27308993707"
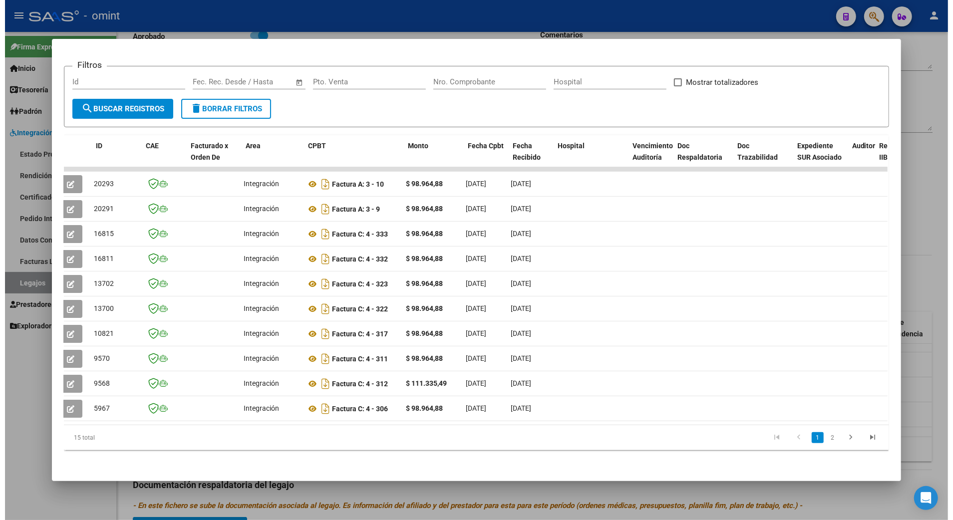
scroll to position [0, 7]
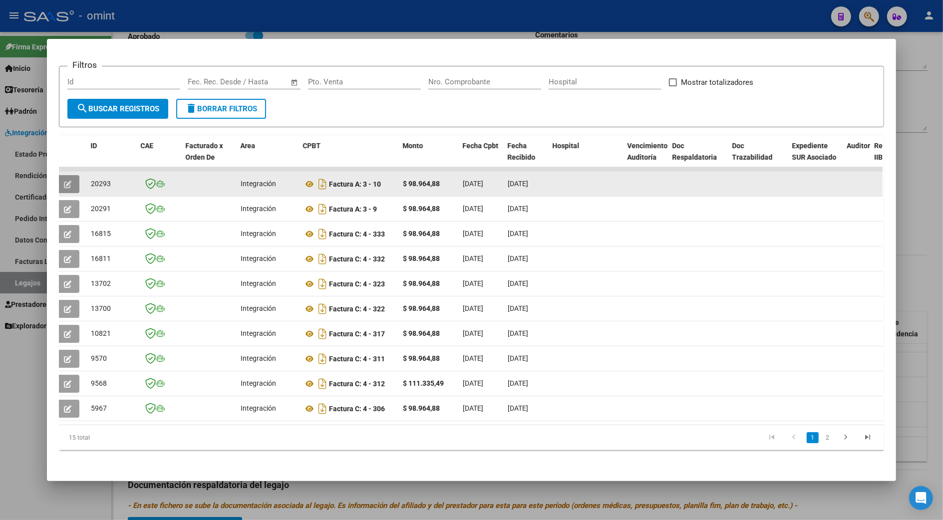
click at [58, 175] on button "button" at bounding box center [67, 184] width 23 height 18
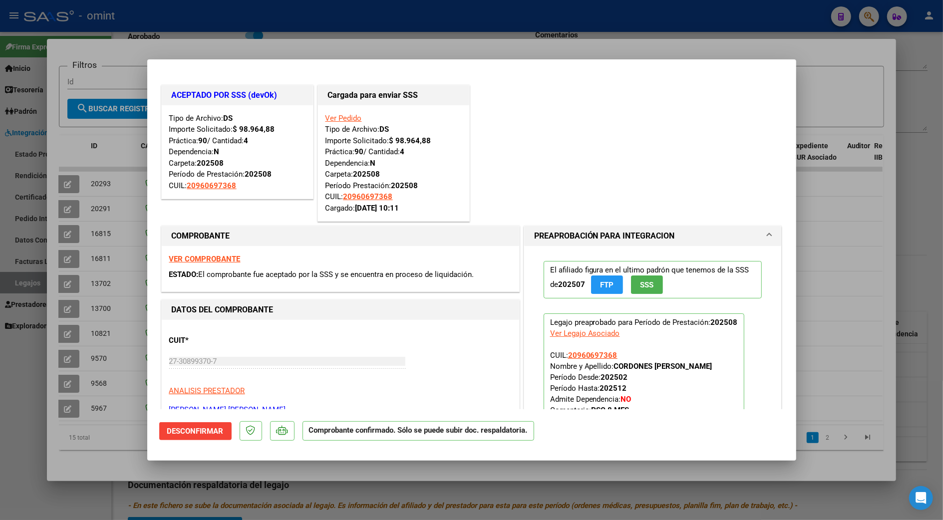
click at [860, 212] on div at bounding box center [471, 260] width 943 height 520
type input "$ 0,00"
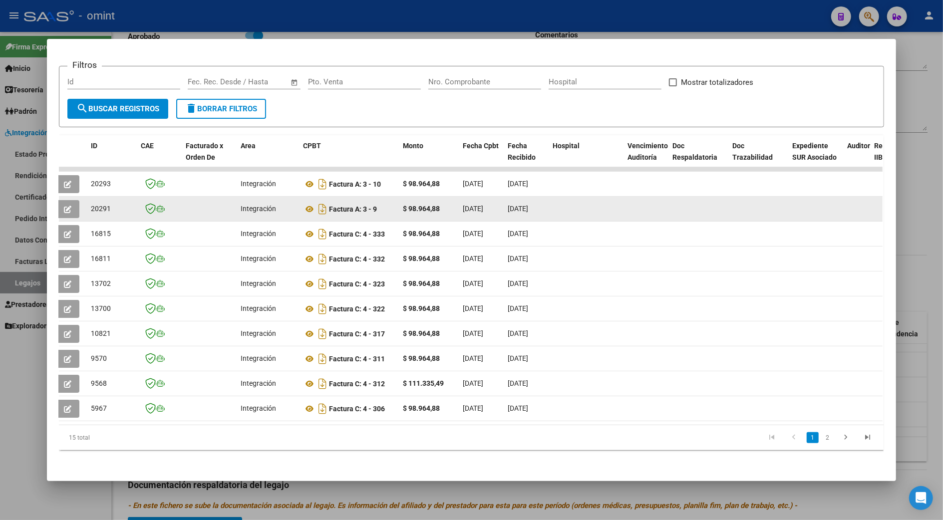
click at [69, 200] on button "button" at bounding box center [67, 209] width 23 height 18
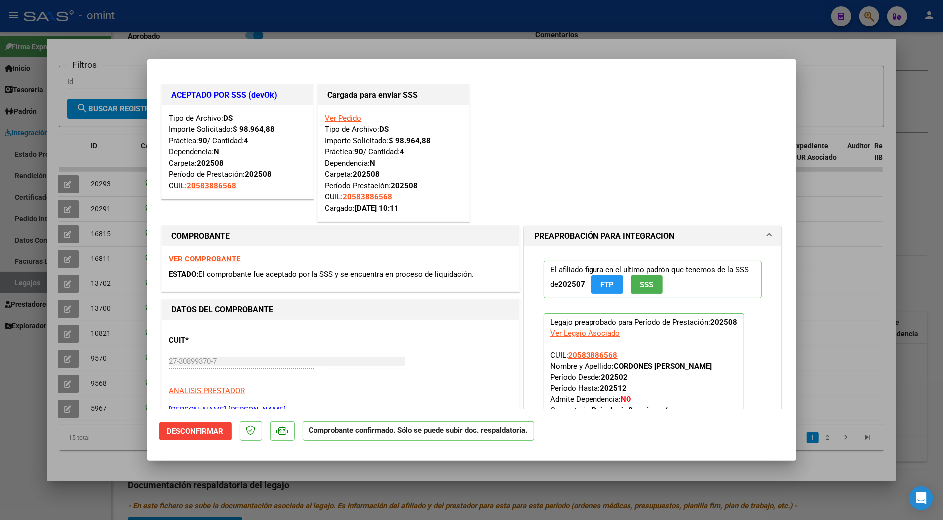
click at [903, 227] on div at bounding box center [471, 260] width 943 height 520
type input "$ 0,00"
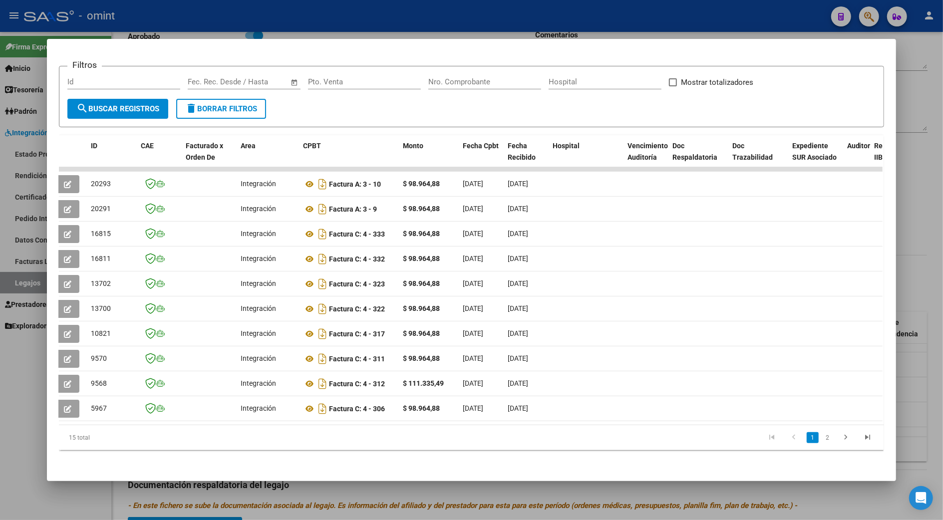
click at [915, 280] on div at bounding box center [471, 260] width 943 height 520
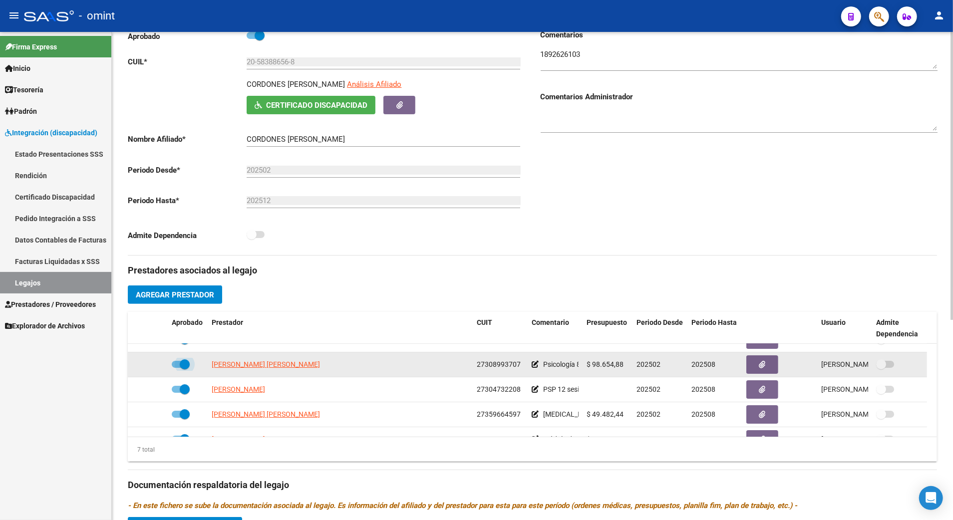
click at [174, 366] on span at bounding box center [181, 364] width 18 height 7
click at [176, 368] on input "checkbox" at bounding box center [176, 368] width 0 height 0
checkbox input "false"
click at [151, 364] on icon at bounding box center [153, 364] width 7 height 7
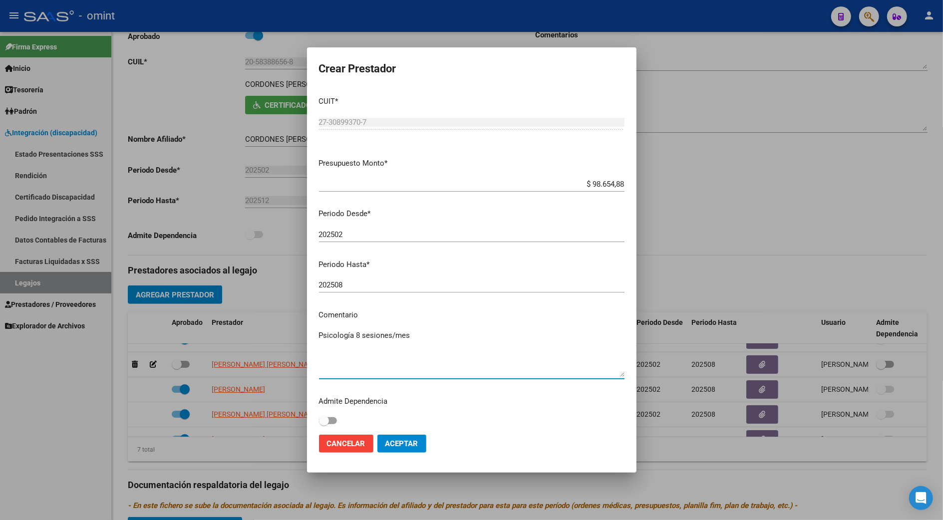
click at [415, 340] on textarea "Psicología 8 sesiones/mes" at bounding box center [471, 353] width 305 height 47
click at [476, 336] on textarea "Psicología 8 sesiones/mes // segín caso" at bounding box center [471, 353] width 305 height 47
click at [478, 335] on textarea "Psicología 8 sesiones/mes // según caso" at bounding box center [471, 353] width 305 height 47
click at [484, 336] on textarea "Psicología 8 sesiones/mes // según caso" at bounding box center [471, 353] width 305 height 47
paste textarea "35717347/01"
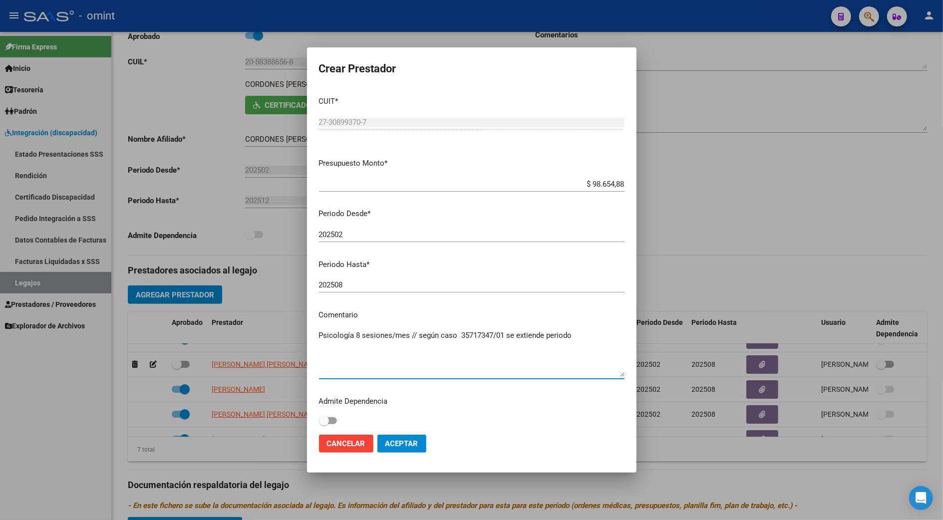
type textarea "Psicología 8 sesiones/mes // según caso 35717347/01 se extiende periodo"
click at [344, 284] on input "202508" at bounding box center [471, 284] width 305 height 9
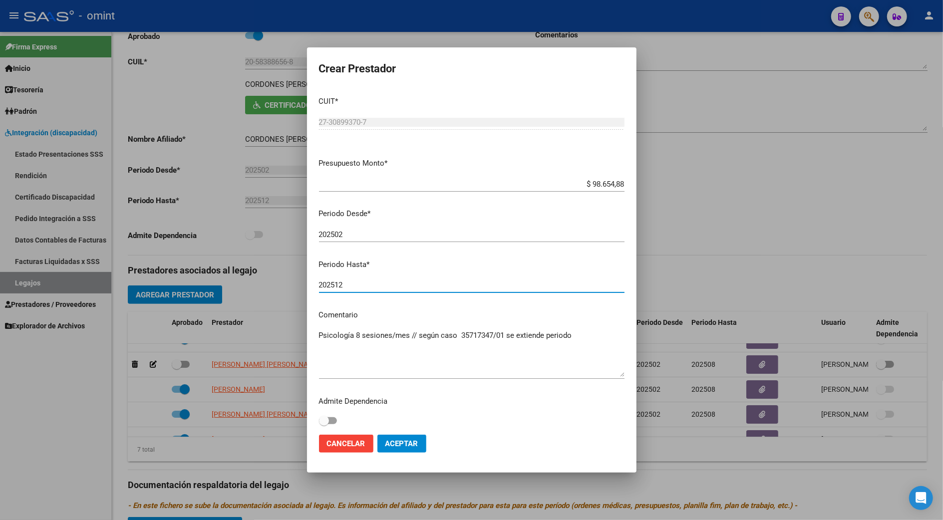
type input "202512"
click at [408, 444] on span "Aceptar" at bounding box center [401, 443] width 33 height 9
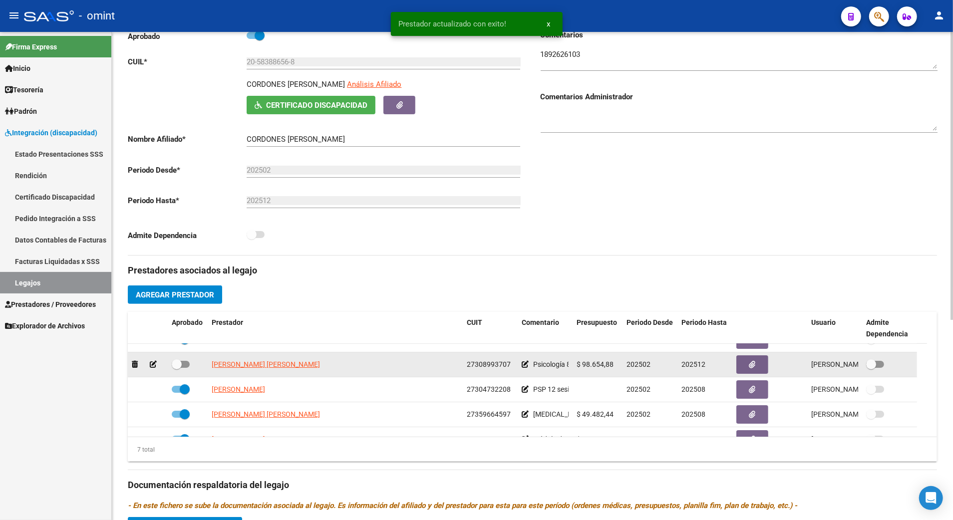
click at [184, 364] on span at bounding box center [181, 364] width 18 height 7
click at [177, 368] on input "checkbox" at bounding box center [176, 368] width 0 height 0
checkbox input "true"
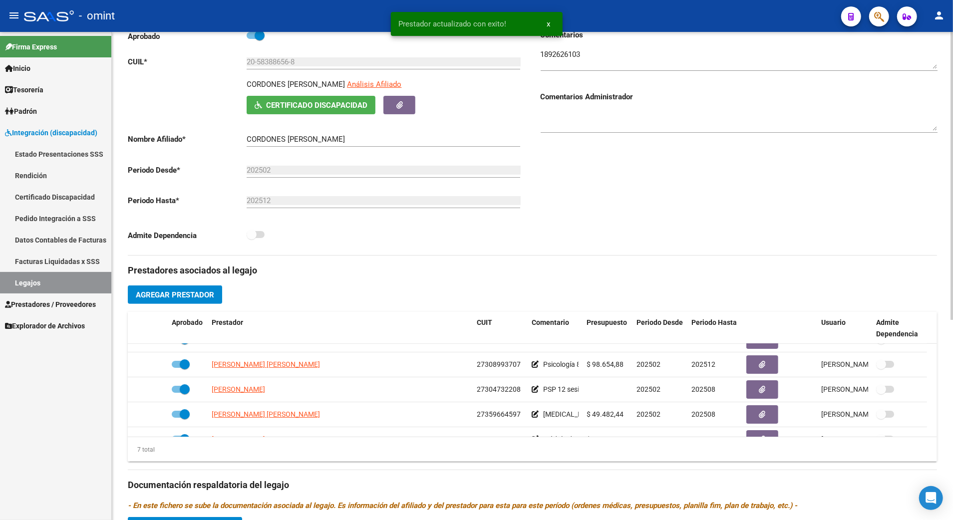
scroll to position [0, 0]
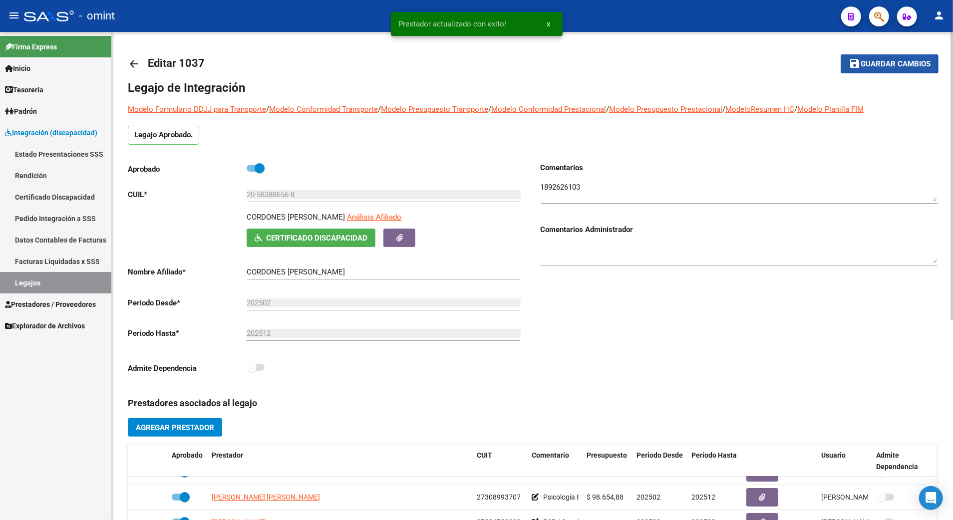
click at [890, 66] on span "Guardar cambios" at bounding box center [895, 64] width 70 height 9
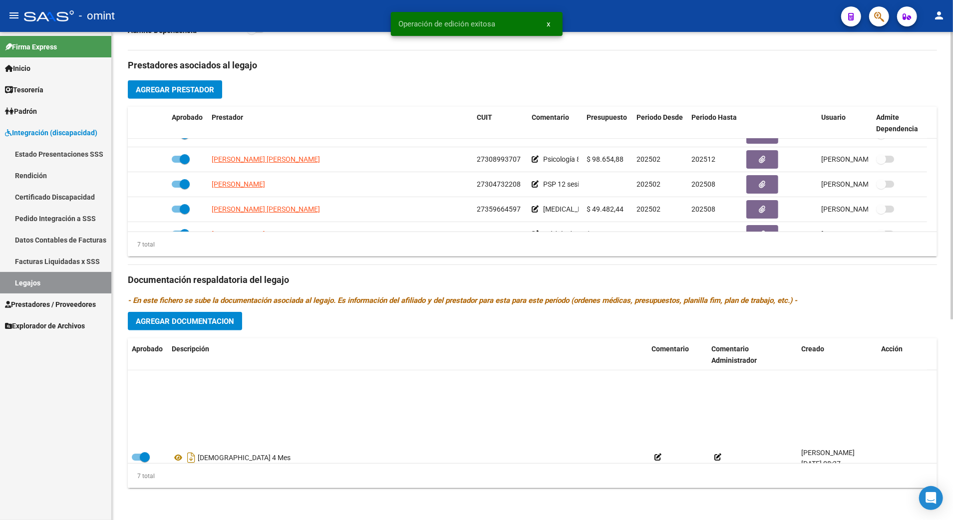
scroll to position [85, 0]
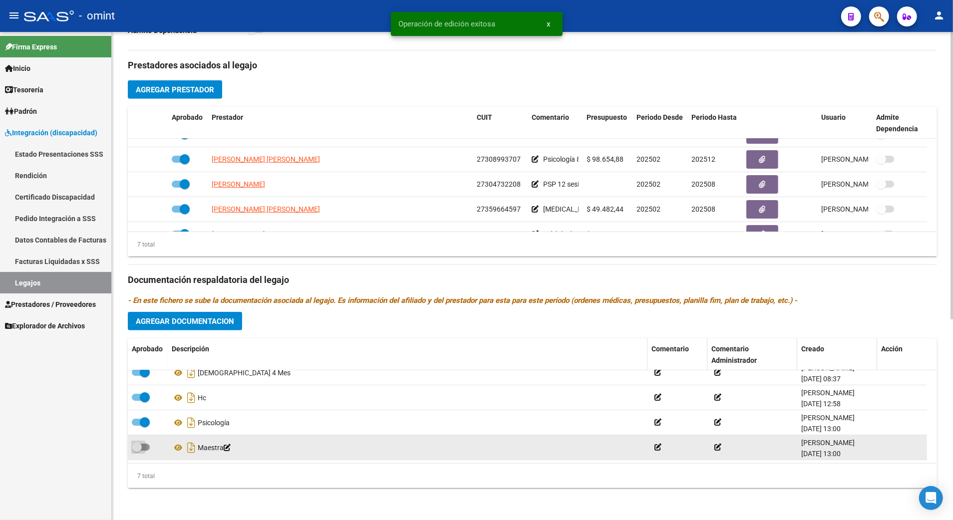
click at [148, 446] on span at bounding box center [141, 447] width 18 height 7
click at [137, 451] on input "checkbox" at bounding box center [136, 451] width 0 height 0
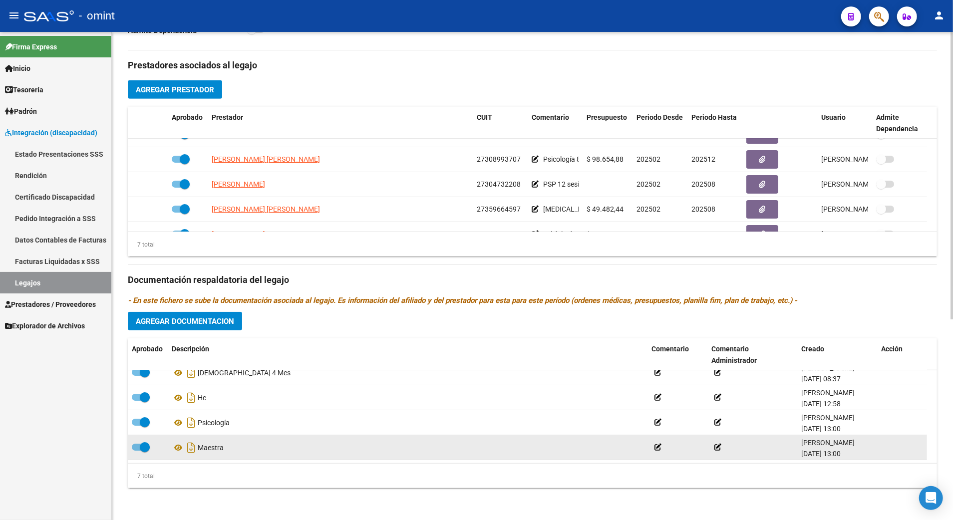
click at [132, 446] on span at bounding box center [141, 447] width 18 height 7
click at [136, 451] on input "checkbox" at bounding box center [136, 451] width 0 height 0
checkbox input "false"
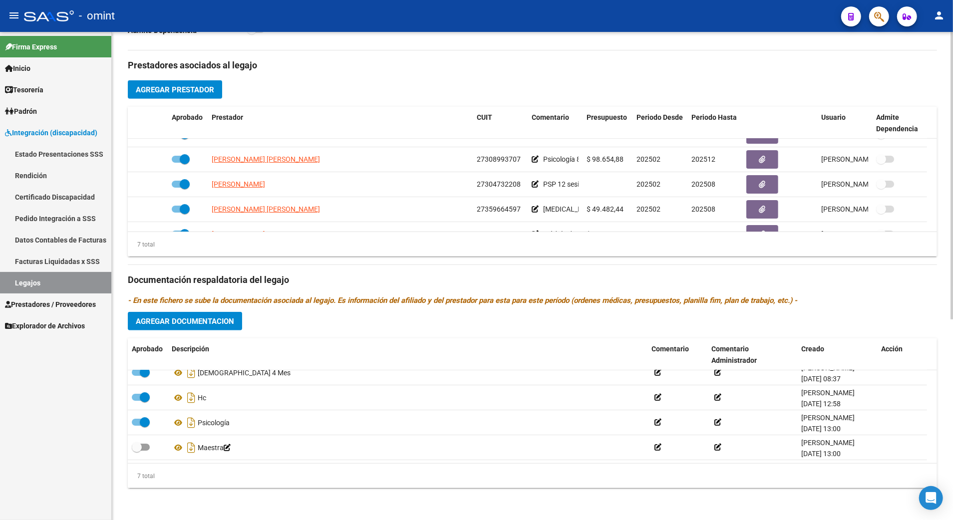
click at [194, 322] on span "Agregar Documentacion" at bounding box center [185, 321] width 98 height 9
click at [199, 320] on span "Agregar Documentacion" at bounding box center [185, 321] width 98 height 9
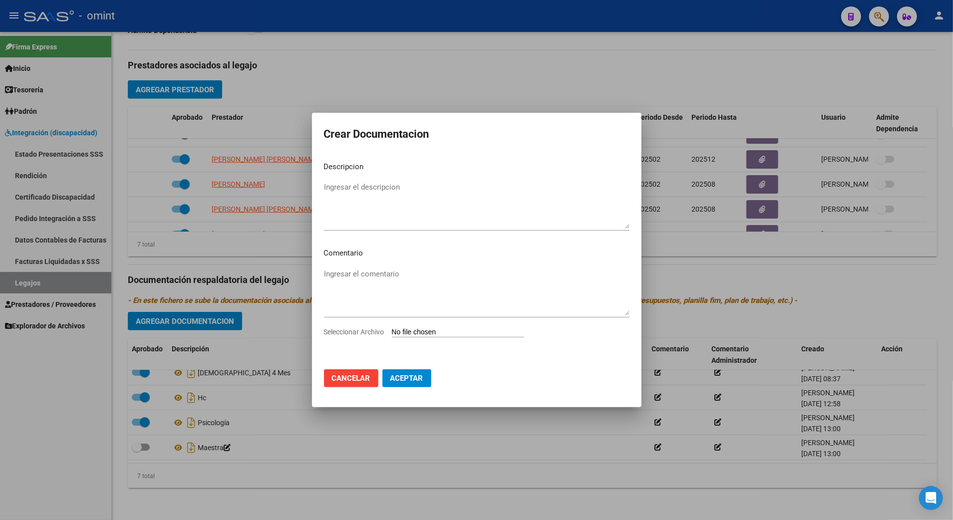
click at [475, 330] on input "Seleccionar Archivo" at bounding box center [458, 332] width 132 height 9
click at [462, 330] on input "Seleccionar Archivo" at bounding box center [458, 332] width 132 height 9
type input "C:\fakepath\PSC.pdf"
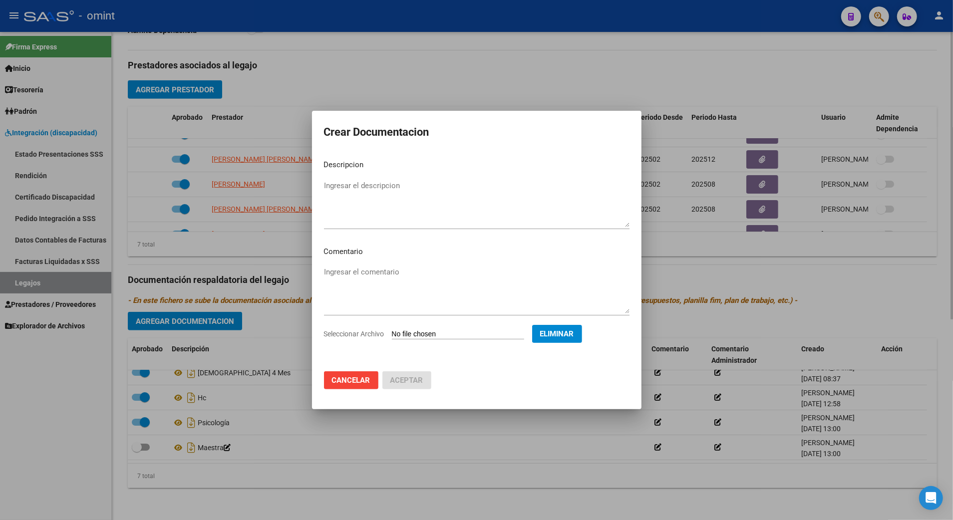
click at [351, 376] on span "Cancelar" at bounding box center [351, 380] width 38 height 9
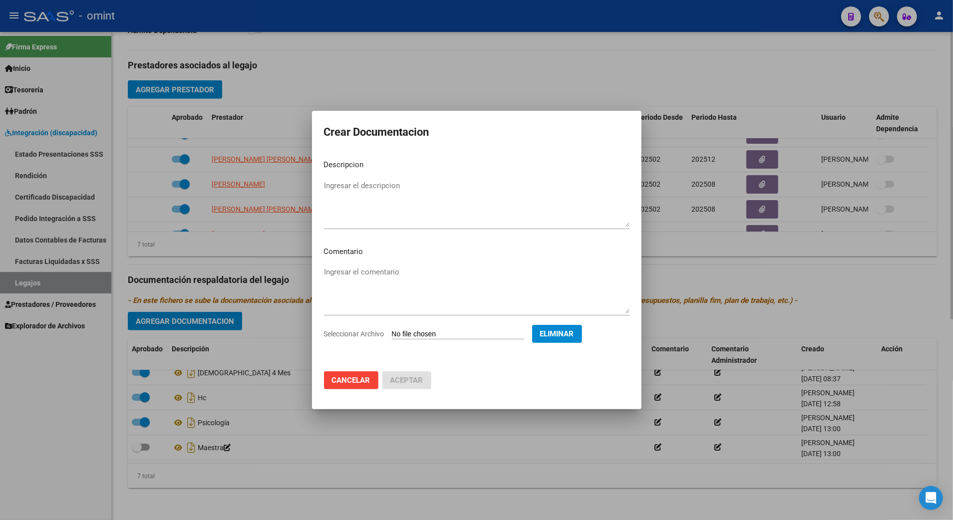
click at [333, 374] on button "Cancelar" at bounding box center [351, 380] width 54 height 18
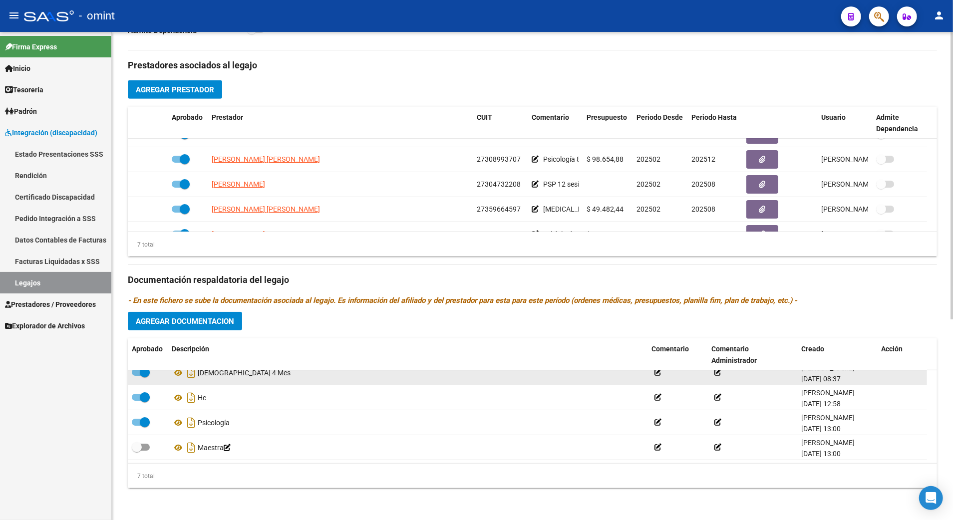
click at [358, 374] on div "[DEMOGRAPHIC_DATA] 4 Mes" at bounding box center [408, 373] width 472 height 16
click at [360, 374] on div "[DEMOGRAPHIC_DATA] 4 Mes" at bounding box center [408, 373] width 472 height 16
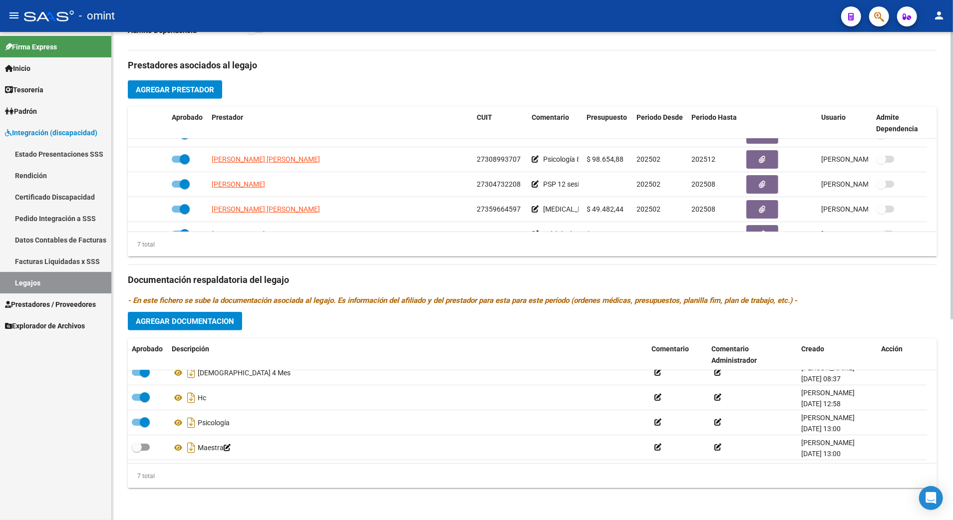
click at [752, 101] on div "Prestadores asociados al legajo Agregar Prestador Aprobado Prestador CUIT Comen…" at bounding box center [532, 273] width 809 height 446
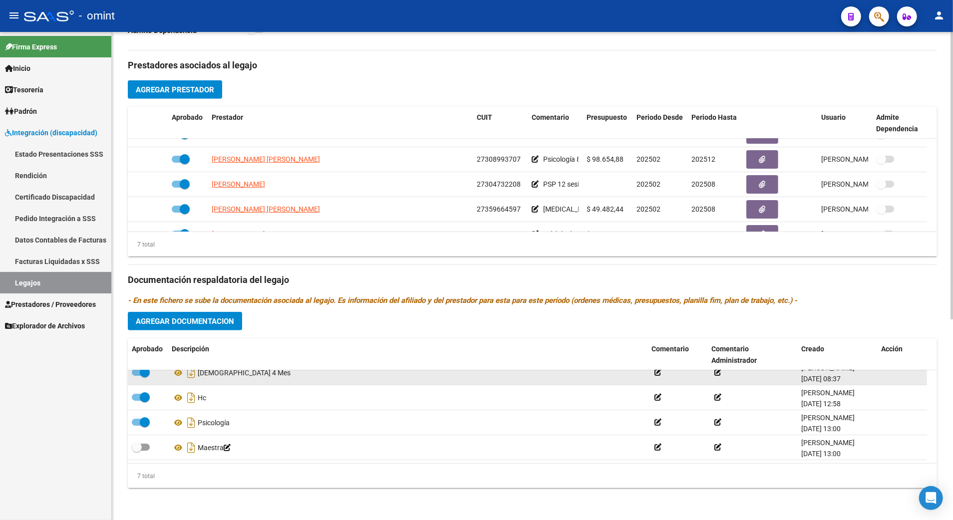
click at [370, 376] on div "[DEMOGRAPHIC_DATA] 4 Mes" at bounding box center [408, 373] width 472 height 16
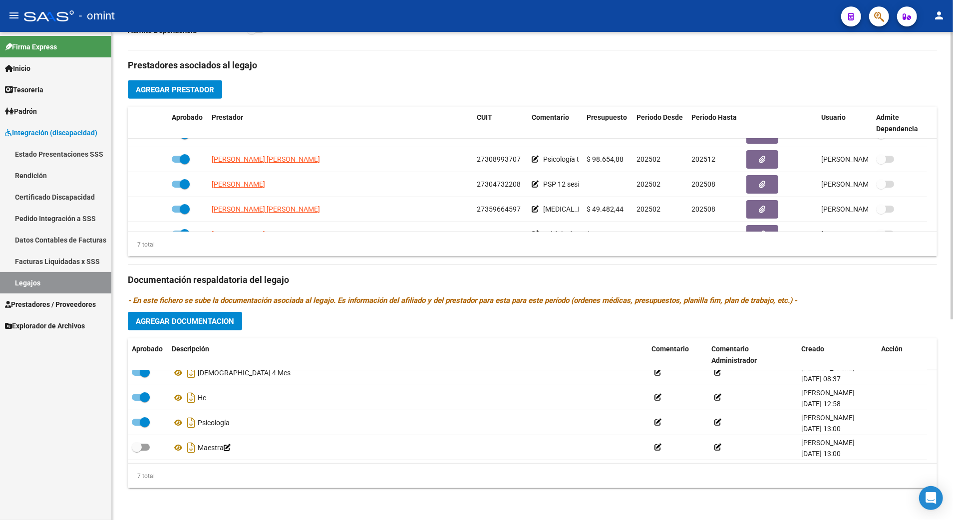
click at [448, 328] on div "Prestadores asociados al legajo Agregar Prestador Aprobado Prestador CUIT Comen…" at bounding box center [532, 273] width 809 height 446
click at [452, 330] on div "Prestadores asociados al legajo Agregar Prestador Aprobado Prestador CUIT Comen…" at bounding box center [532, 273] width 809 height 446
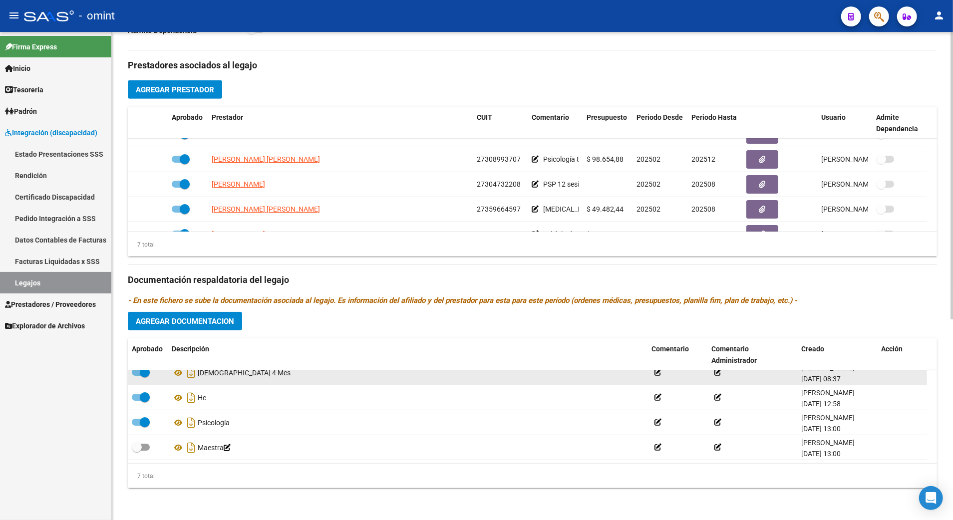
click at [336, 378] on div "[DEMOGRAPHIC_DATA] 4 Mes" at bounding box center [408, 373] width 472 height 16
click at [349, 373] on div "[DEMOGRAPHIC_DATA] 4 Mes" at bounding box center [408, 373] width 472 height 16
click at [349, 373] on datatable-scroller "Psp PSP Analia Marandino 11/06/2025 16:22 Psm 4 Mes Analia Marandino 18/06/2025…" at bounding box center [532, 372] width 809 height 175
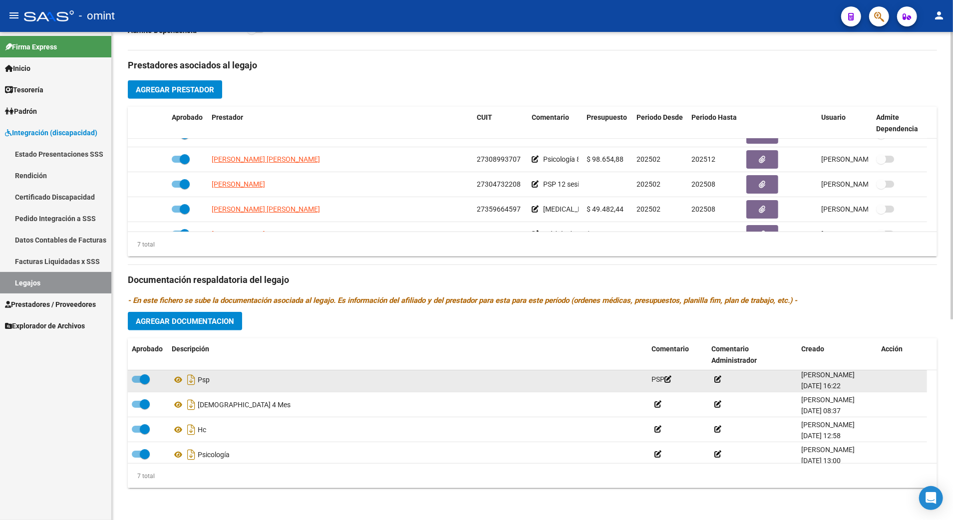
click at [349, 373] on datatable-scroller "Psp PSP Analia Marandino 11/06/2025 16:22 Psm 4 Mes Analia Marandino 18/06/2025…" at bounding box center [532, 404] width 809 height 175
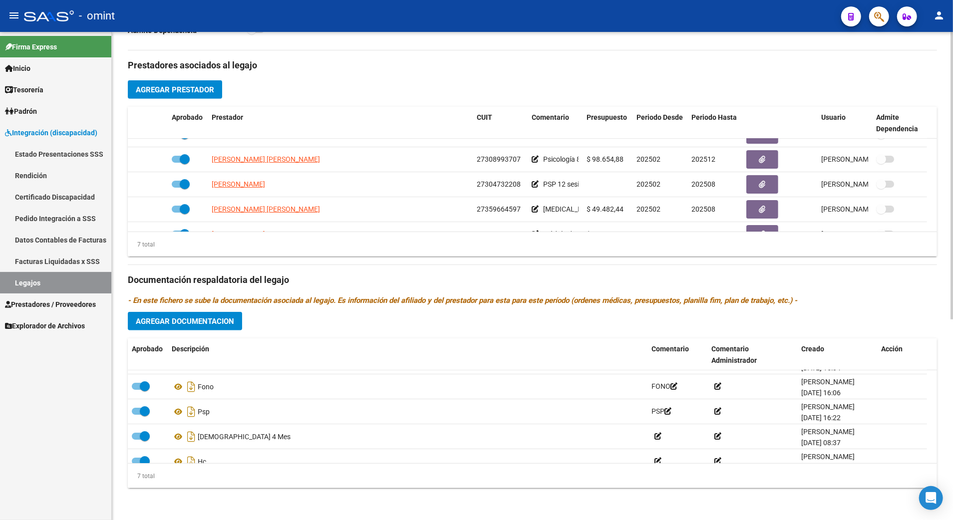
click at [200, 297] on icon "- En este fichero se sube la documentación asociada al legajo. Es información d…" at bounding box center [462, 300] width 669 height 9
click at [223, 332] on div "Prestadores asociados al legajo Agregar Prestador Aprobado Prestador CUIT Comen…" at bounding box center [532, 273] width 809 height 446
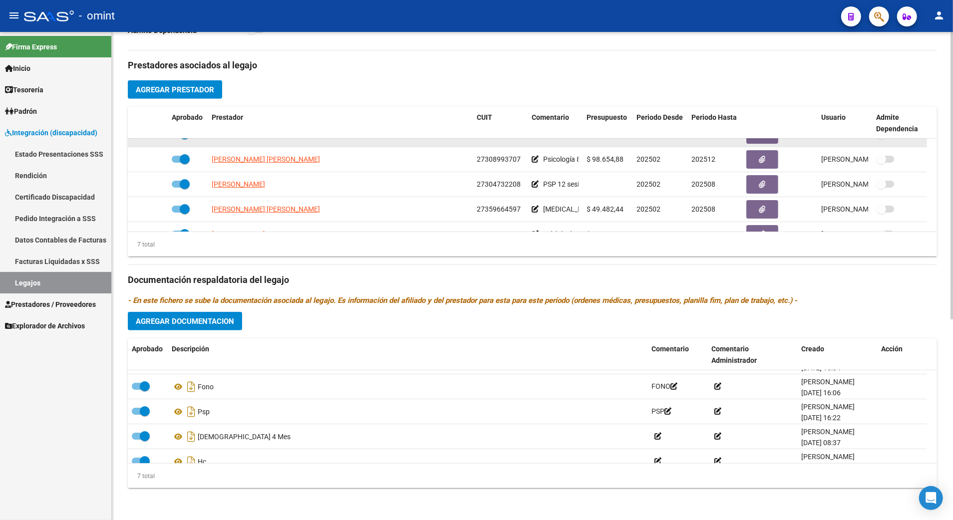
click at [548, 145] on datatable-body-cell "FONO 12 sesiones/mes" at bounding box center [554, 134] width 55 height 24
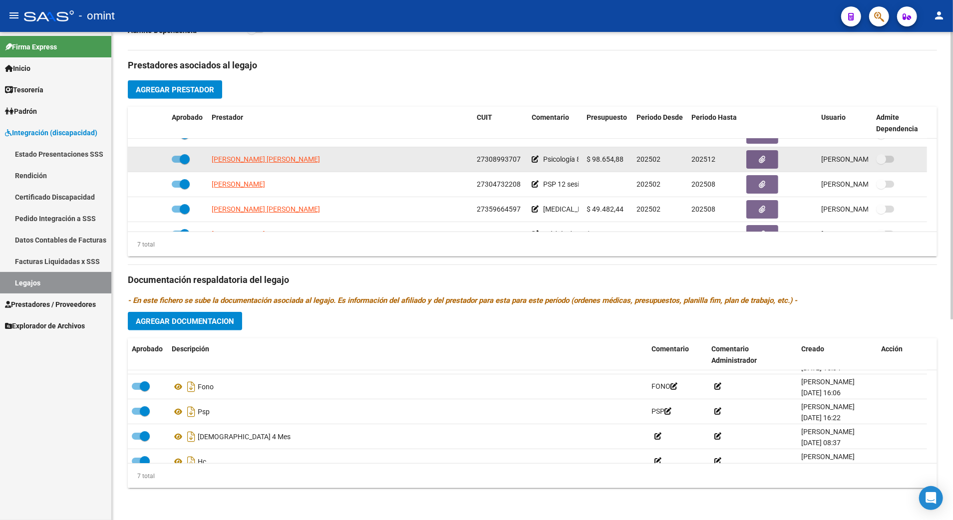
click at [521, 165] on div "27308993707" at bounding box center [500, 159] width 47 height 11
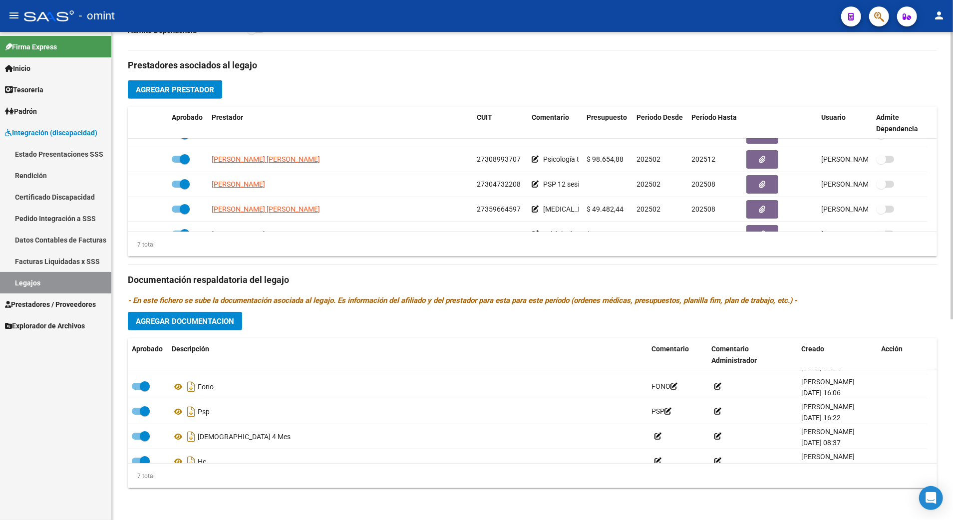
click at [534, 69] on h3 "Prestadores asociados al legajo" at bounding box center [532, 65] width 809 height 14
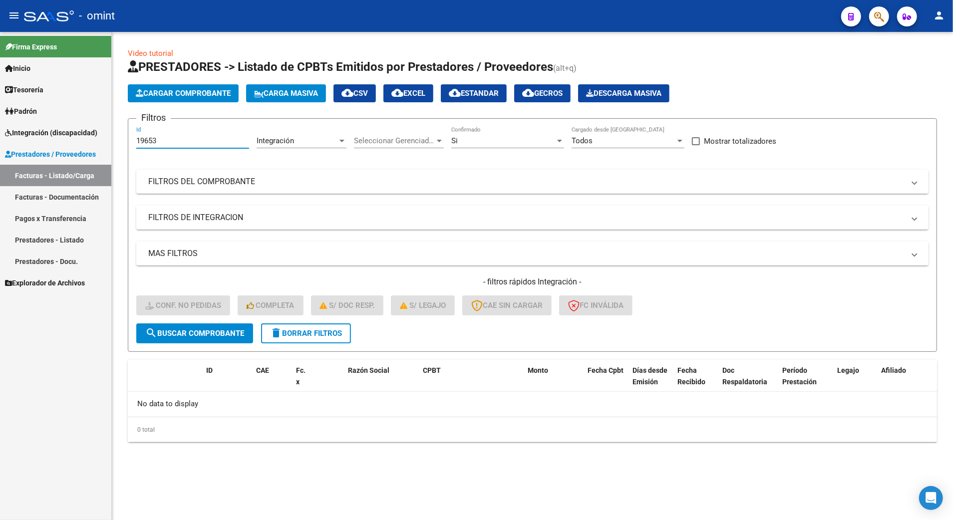
drag, startPoint x: 168, startPoint y: 141, endPoint x: 118, endPoint y: 136, distance: 50.2
click at [118, 136] on div "Video tutorial PRESTADORES -> Listado de CPBTs Emitidos por Prestadores / Prove…" at bounding box center [532, 253] width 841 height 442
type input "20101"
click at [206, 329] on span "search Buscar Comprobante" at bounding box center [194, 333] width 99 height 9
click at [314, 335] on span "delete Borrar Filtros" at bounding box center [306, 333] width 72 height 9
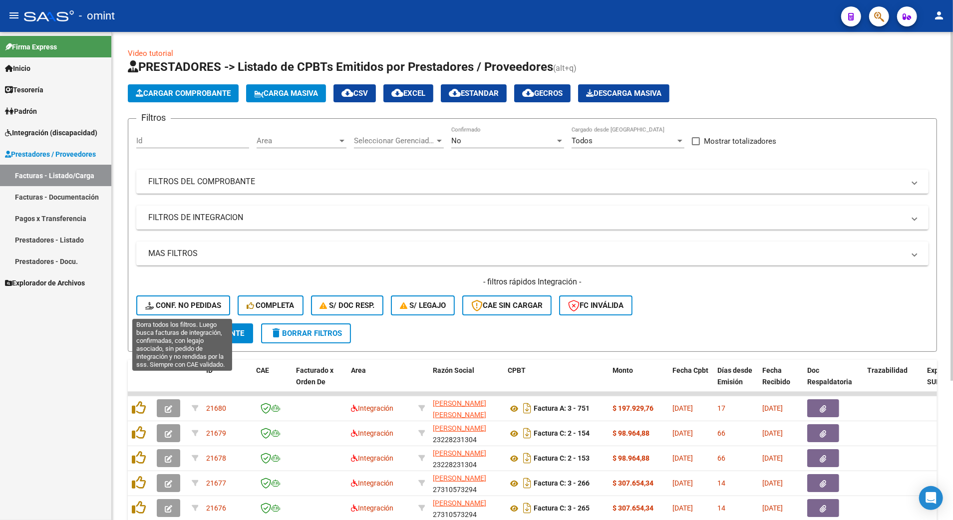
click at [184, 302] on span "Conf. no pedidas" at bounding box center [183, 305] width 76 height 9
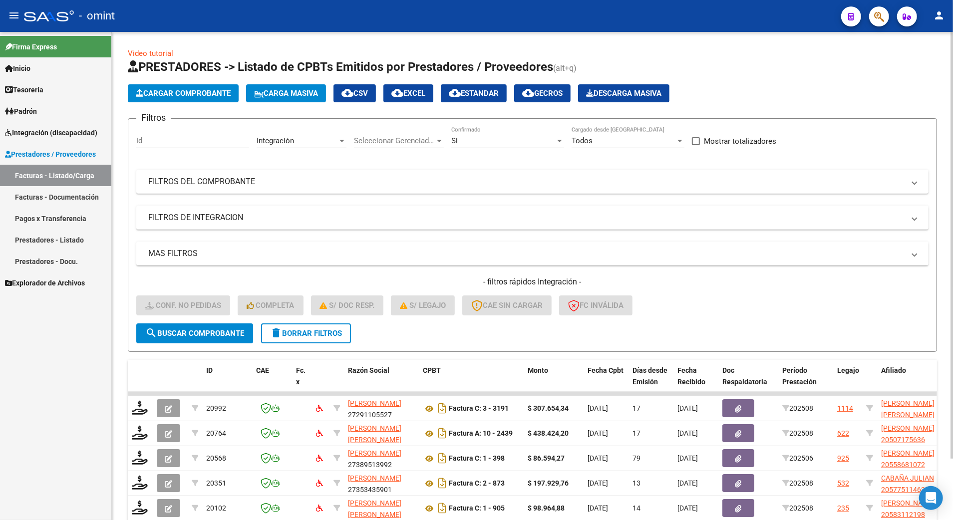
click at [158, 136] on div "Id" at bounding box center [192, 137] width 113 height 21
type input "20102"
click at [218, 329] on span "search Buscar Comprobante" at bounding box center [194, 333] width 99 height 9
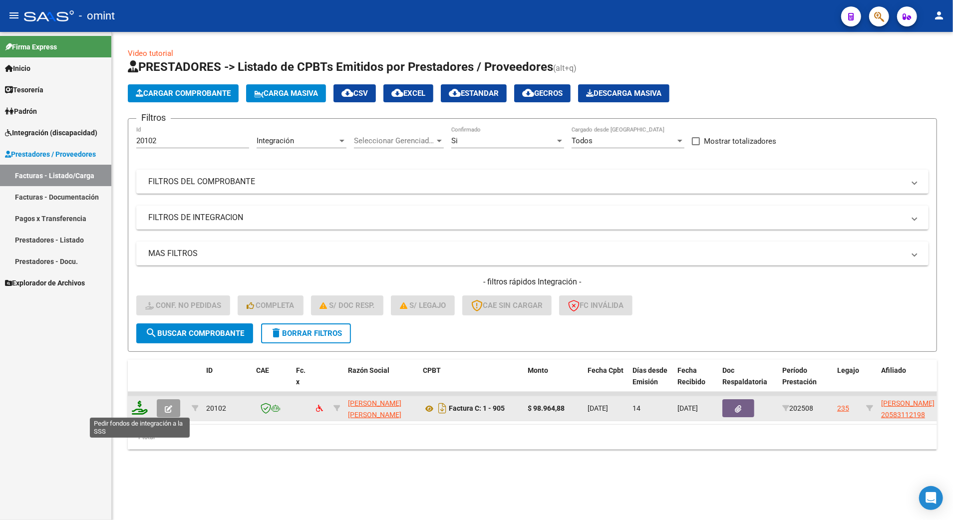
click at [142, 412] on icon at bounding box center [140, 408] width 16 height 14
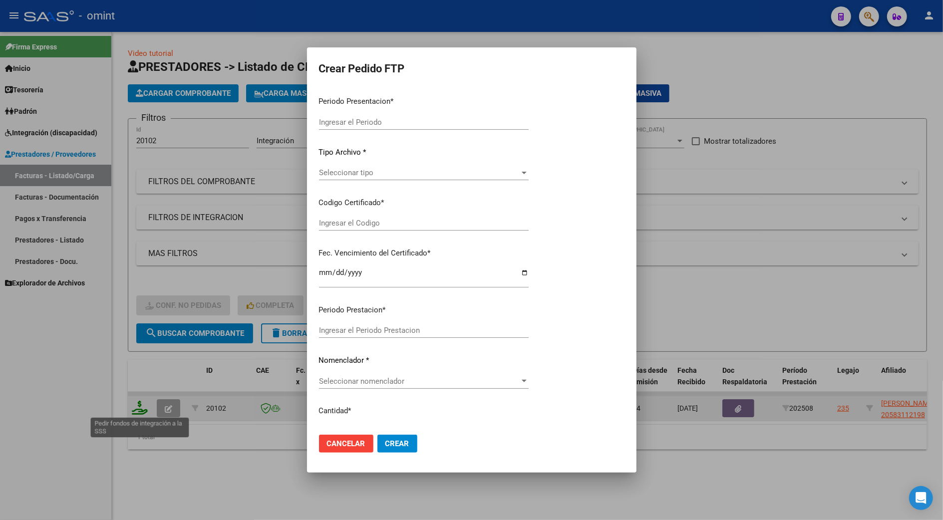
type input "202508"
type input "$ 98.964,88"
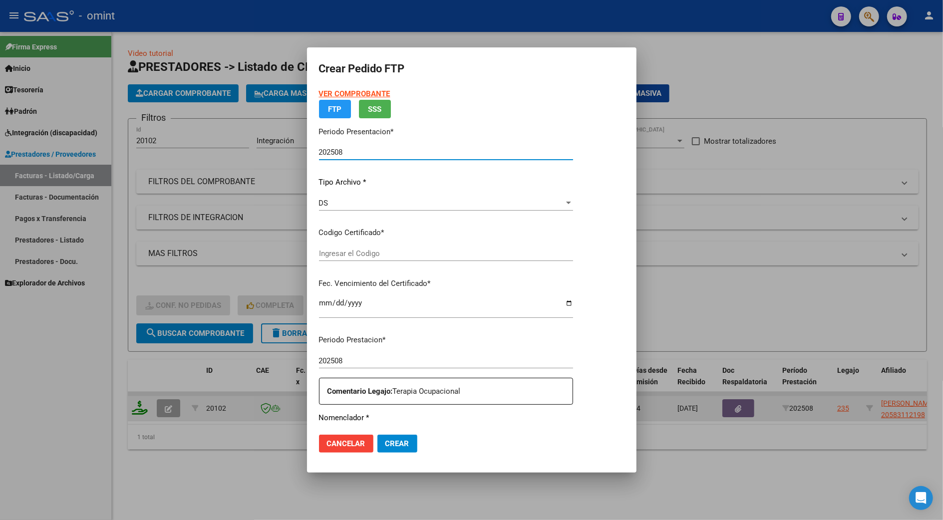
type input "58311219"
type input "2025-06-16"
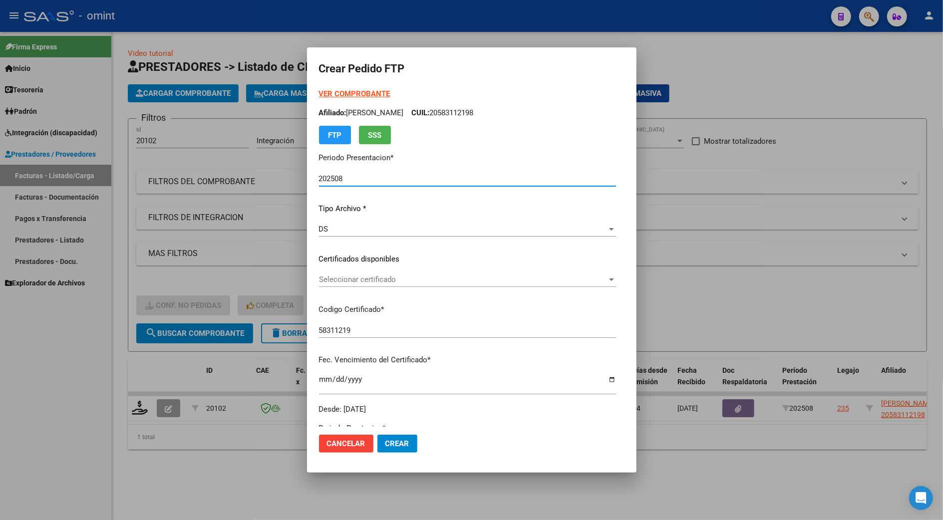
click at [342, 276] on span "Seleccionar certificado" at bounding box center [463, 279] width 288 height 9
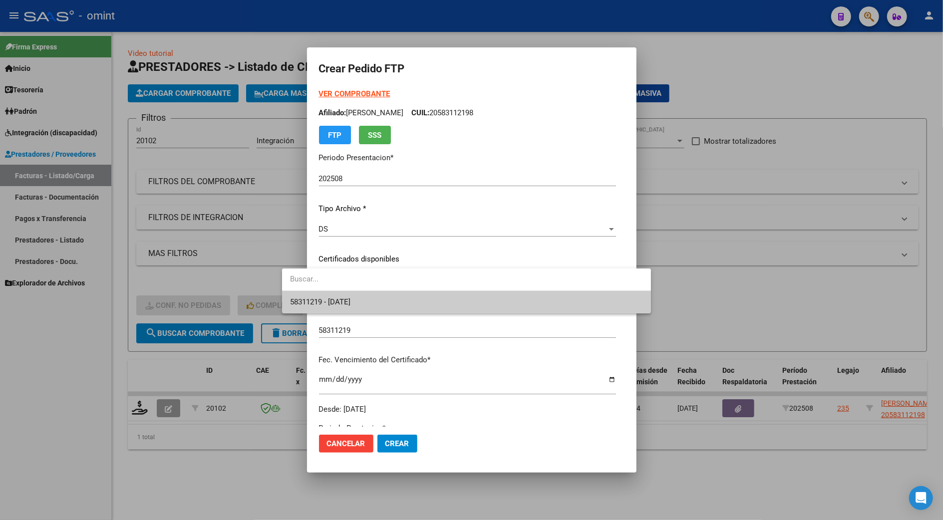
click at [344, 297] on span "58311219 - 2025-06-16" at bounding box center [466, 302] width 353 height 22
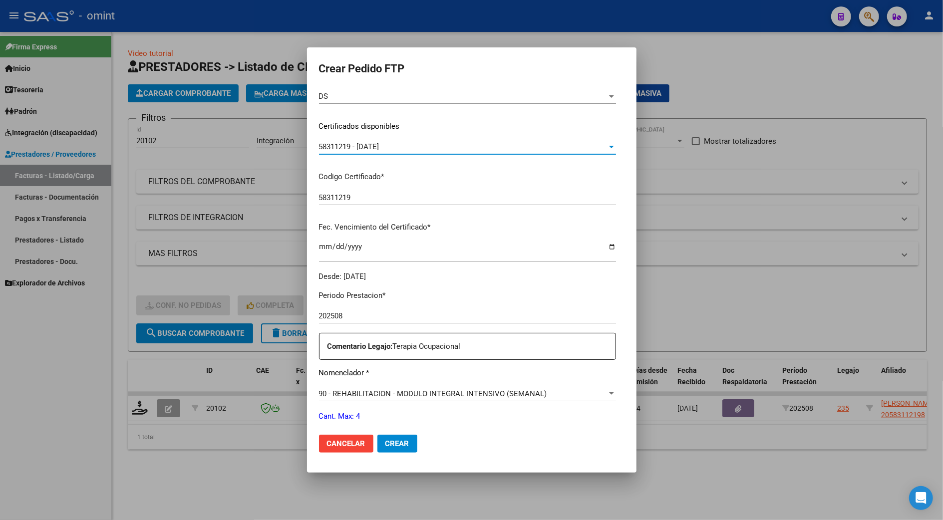
scroll to position [266, 0]
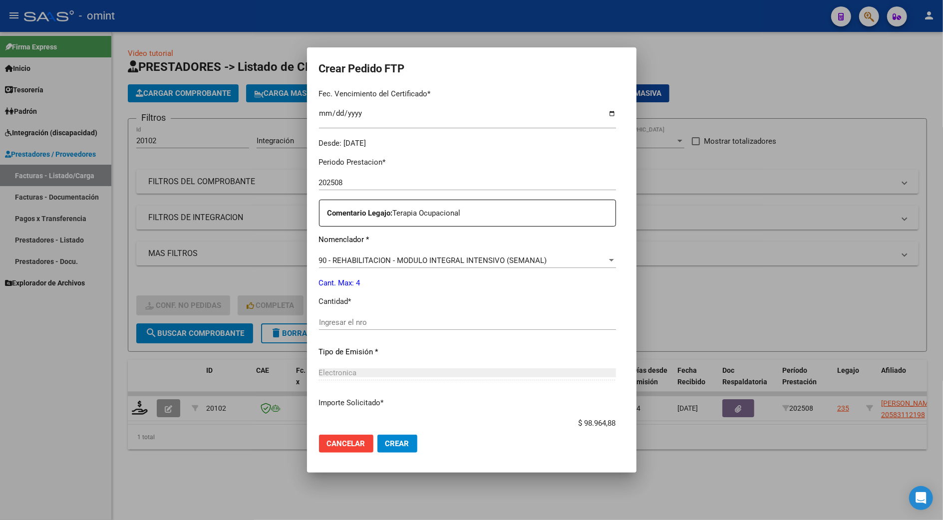
click at [319, 323] on input "Ingresar el nro" at bounding box center [467, 322] width 297 height 9
type input "4"
click at [377, 436] on button "Crear" at bounding box center [397, 444] width 40 height 18
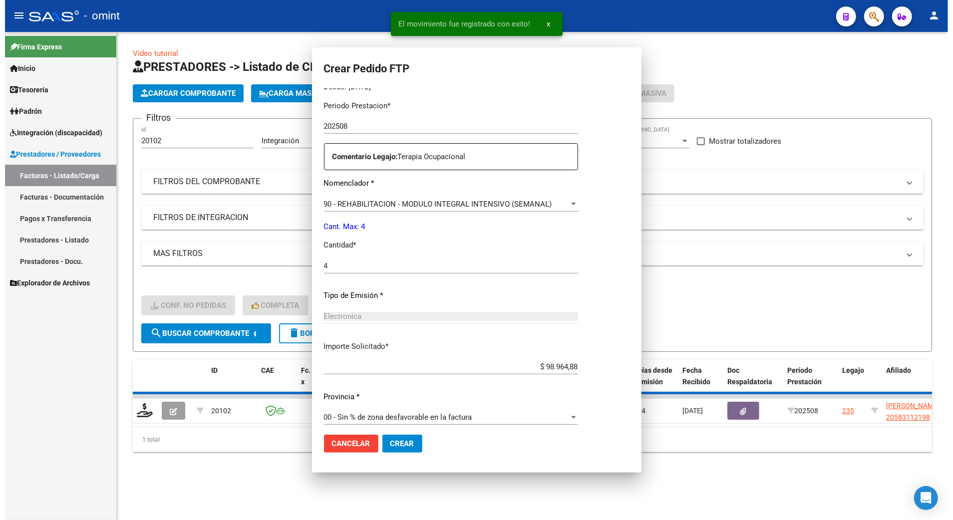
scroll to position [210, 0]
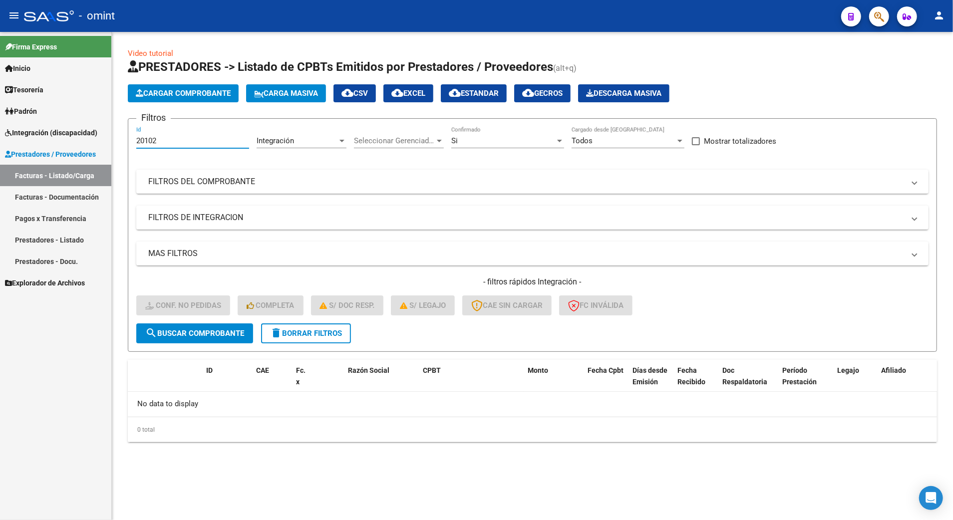
drag, startPoint x: 172, startPoint y: 136, endPoint x: 70, endPoint y: 142, distance: 102.0
click at [70, 142] on mat-sidenav-container "Firma Express Inicio Calendario SSS Instructivos Contacto OS Tesorería Extracto…" at bounding box center [476, 276] width 953 height 488
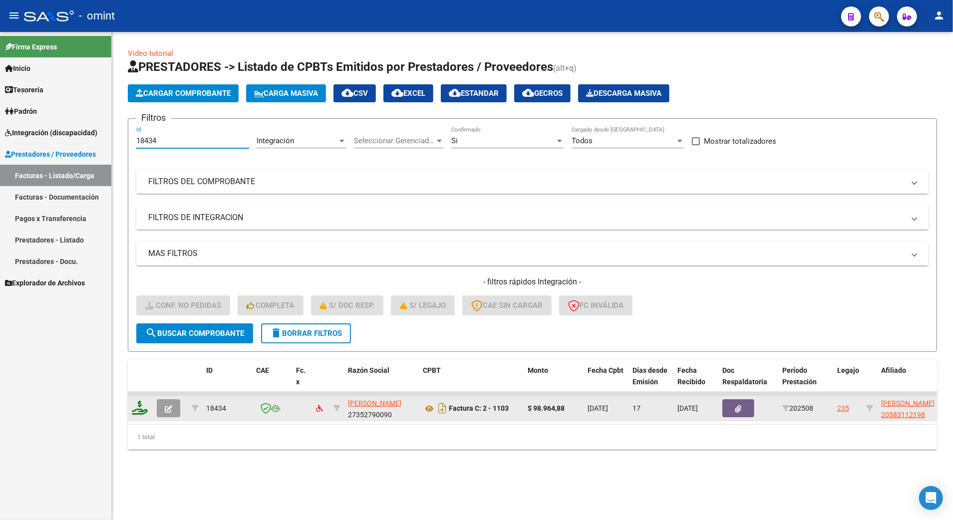
type input "18434"
click at [139, 410] on icon at bounding box center [140, 408] width 16 height 14
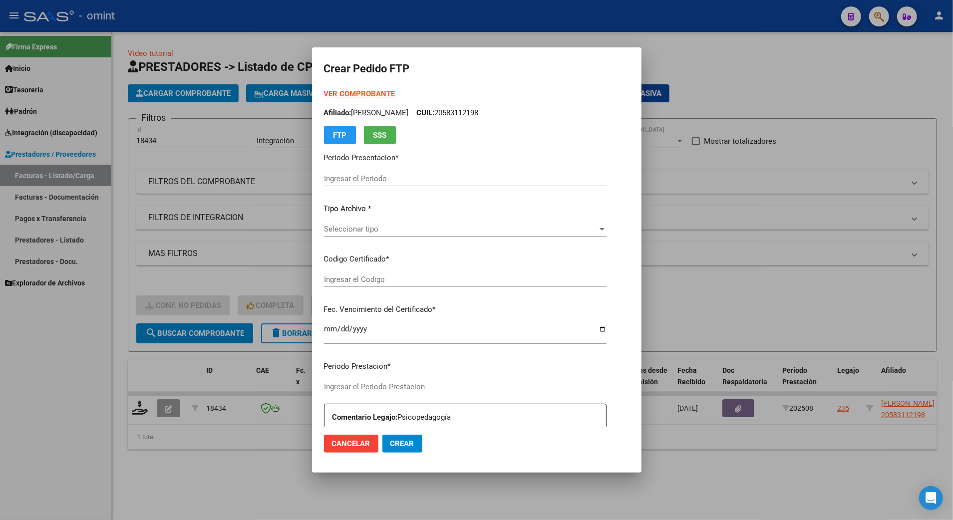
click at [335, 284] on div "Ingresar el Codigo" at bounding box center [465, 279] width 282 height 15
click at [328, 281] on input "Ingresar el Codigo" at bounding box center [465, 279] width 282 height 9
click at [332, 217] on div "VER COMPROBANTE ARCA Padrón Afiliado: CAMERTONI LORENZO SIMON CUIL: 20583112198…" at bounding box center [465, 220] width 282 height 265
click at [326, 225] on span "Seleccionar tipo" at bounding box center [460, 229] width 273 height 9
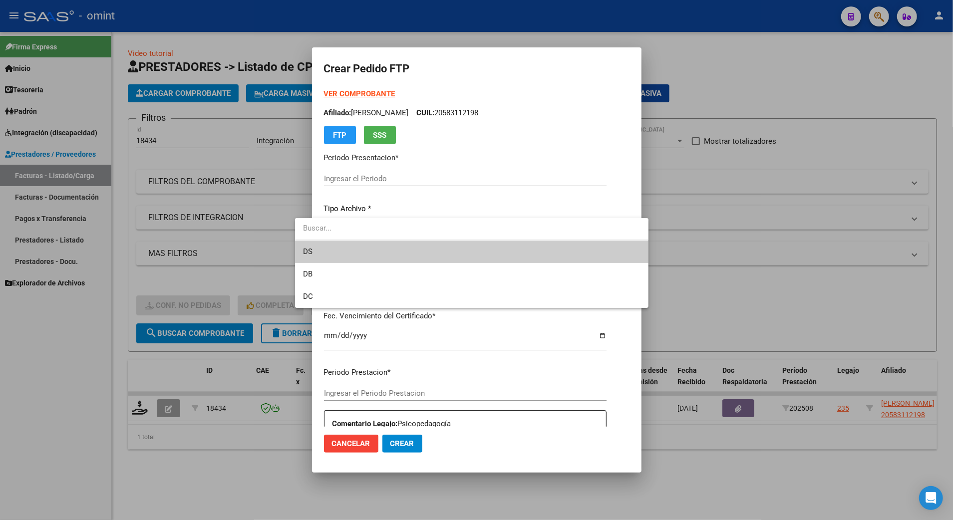
click at [326, 225] on input "dropdown search" at bounding box center [471, 228] width 353 height 22
click at [307, 254] on span "DS" at bounding box center [307, 251] width 9 height 9
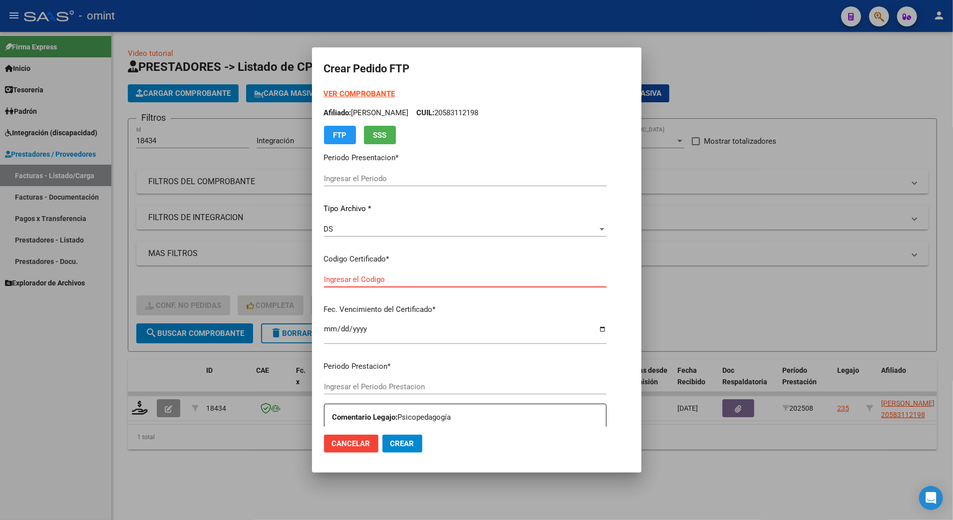
click at [324, 275] on input "Ingresar el Codigo" at bounding box center [465, 279] width 282 height 9
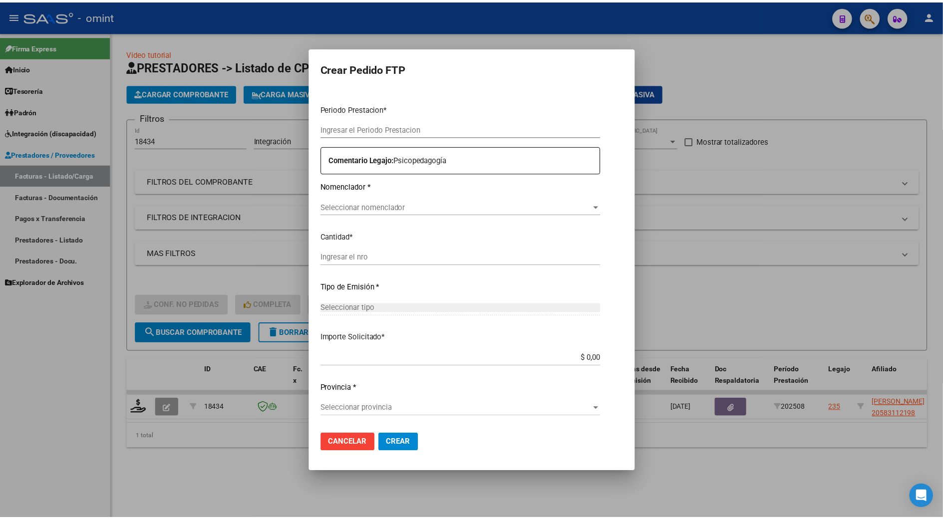
scroll to position [0, 0]
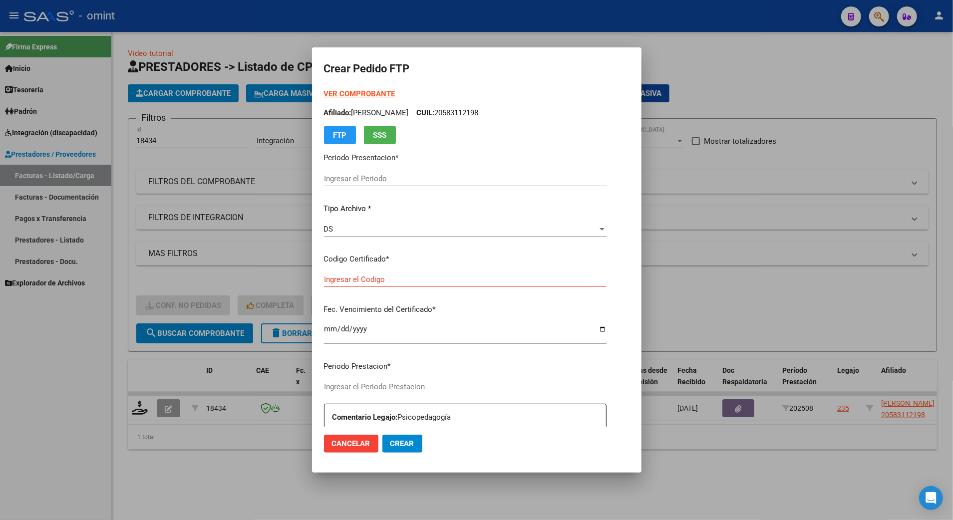
click at [870, 157] on div at bounding box center [476, 260] width 953 height 520
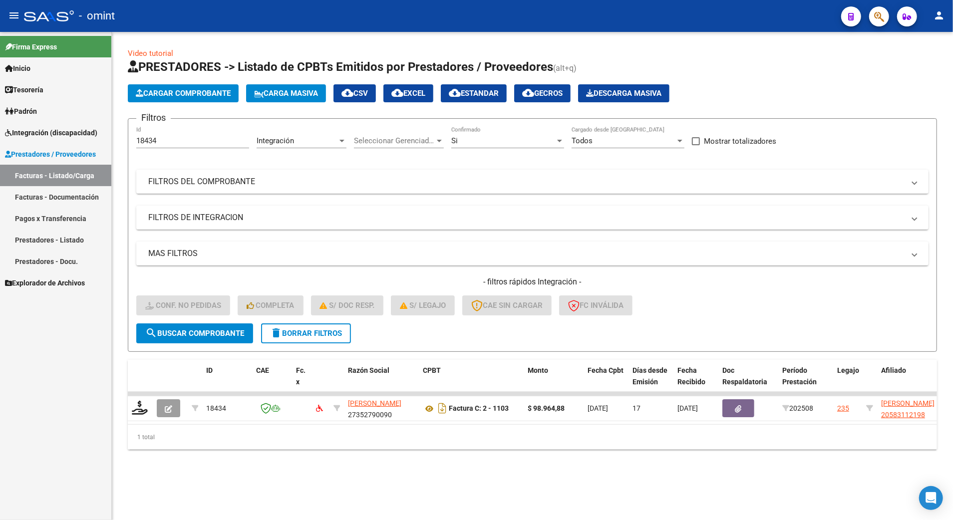
click at [200, 332] on span "search Buscar Comprobante" at bounding box center [194, 333] width 99 height 9
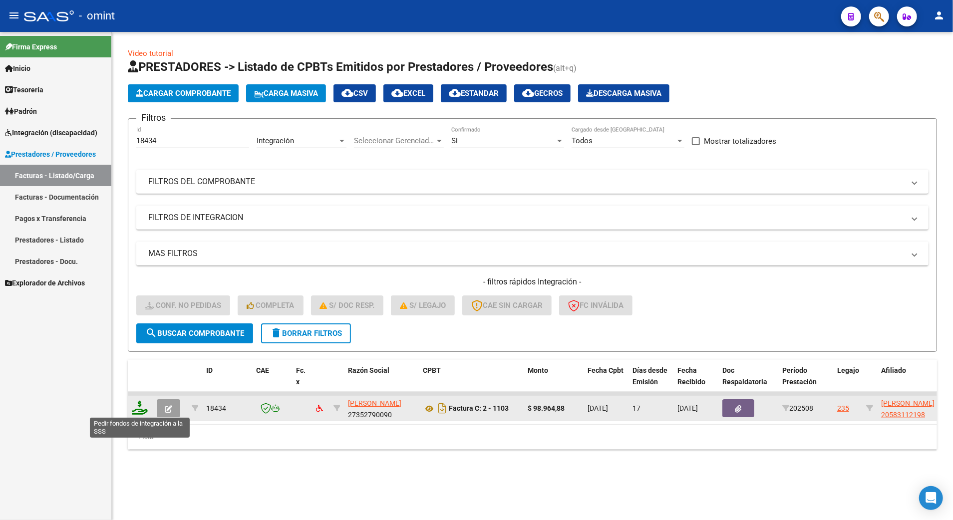
click at [136, 413] on icon at bounding box center [140, 408] width 16 height 14
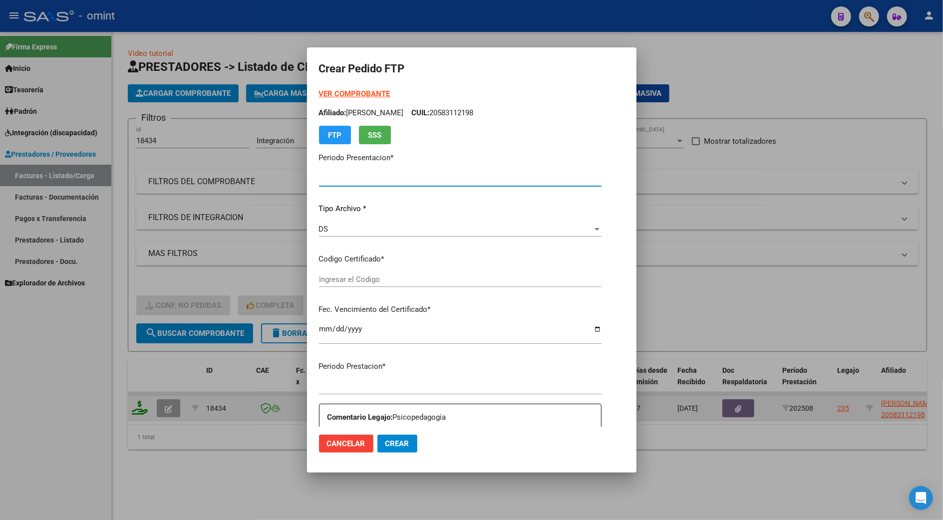
type input "202508"
type input "$ 98.964,88"
type input "58311219"
type input "2025-06-16"
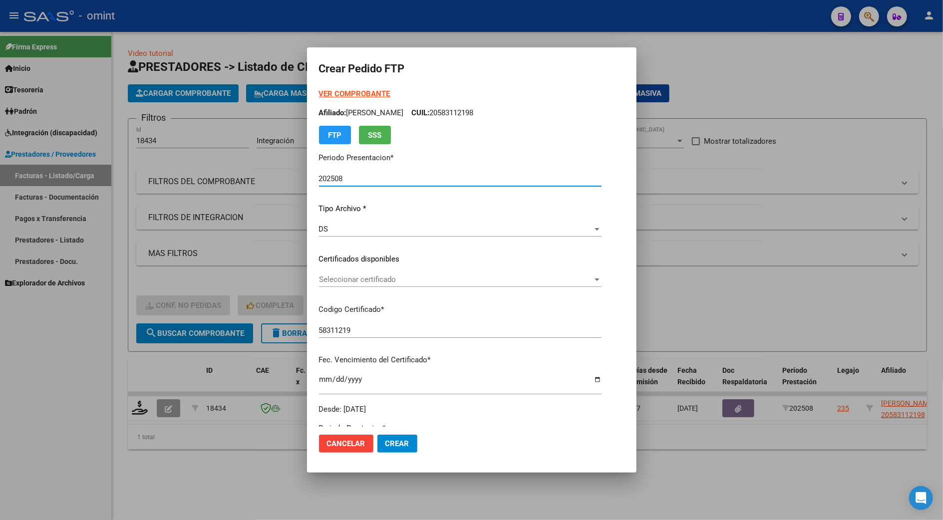
click at [334, 272] on div "Seleccionar certificado Seleccionar certificado" at bounding box center [460, 279] width 282 height 15
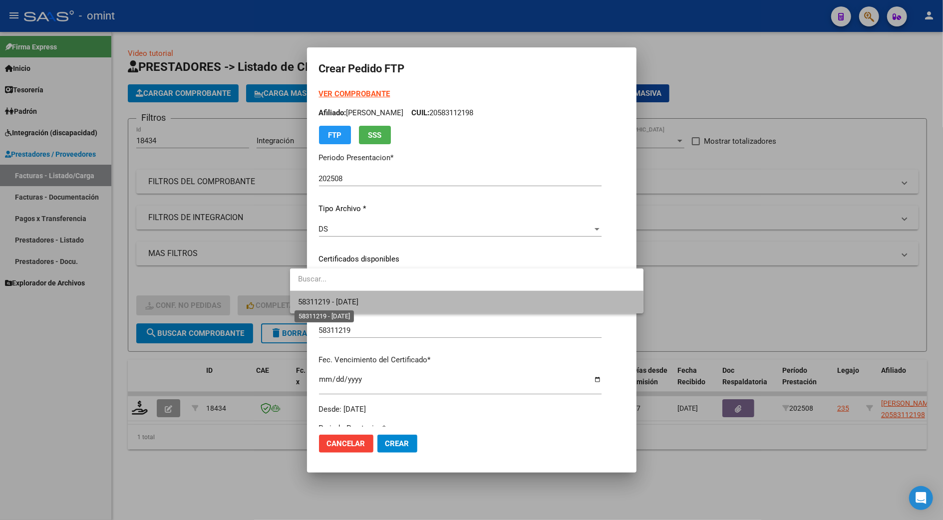
click at [334, 302] on span "58311219 - 2025-06-16" at bounding box center [328, 301] width 60 height 9
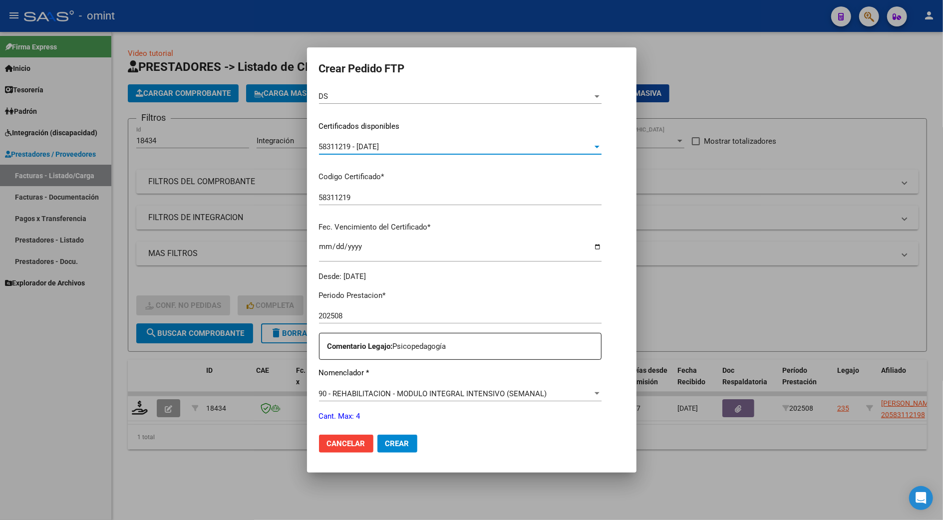
scroll to position [200, 0]
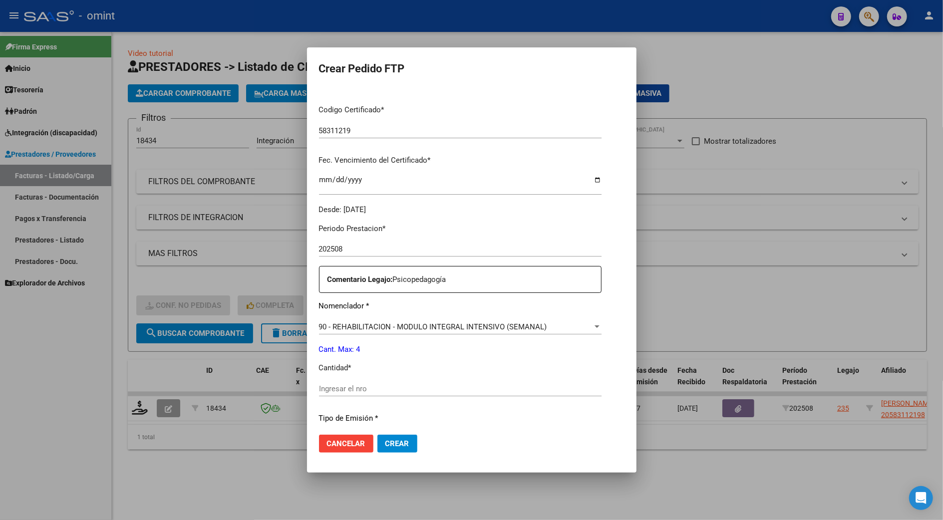
click at [326, 392] on input "Ingresar el nro" at bounding box center [460, 388] width 282 height 9
type input "4"
click at [385, 442] on span "Crear" at bounding box center [397, 443] width 24 height 9
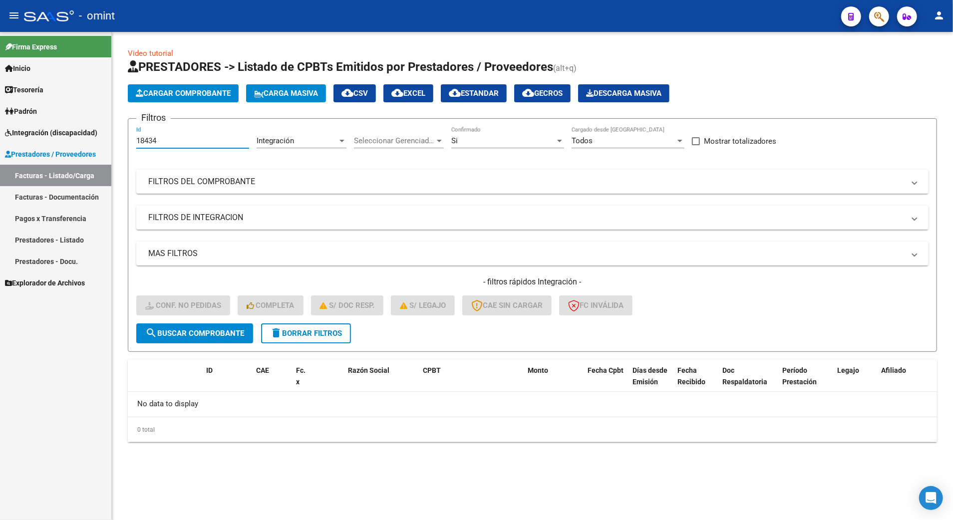
drag, startPoint x: 168, startPoint y: 141, endPoint x: 98, endPoint y: 132, distance: 70.4
click at [98, 132] on mat-sidenav-container "Firma Express Inicio Calendario SSS Instructivos Contacto OS Tesorería Extracto…" at bounding box center [476, 276] width 953 height 488
type input "21095"
click at [210, 326] on button "search Buscar Comprobante" at bounding box center [194, 333] width 117 height 20
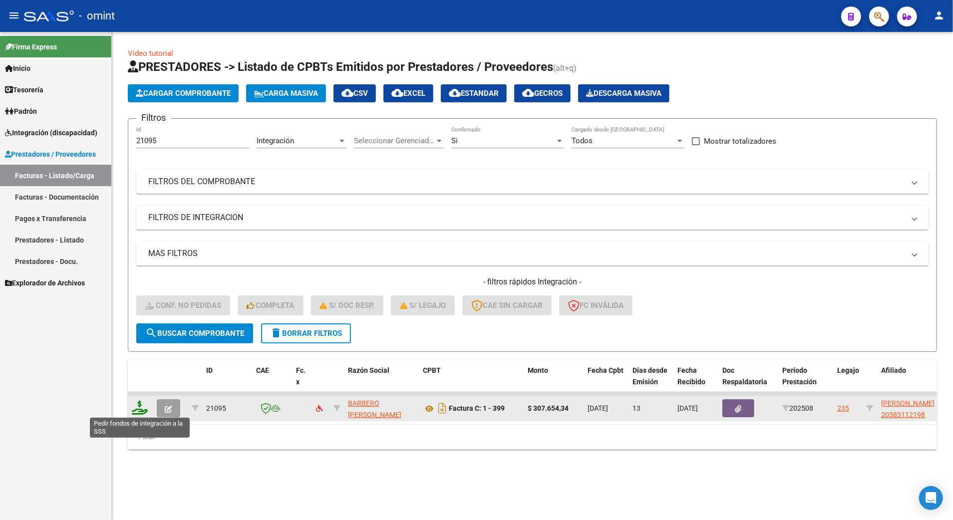
click at [140, 407] on icon at bounding box center [140, 408] width 16 height 14
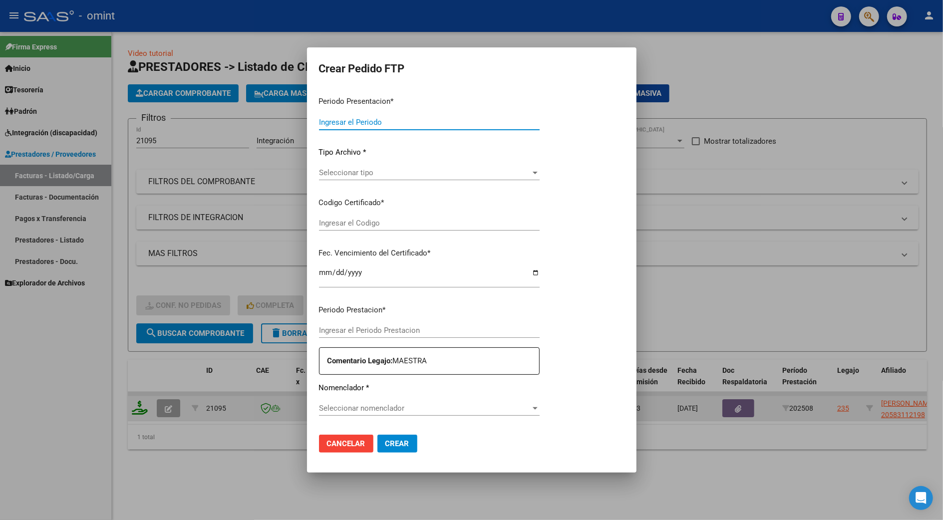
type input "202508"
type input "$ 307.654,34"
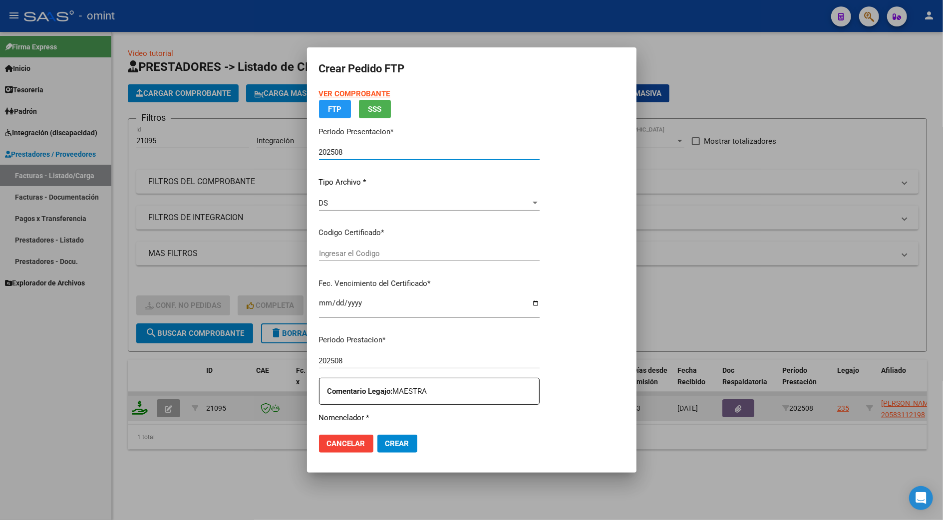
type input "58311219"
type input "2025-06-16"
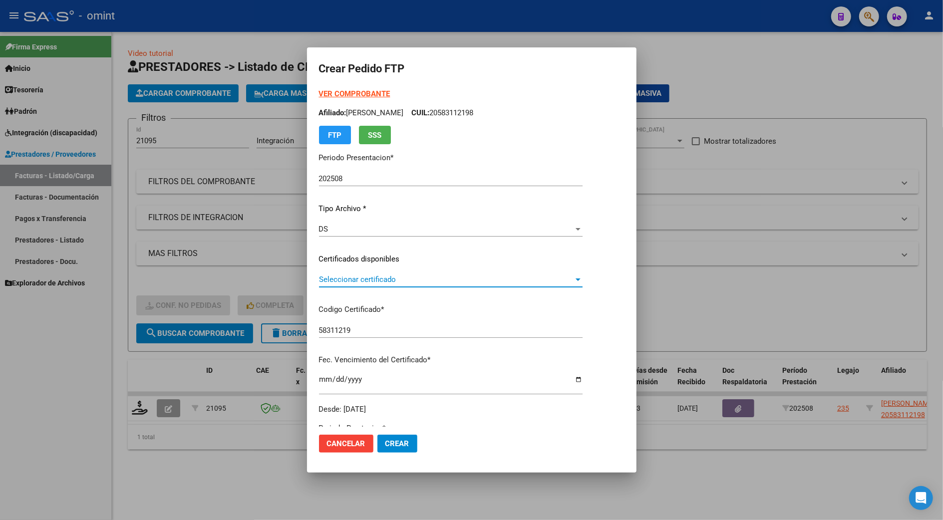
click at [335, 276] on span "Seleccionar certificado" at bounding box center [446, 279] width 255 height 9
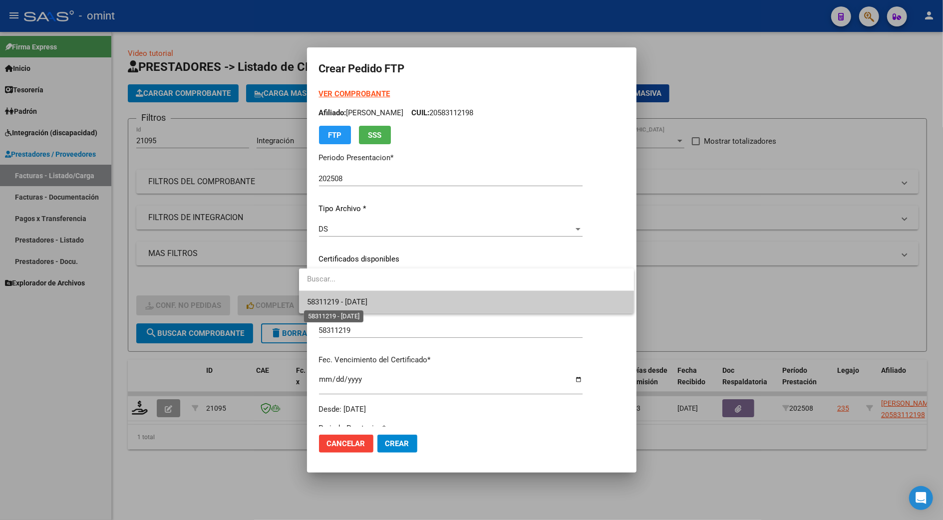
click at [344, 305] on span "58311219 - 2025-06-16" at bounding box center [337, 301] width 60 height 9
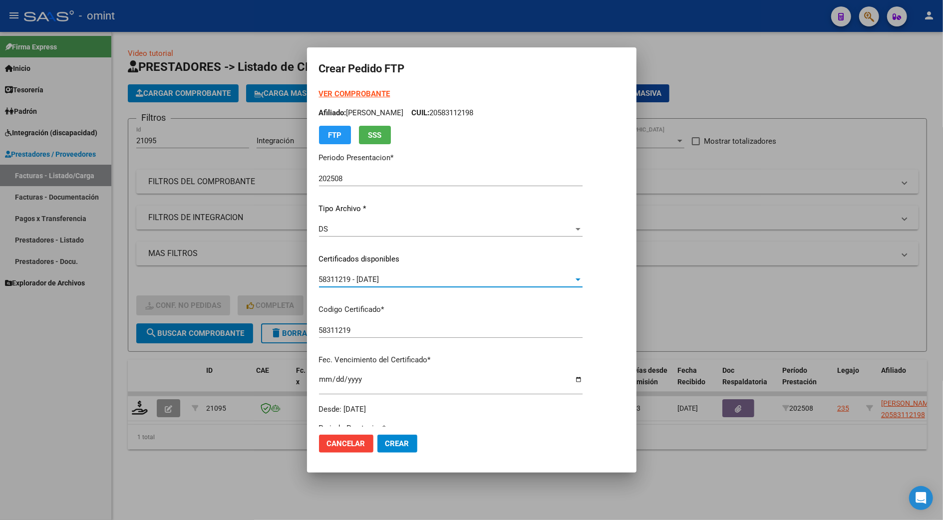
scroll to position [266, 0]
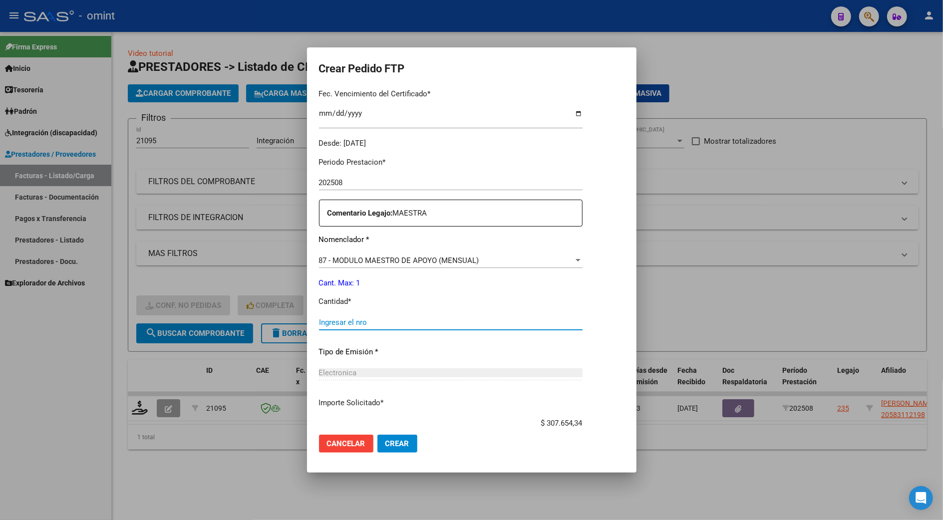
click at [328, 318] on input "Ingresar el nro" at bounding box center [450, 322] width 263 height 9
type input "1"
click at [387, 442] on span "Crear" at bounding box center [397, 443] width 24 height 9
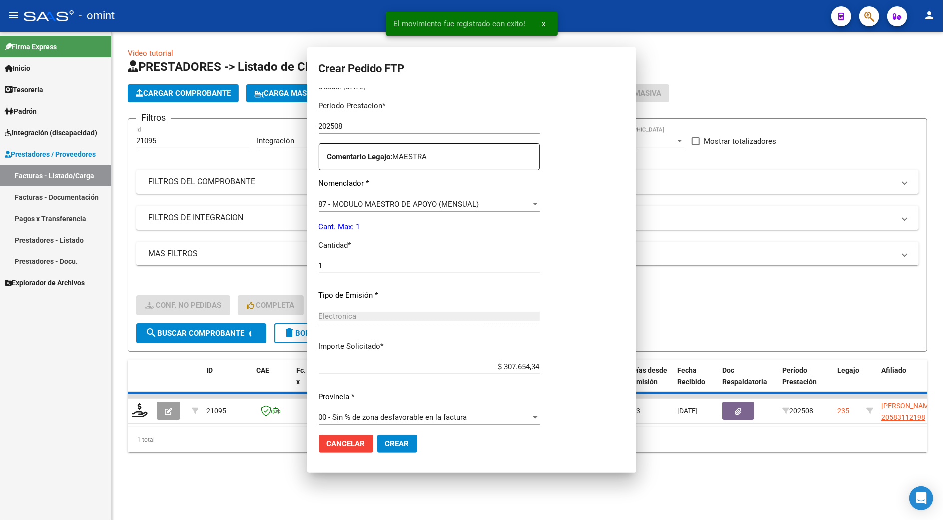
scroll to position [0, 0]
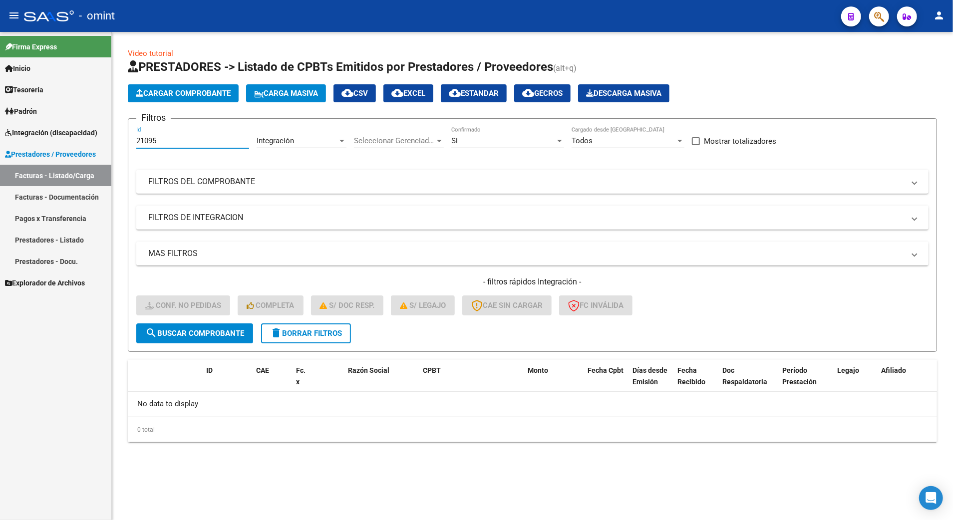
drag, startPoint x: 168, startPoint y: 140, endPoint x: 100, endPoint y: 139, distance: 67.9
click at [100, 139] on mat-sidenav-container "Firma Express Inicio Calendario SSS Instructivos Contacto OS Tesorería Extracto…" at bounding box center [476, 276] width 953 height 488
type input "19671"
click at [217, 326] on button "search Buscar Comprobante" at bounding box center [194, 333] width 117 height 20
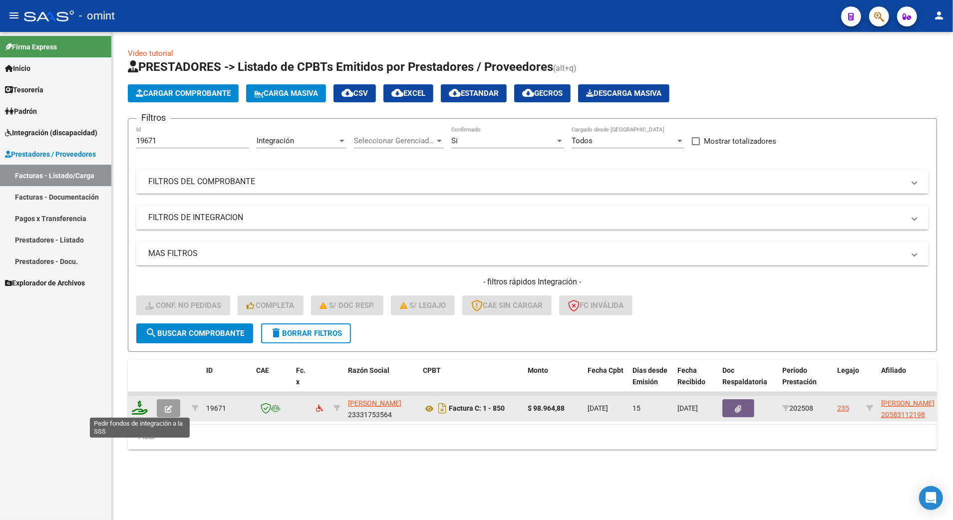
click at [140, 409] on icon at bounding box center [140, 408] width 16 height 14
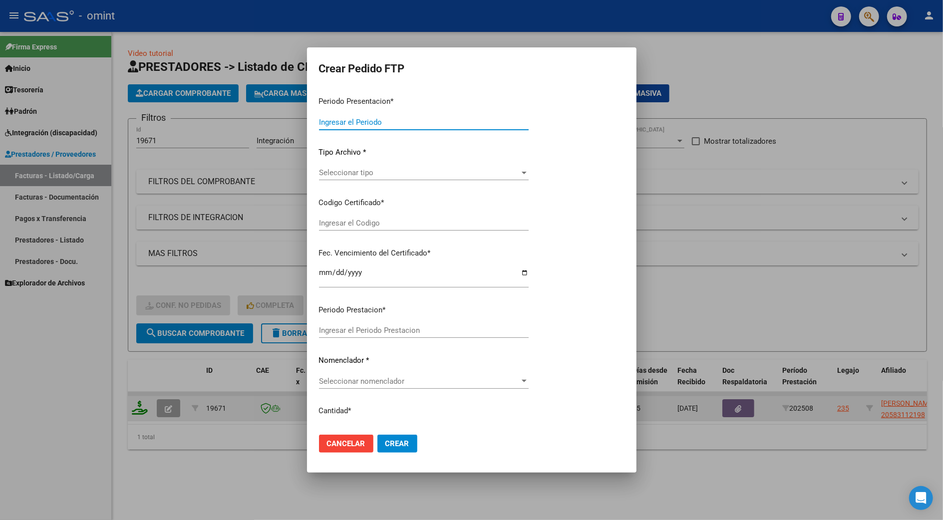
type input "202508"
type input "$ 98.964,88"
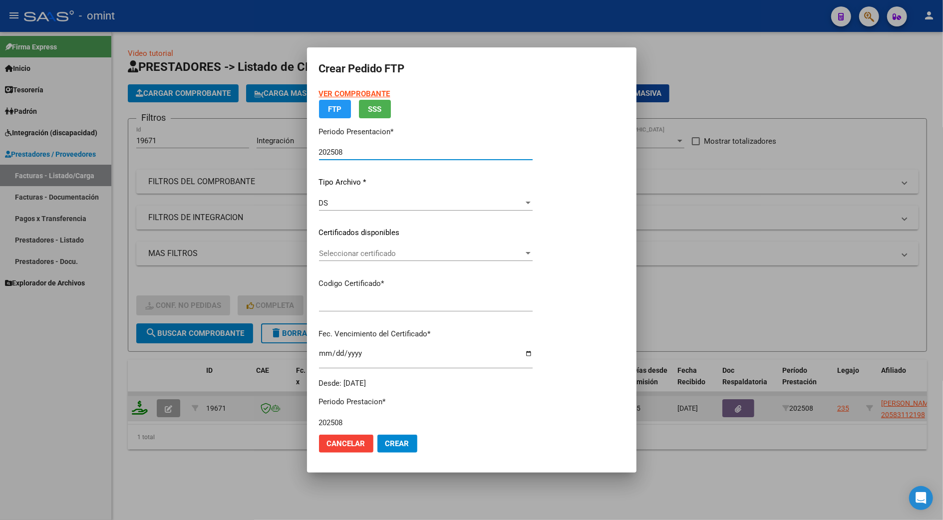
type input "58311219"
type input "2025-06-16"
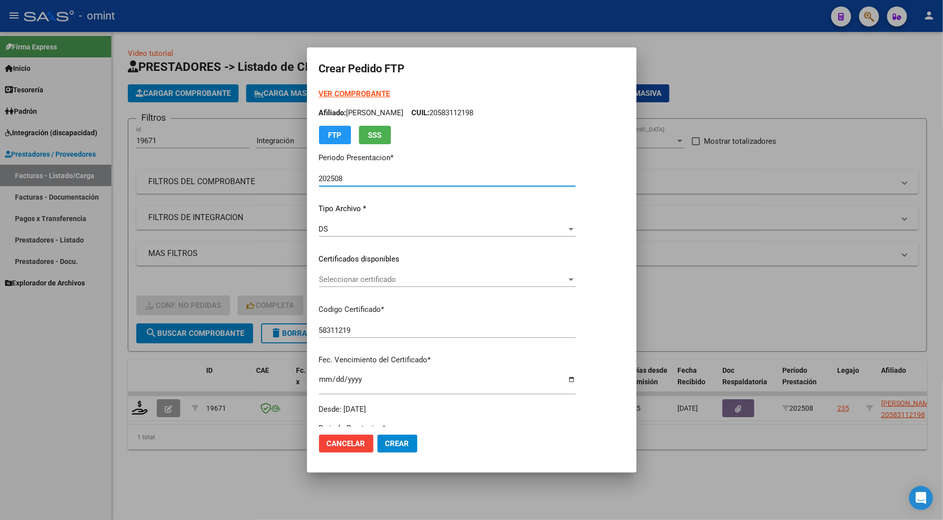
click at [326, 268] on div "VER COMPROBANTE ARCA Padrón Afiliado: CAMERTONI LORENZO SIMON CUIL: 20583112198…" at bounding box center [447, 251] width 257 height 326
click at [328, 272] on div "Seleccionar certificado Seleccionar certificado" at bounding box center [447, 279] width 257 height 15
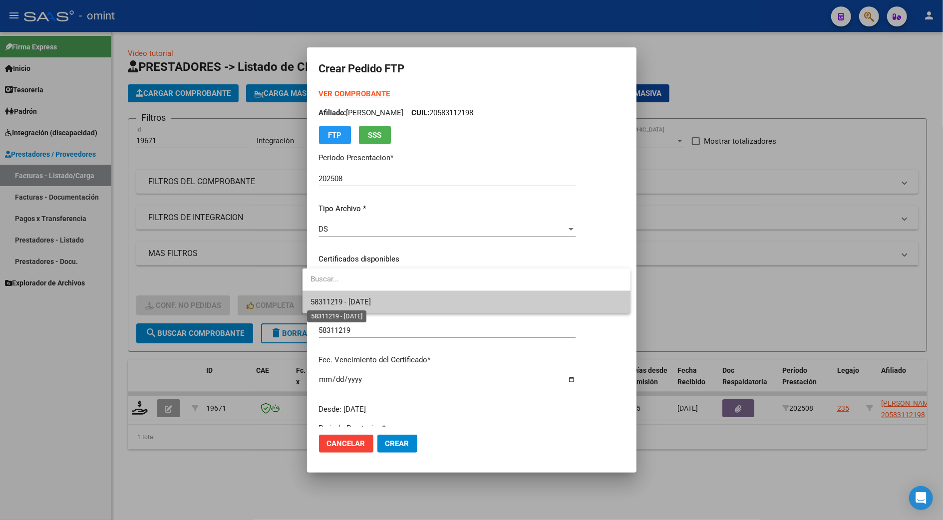
click at [344, 303] on span "58311219 - 2025-06-16" at bounding box center [340, 301] width 60 height 9
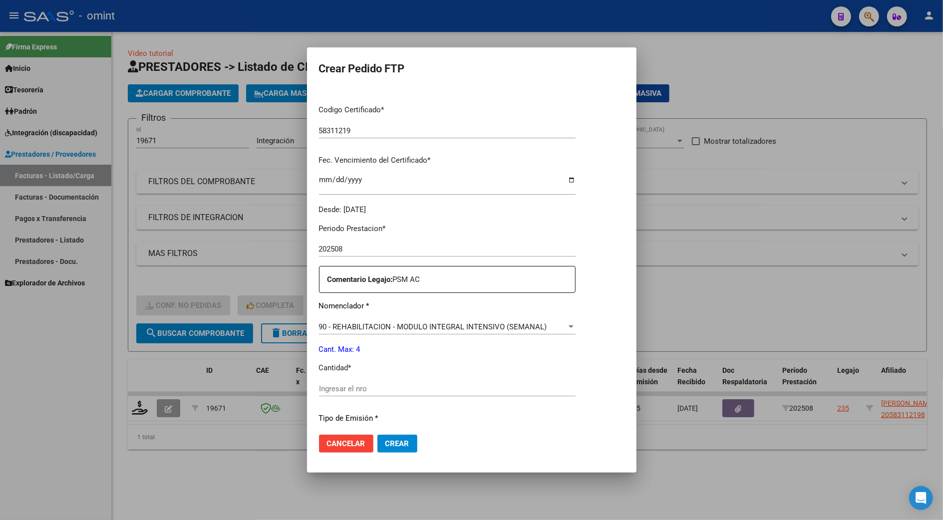
scroll to position [266, 0]
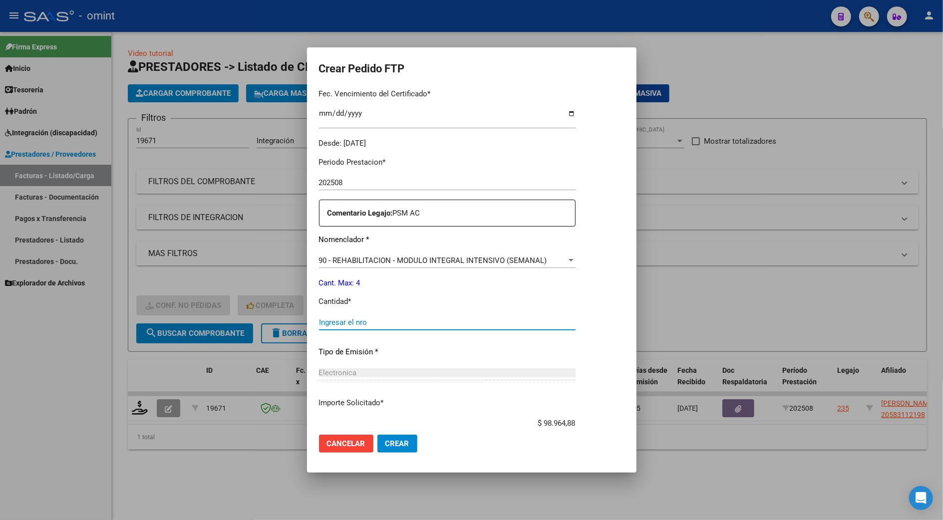
click at [342, 325] on input "Ingresar el nro" at bounding box center [447, 322] width 257 height 9
type input "4"
click at [387, 440] on span "Crear" at bounding box center [397, 443] width 24 height 9
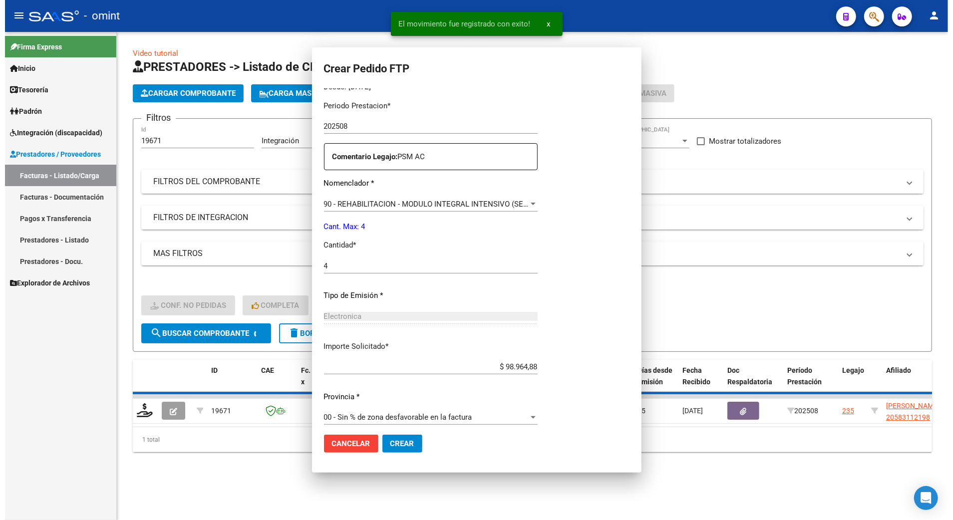
scroll to position [210, 0]
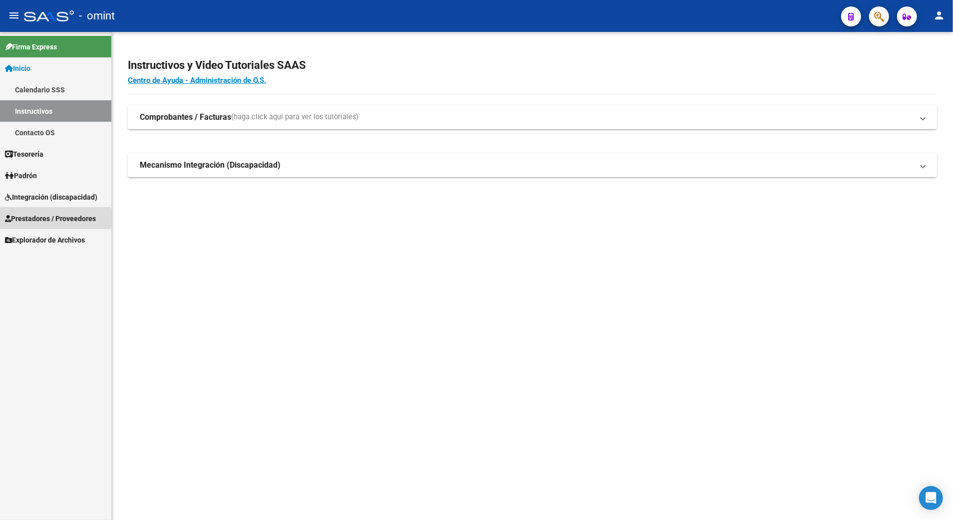
click at [41, 219] on span "Prestadores / Proveedores" at bounding box center [50, 218] width 91 height 11
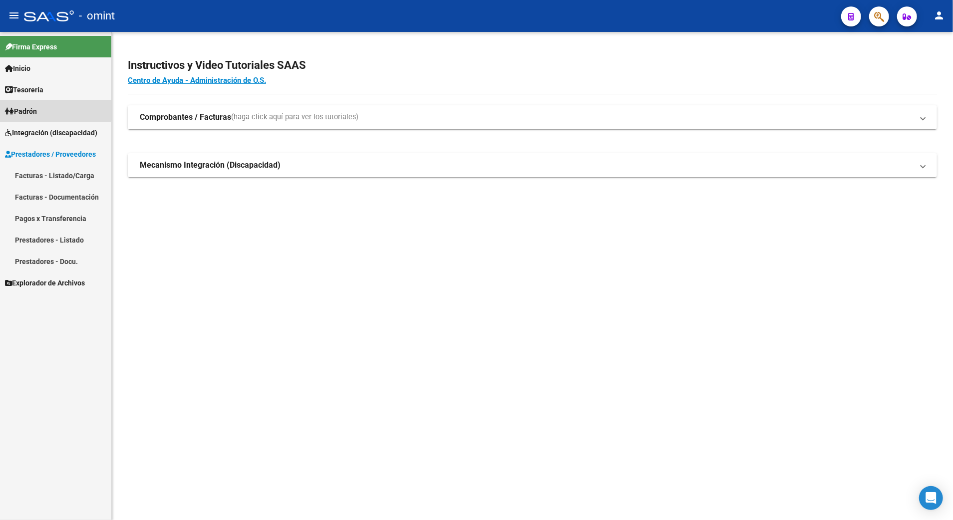
click at [26, 104] on link "Padrón" at bounding box center [55, 110] width 111 height 21
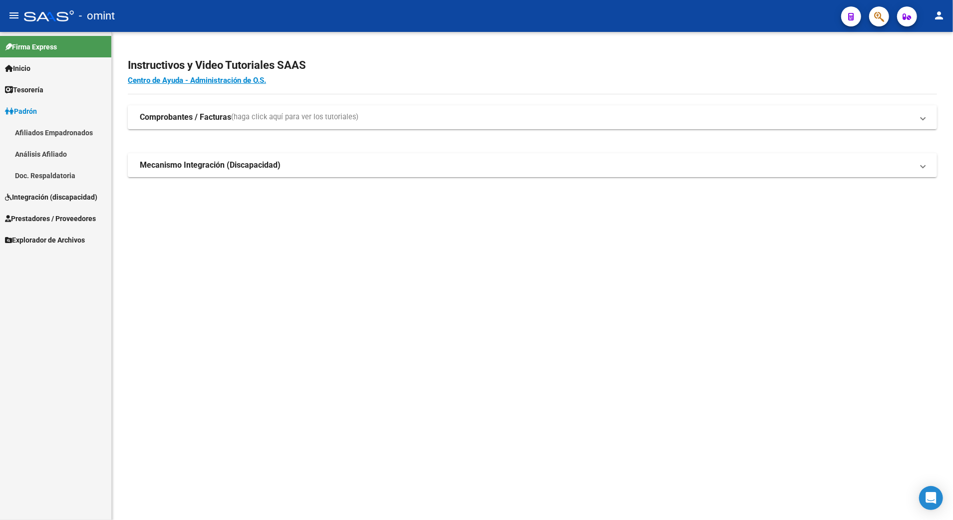
click at [31, 109] on span "Padrón" at bounding box center [21, 111] width 32 height 11
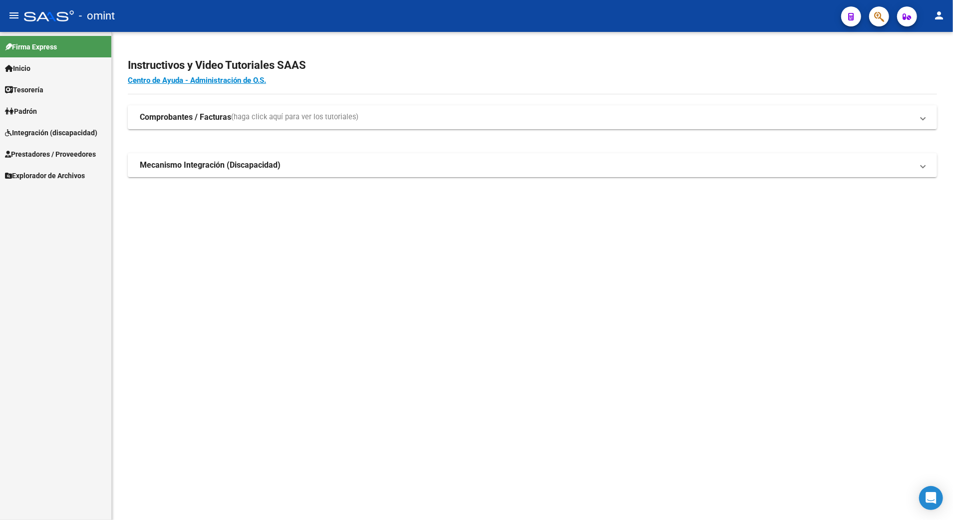
click at [30, 130] on span "Integración (discapacidad)" at bounding box center [51, 132] width 92 height 11
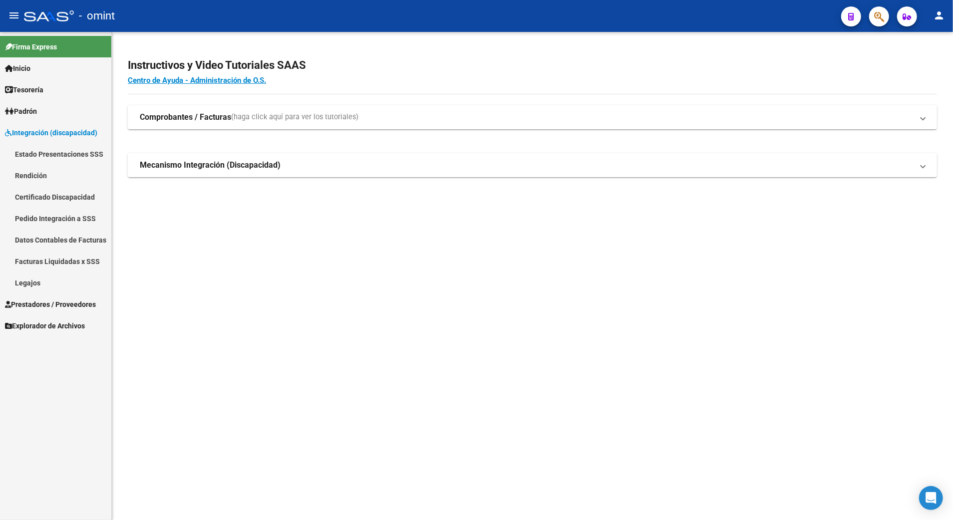
click at [20, 280] on link "Legajos" at bounding box center [55, 282] width 111 height 21
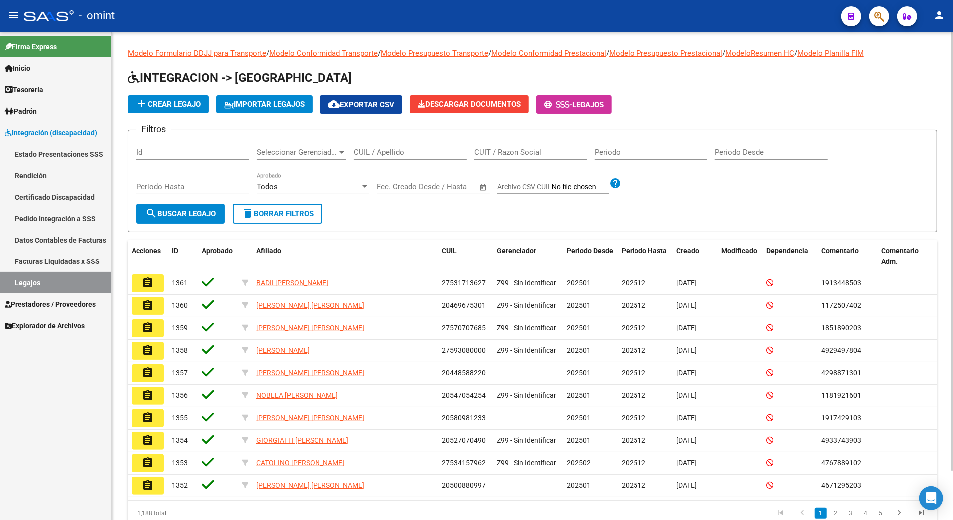
click at [382, 151] on input "CUIL / Apellido" at bounding box center [410, 152] width 113 height 9
paste input "35717347/01"
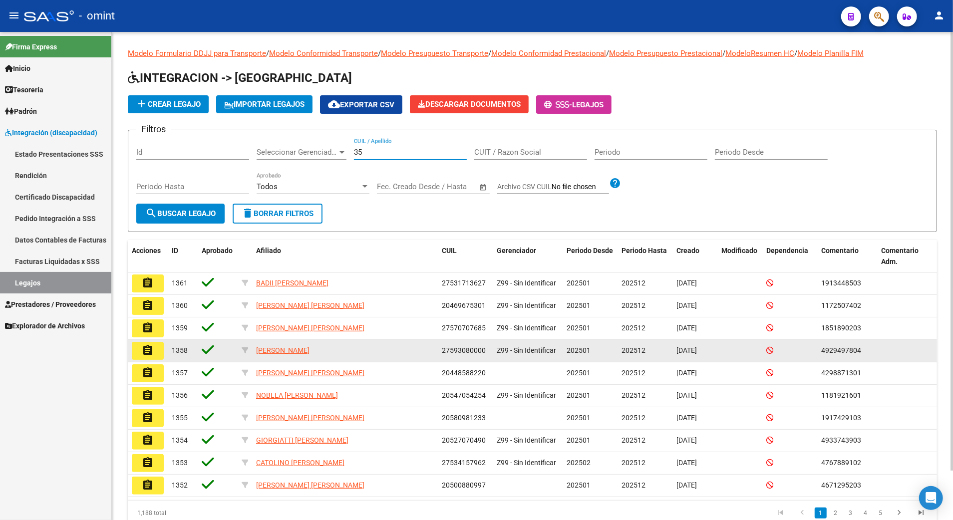
type input "3"
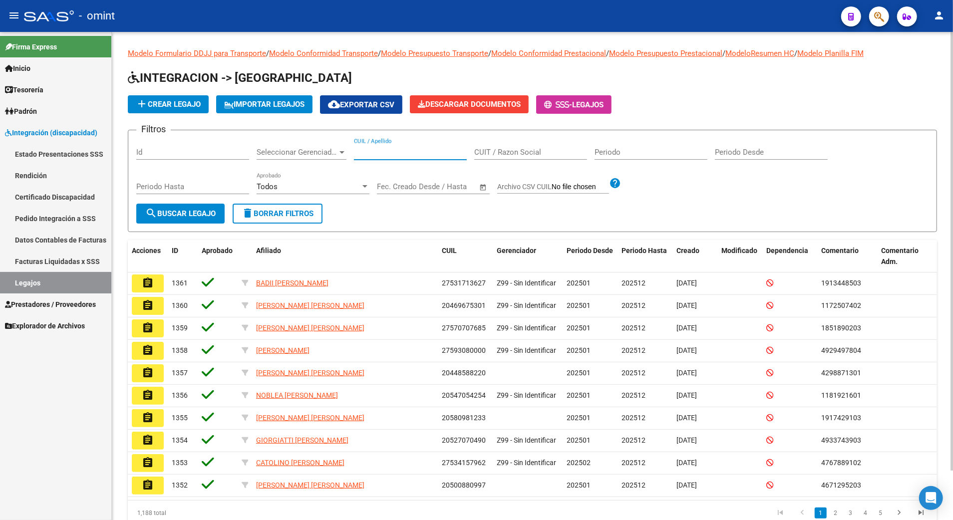
click at [399, 145] on div "CUIL / Apellido" at bounding box center [410, 148] width 113 height 21
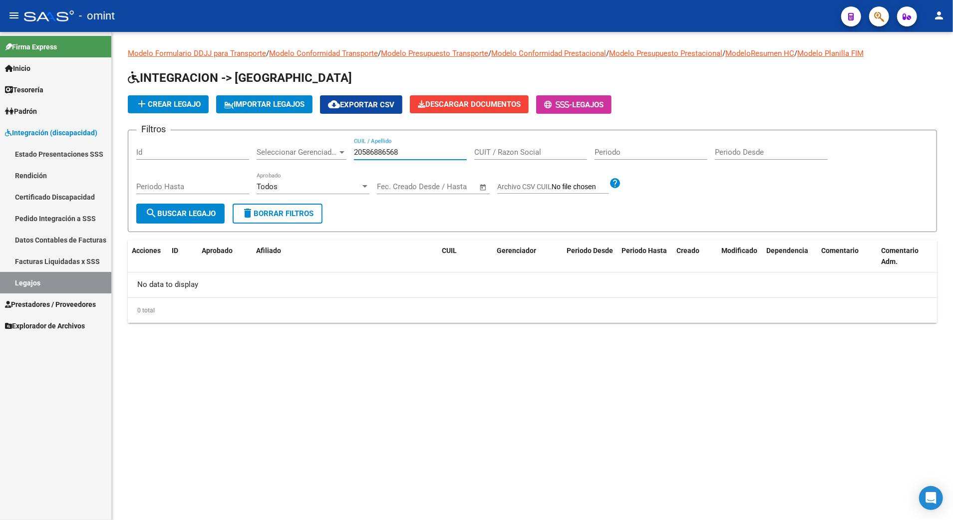
click at [414, 154] on input "20586886568" at bounding box center [410, 152] width 113 height 9
click at [374, 150] on input "20586886568" at bounding box center [410, 152] width 113 height 9
type input "20583886568"
click at [196, 220] on button "search Buscar Legajo" at bounding box center [180, 214] width 88 height 20
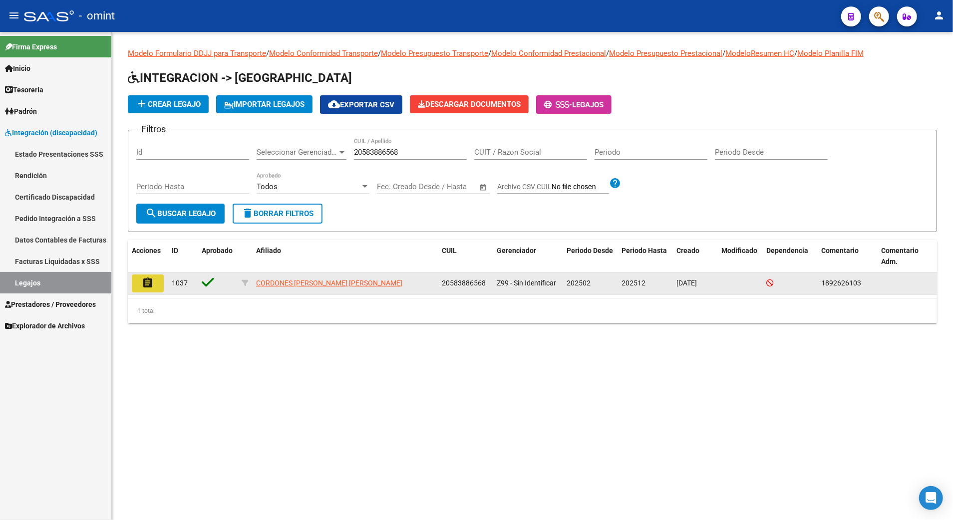
click at [146, 280] on mat-icon "assignment" at bounding box center [148, 283] width 12 height 12
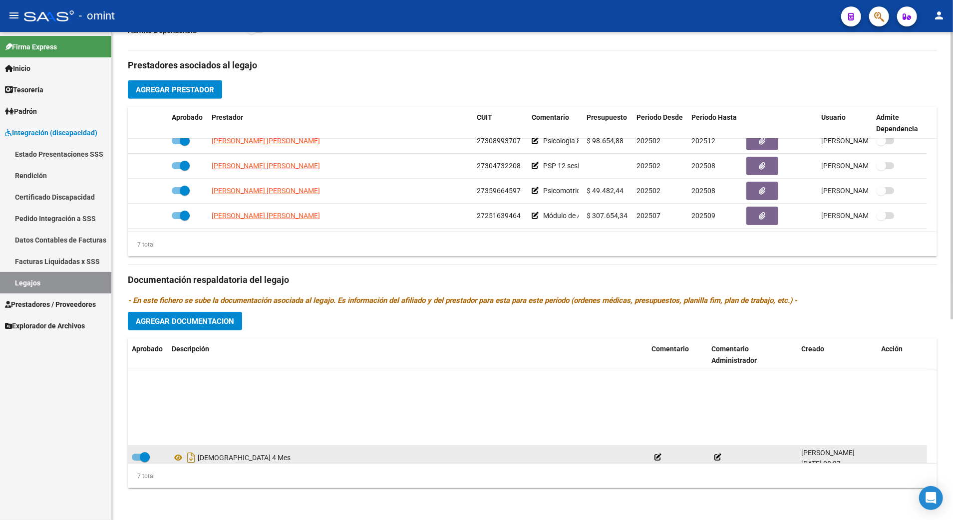
scroll to position [85, 0]
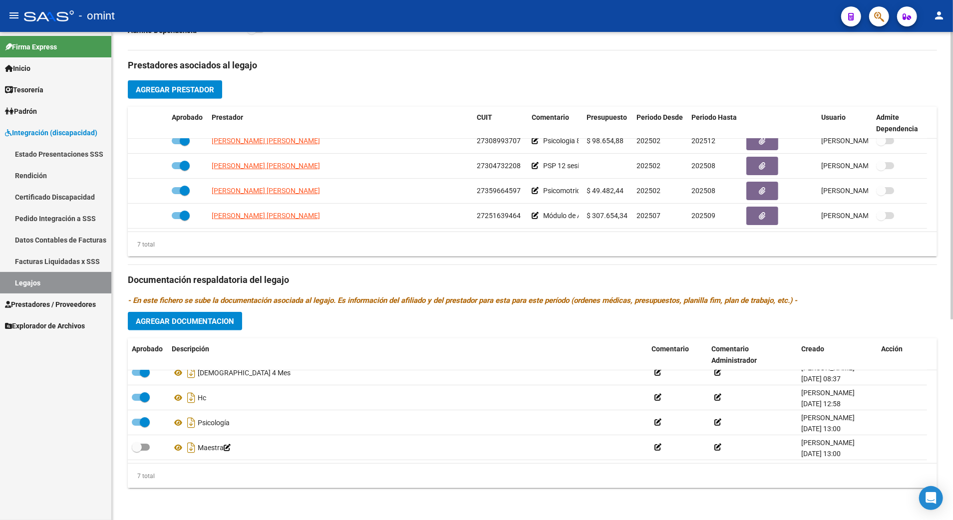
click at [208, 318] on span "Agregar Documentacion" at bounding box center [185, 321] width 98 height 9
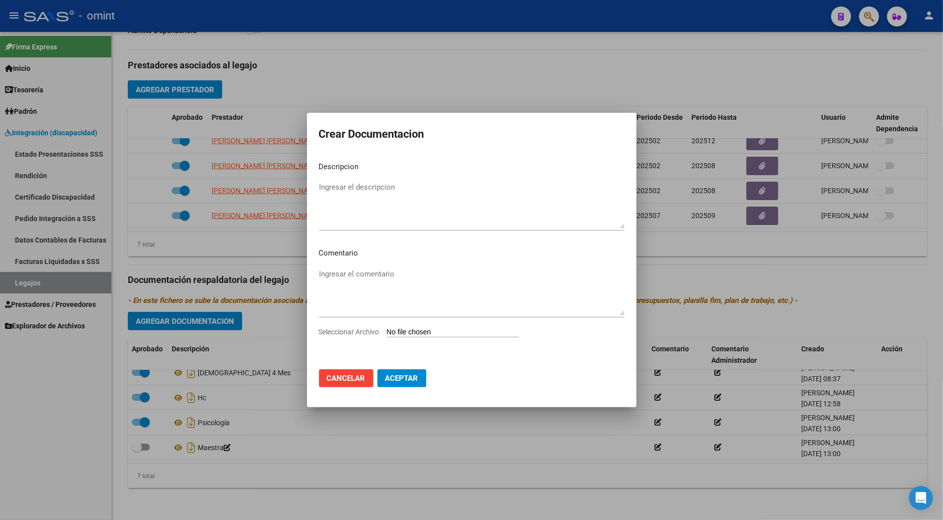
click at [445, 331] on input "Seleccionar Archivo" at bounding box center [453, 332] width 132 height 9
type input "C:\fakepath\Informe semestral PSC.pdf"
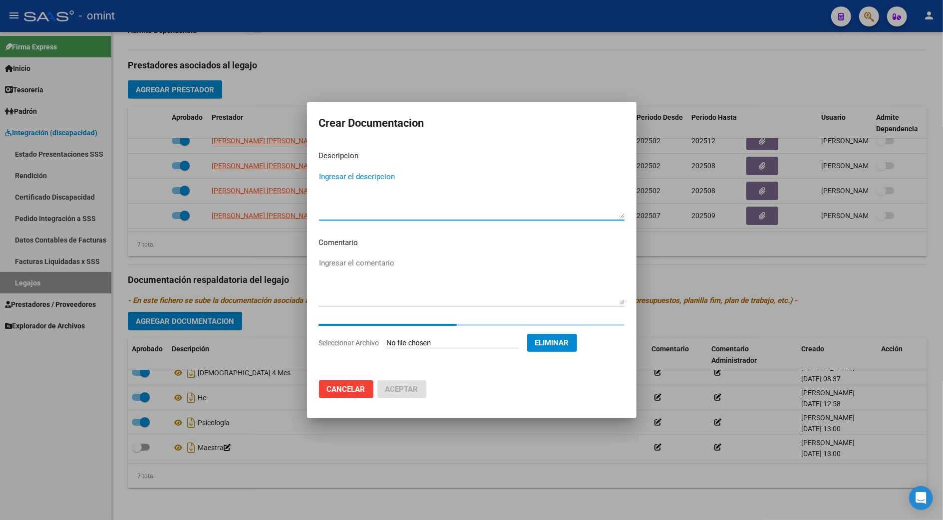
click at [370, 208] on textarea "Ingresar el descripcion" at bounding box center [471, 194] width 305 height 47
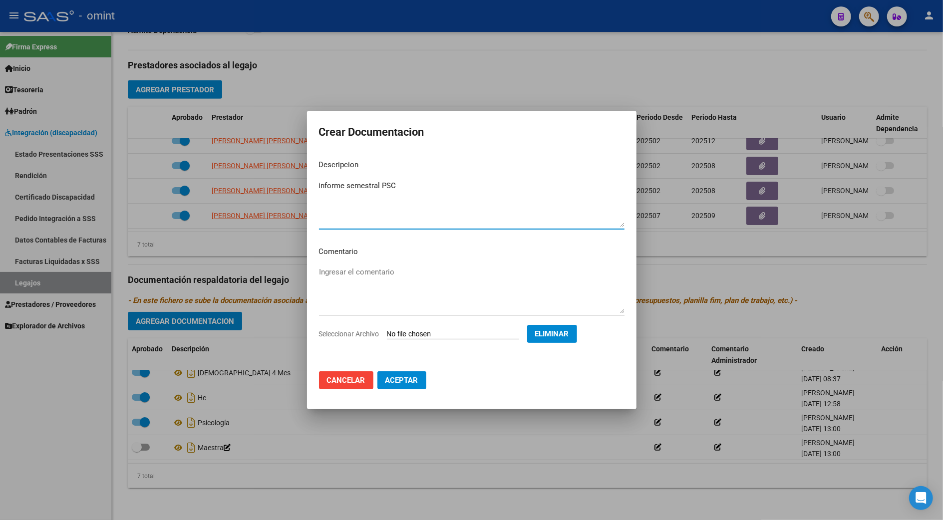
type textarea "informe semestral PSC"
click at [401, 378] on span "Aceptar" at bounding box center [401, 380] width 33 height 9
checkbox input "true"
